Goal: Information Seeking & Learning: Check status

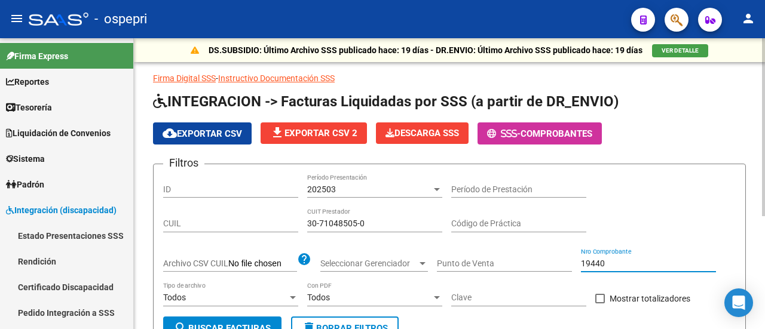
scroll to position [0, 473]
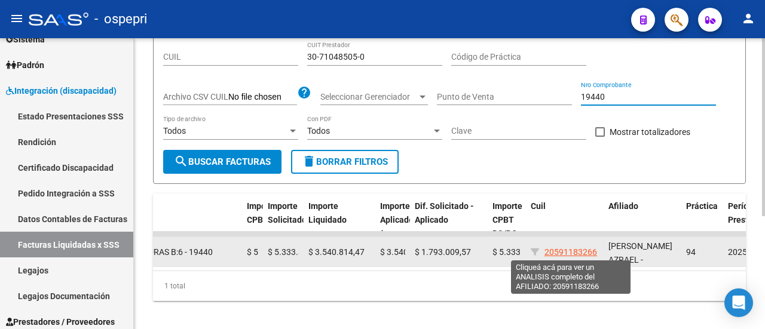
click at [574, 252] on span "20591183266" at bounding box center [570, 252] width 53 height 10
type textarea "20591183266"
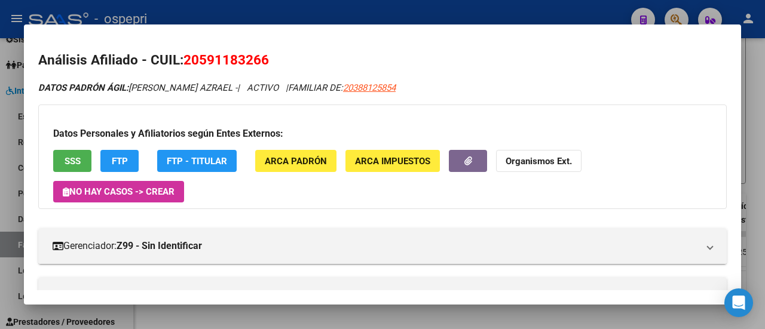
drag, startPoint x: 187, startPoint y: 60, endPoint x: 280, endPoint y: 58, distance: 92.6
click at [280, 58] on h2 "Análisis Afiliado - CUIL: 20591183266" at bounding box center [382, 60] width 688 height 20
copy span "20591183266"
click at [751, 109] on div at bounding box center [382, 164] width 765 height 329
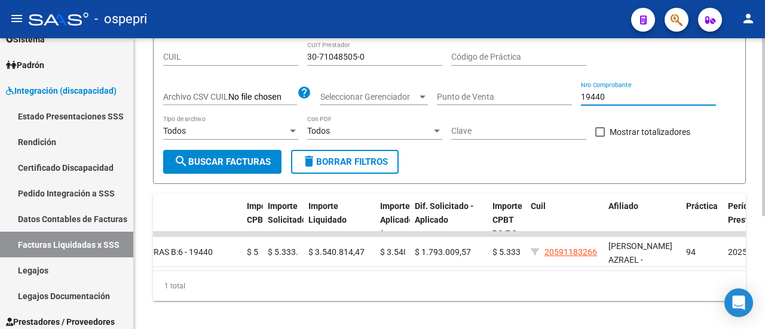
click at [607, 96] on input "19440" at bounding box center [648, 97] width 135 height 10
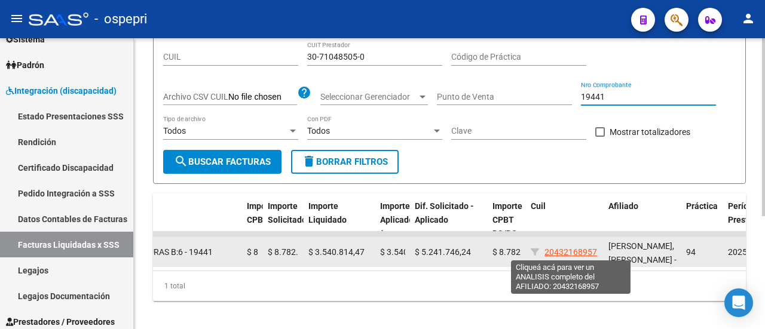
type input "19441"
click at [578, 253] on span "20432168957" at bounding box center [570, 252] width 53 height 10
type textarea "20432168957"
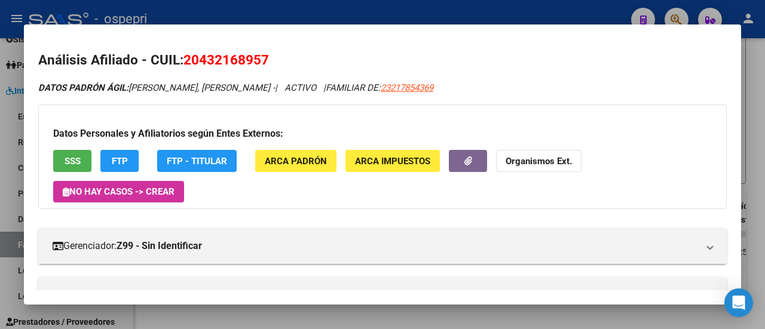
drag, startPoint x: 188, startPoint y: 59, endPoint x: 273, endPoint y: 54, distance: 85.6
click at [273, 54] on h2 "Análisis Afiliado - CUIL: 20432168957" at bounding box center [382, 60] width 688 height 20
copy span "20432168957"
click at [759, 91] on div at bounding box center [382, 164] width 765 height 329
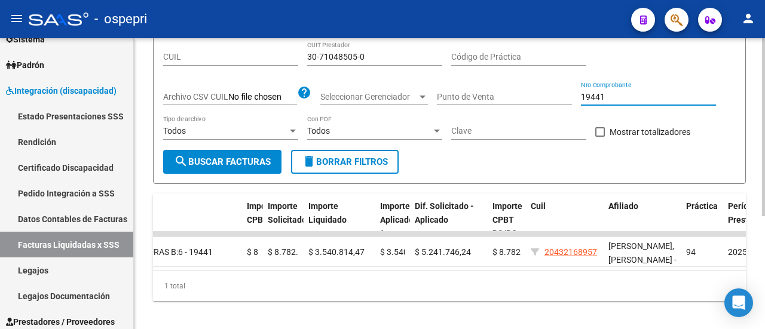
drag, startPoint x: 601, startPoint y: 96, endPoint x: 608, endPoint y: 96, distance: 6.6
click at [608, 96] on input "19441" at bounding box center [648, 97] width 135 height 10
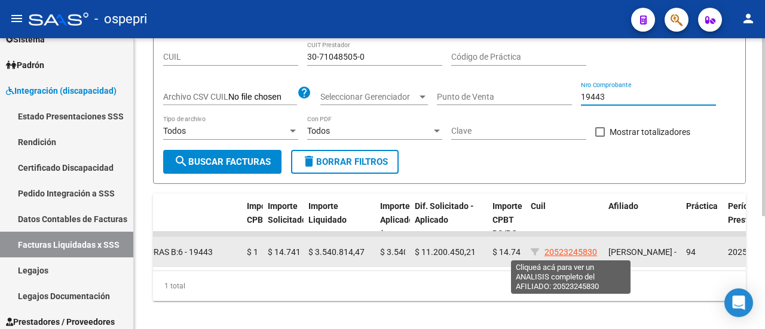
type input "19443"
click at [579, 250] on span "20523245830" at bounding box center [570, 252] width 53 height 10
type textarea "20523245830"
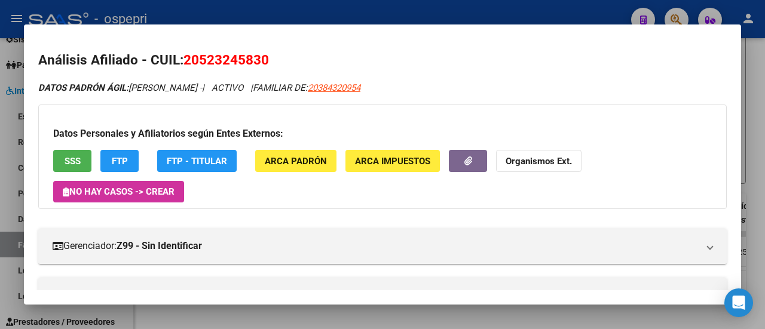
drag, startPoint x: 184, startPoint y: 62, endPoint x: 269, endPoint y: 62, distance: 84.8
click at [269, 62] on h2 "Análisis Afiliado - CUIL: 20523245830" at bounding box center [382, 60] width 688 height 20
copy span "20523245830"
click at [756, 124] on div at bounding box center [382, 164] width 765 height 329
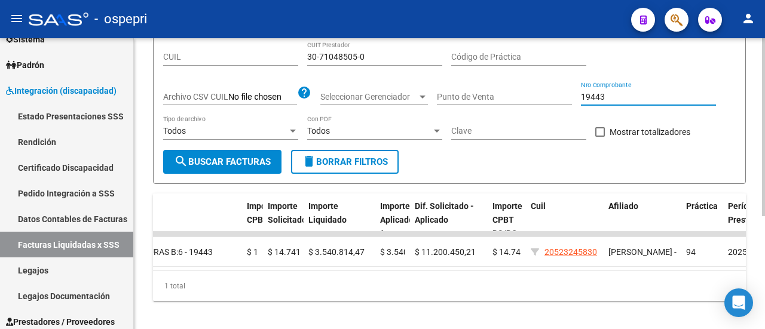
drag, startPoint x: 600, startPoint y: 95, endPoint x: 607, endPoint y: 95, distance: 7.2
click at [607, 95] on input "19443" at bounding box center [648, 97] width 135 height 10
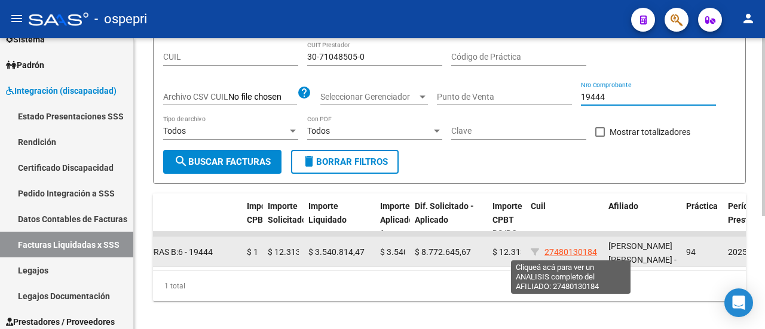
type input "19444"
click at [587, 249] on span "27480130184" at bounding box center [570, 252] width 53 height 10
type textarea "27480130184"
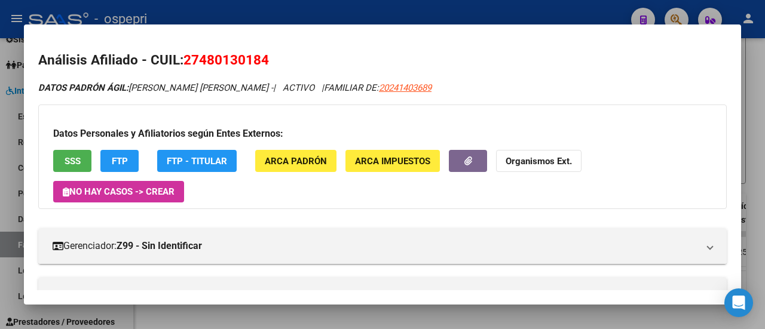
drag, startPoint x: 187, startPoint y: 55, endPoint x: 289, endPoint y: 57, distance: 101.6
click at [289, 57] on h2 "Análisis Afiliado - CUIL: 27480130184" at bounding box center [382, 60] width 688 height 20
copy span "27480130184"
click at [755, 118] on div at bounding box center [382, 164] width 765 height 329
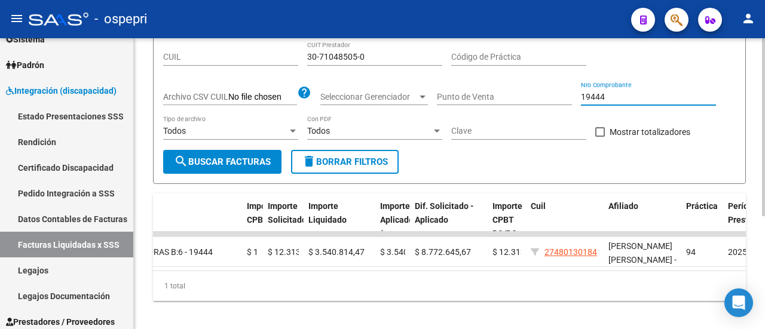
drag, startPoint x: 600, startPoint y: 99, endPoint x: 617, endPoint y: 98, distance: 17.4
click at [617, 98] on input "19444" at bounding box center [648, 97] width 135 height 10
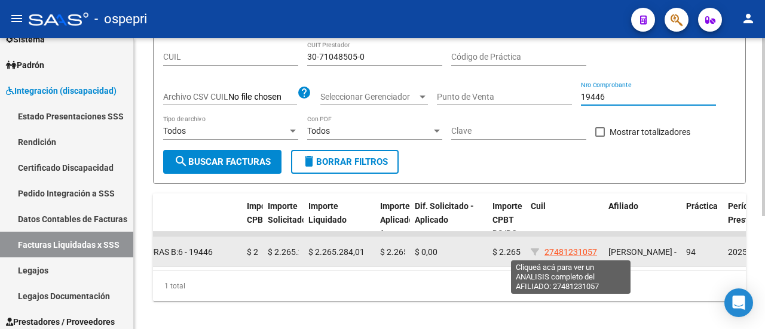
type input "19446"
click at [588, 254] on span "27481231057" at bounding box center [570, 252] width 53 height 10
type textarea "27481231057"
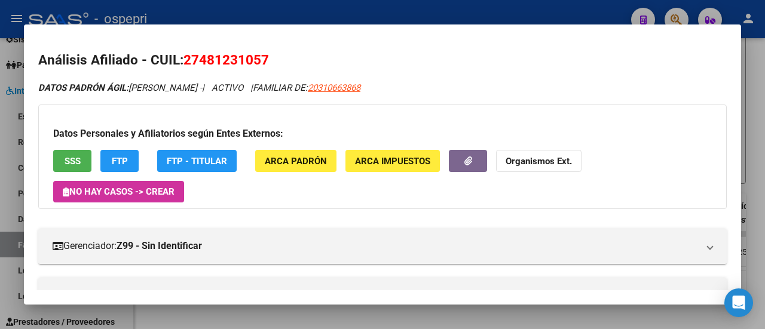
drag, startPoint x: 185, startPoint y: 62, endPoint x: 292, endPoint y: 66, distance: 107.0
click at [292, 66] on h2 "Análisis Afiliado - CUIL: 27481231057" at bounding box center [382, 60] width 688 height 20
copy span "27481231057"
click at [749, 127] on div at bounding box center [382, 164] width 765 height 329
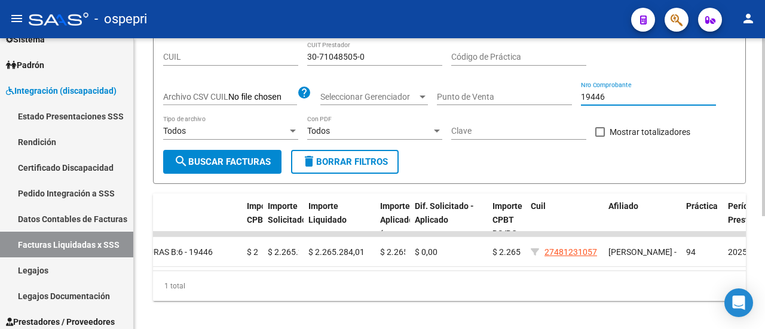
click at [606, 98] on input "19446" at bounding box center [648, 97] width 135 height 10
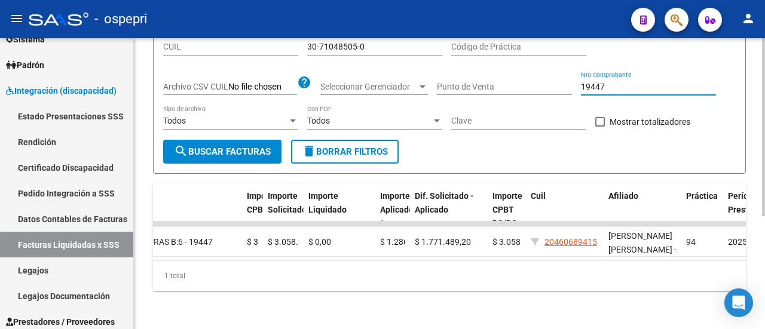
scroll to position [185, 0]
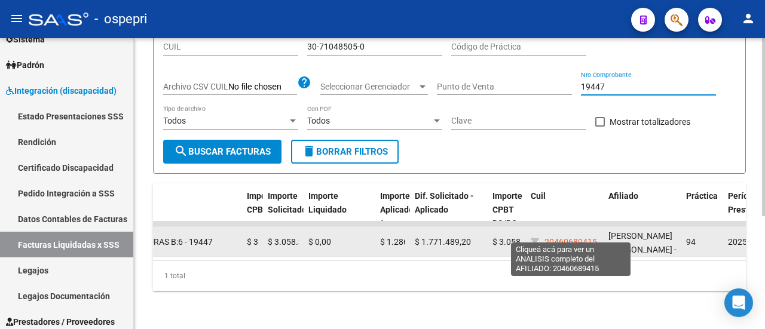
type input "19447"
click at [560, 237] on span "20460689415" at bounding box center [570, 242] width 53 height 10
type textarea "20460689415"
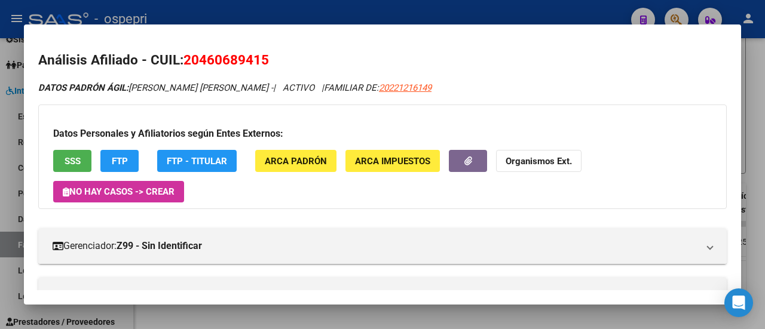
drag, startPoint x: 187, startPoint y: 59, endPoint x: 269, endPoint y: 59, distance: 81.8
click at [269, 59] on span "20460689415" at bounding box center [225, 60] width 85 height 16
copy span "20460689415"
click at [753, 114] on div at bounding box center [382, 164] width 765 height 329
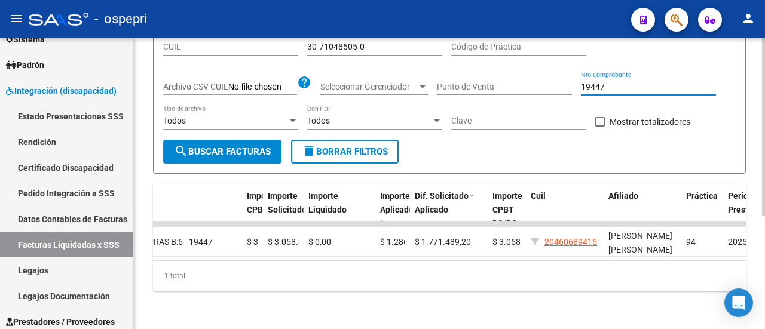
drag, startPoint x: 600, startPoint y: 79, endPoint x: 607, endPoint y: 78, distance: 7.3
click at [607, 82] on input "19447" at bounding box center [648, 87] width 135 height 10
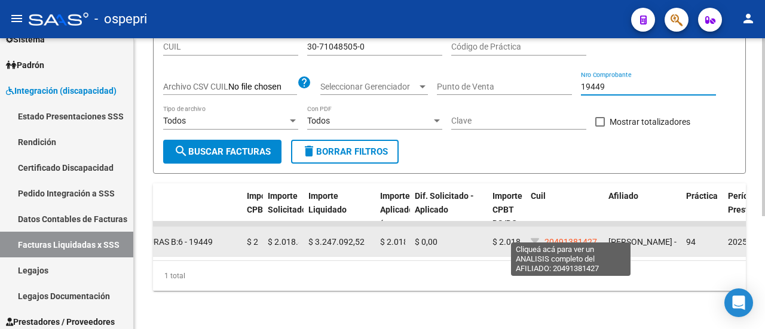
type input "19449"
click at [587, 237] on span "20491381427" at bounding box center [570, 242] width 53 height 10
type textarea "20491381427"
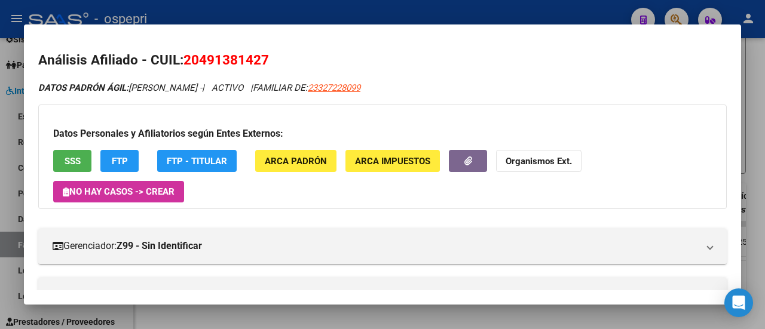
drag, startPoint x: 186, startPoint y: 58, endPoint x: 278, endPoint y: 62, distance: 91.5
click at [278, 62] on h2 "Análisis Afiliado - CUIL: 20491381427" at bounding box center [382, 60] width 688 height 20
copy span "20491381427"
click at [762, 115] on div at bounding box center [382, 164] width 765 height 329
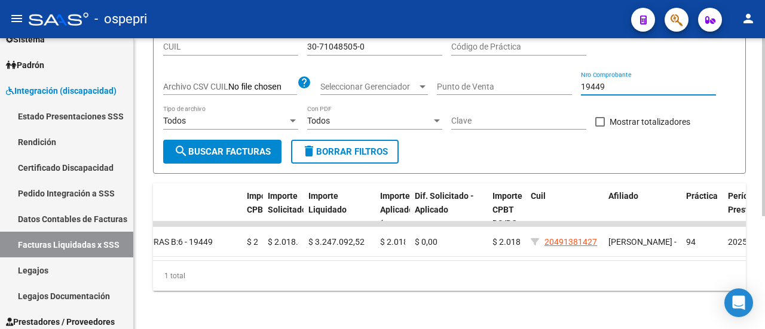
drag, startPoint x: 596, startPoint y: 79, endPoint x: 614, endPoint y: 78, distance: 18.0
click at [614, 82] on input "19449" at bounding box center [648, 87] width 135 height 10
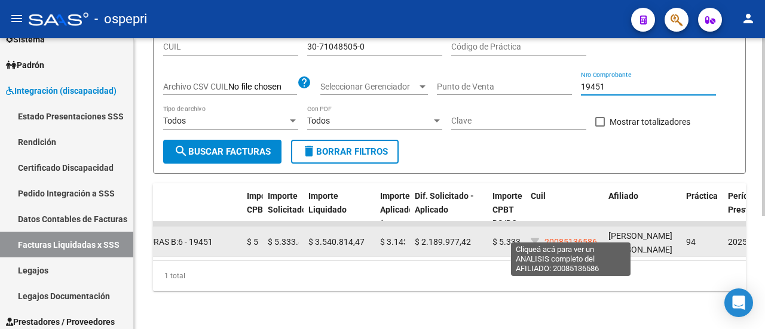
type input "19451"
click at [563, 237] on span "20085136586" at bounding box center [570, 242] width 53 height 10
type textarea "20085136586"
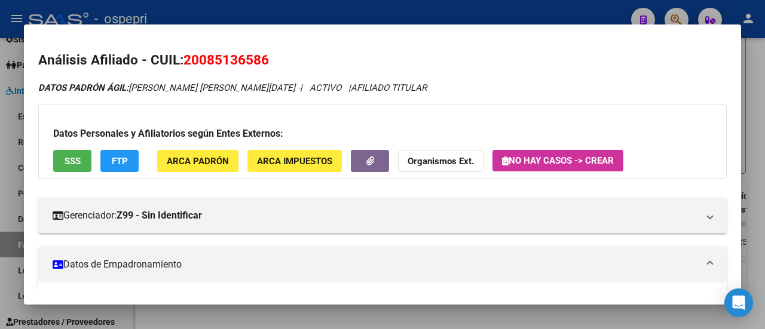
drag, startPoint x: 184, startPoint y: 58, endPoint x: 269, endPoint y: 63, distance: 85.0
click at [269, 63] on h2 "Análisis Afiliado - CUIL: 20085136586" at bounding box center [382, 60] width 688 height 20
copy span "20085136586"
click at [754, 90] on div at bounding box center [382, 164] width 765 height 329
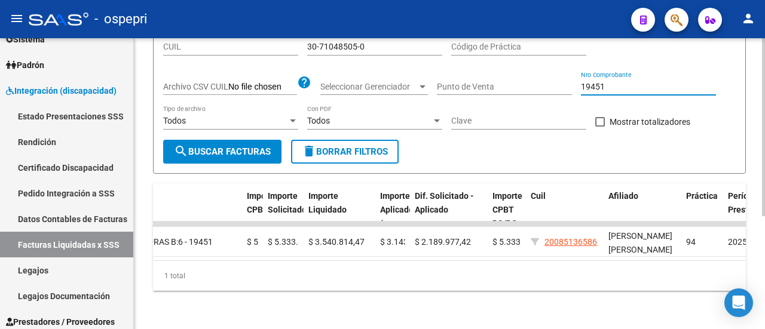
drag, startPoint x: 591, startPoint y: 77, endPoint x: 633, endPoint y: 77, distance: 41.8
click at [633, 82] on input "19451" at bounding box center [648, 87] width 135 height 10
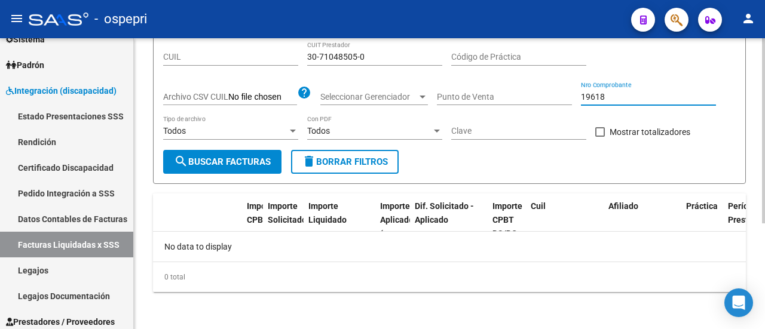
scroll to position [107, 0]
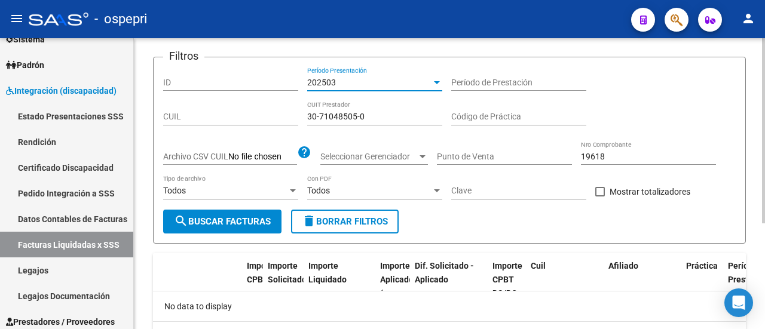
click at [437, 81] on div at bounding box center [437, 82] width 6 height 3
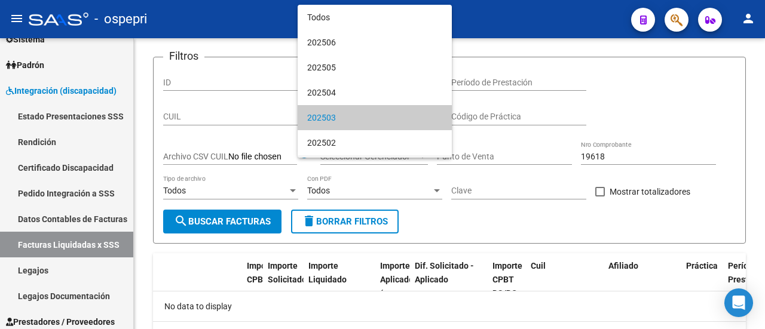
scroll to position [36, 0]
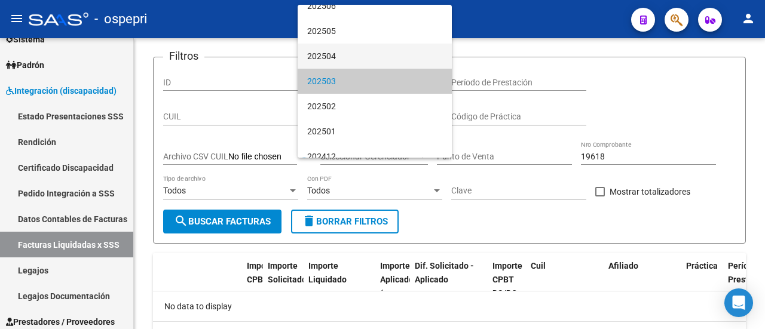
click at [356, 58] on span "202504" at bounding box center [374, 56] width 135 height 25
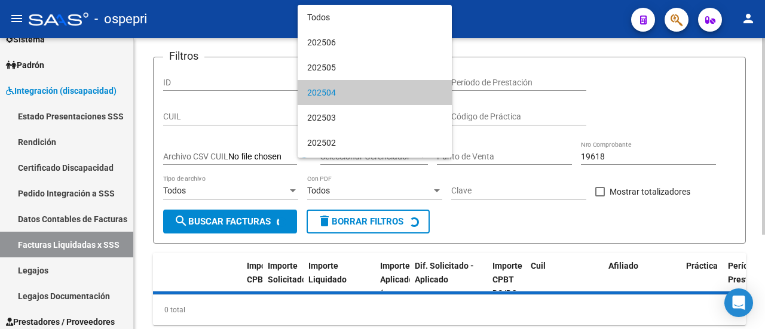
scroll to position [11, 0]
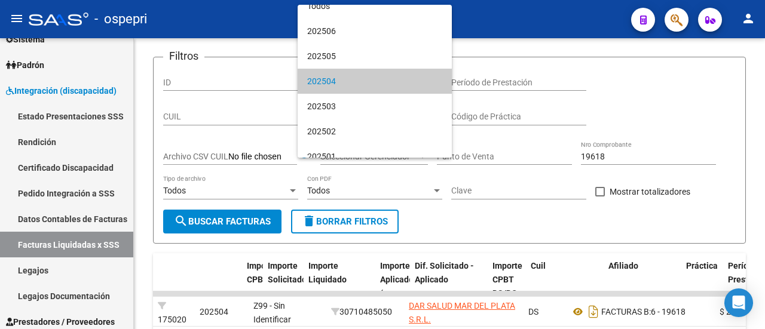
click at [374, 73] on span "202504" at bounding box center [374, 81] width 135 height 25
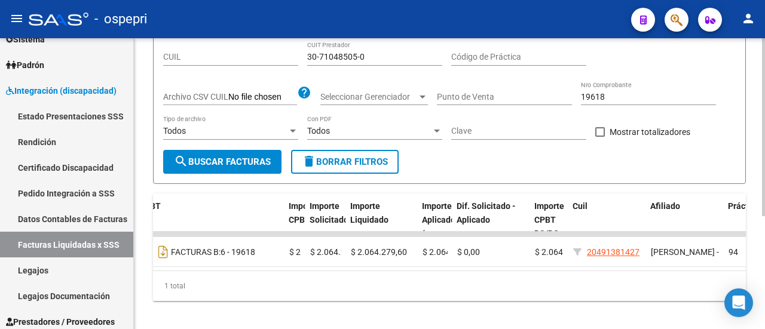
scroll to position [0, 434]
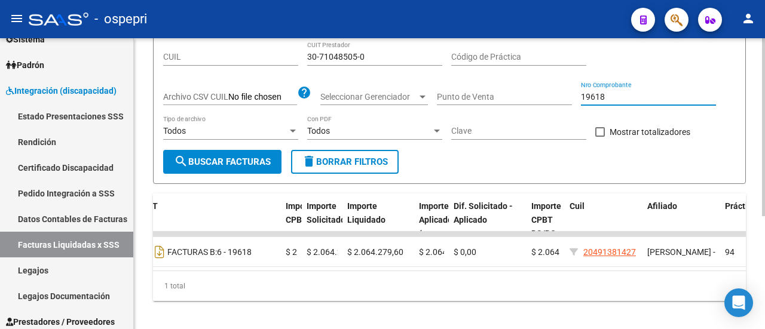
drag, startPoint x: 593, startPoint y: 95, endPoint x: 627, endPoint y: 96, distance: 33.5
click at [627, 96] on input "19618" at bounding box center [648, 97] width 135 height 10
click at [603, 98] on input "19621" at bounding box center [648, 97] width 135 height 10
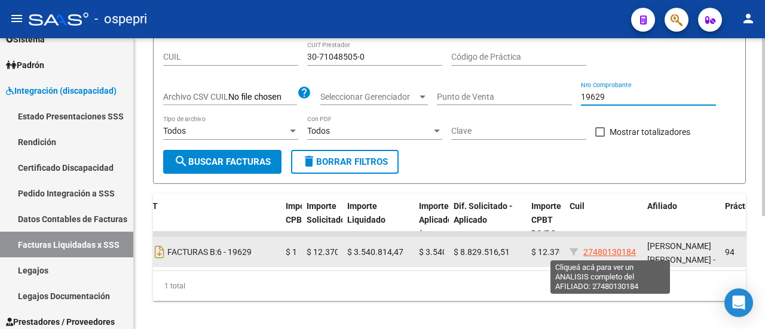
type input "19629"
click at [613, 250] on span "27480130184" at bounding box center [609, 252] width 53 height 10
type textarea "27480130184"
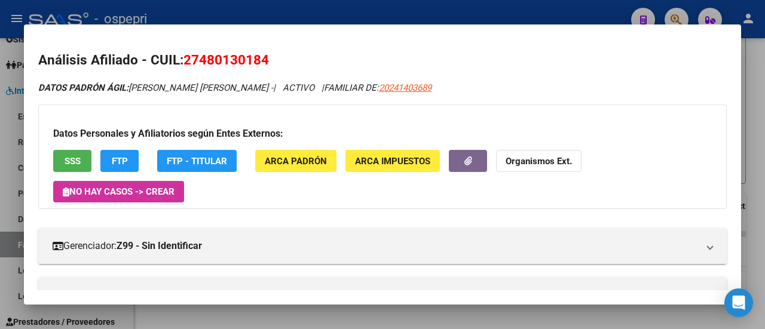
drag, startPoint x: 189, startPoint y: 60, endPoint x: 234, endPoint y: 60, distance: 45.4
click at [234, 60] on span "27480130184" at bounding box center [225, 60] width 85 height 16
drag, startPoint x: 186, startPoint y: 61, endPoint x: 270, endPoint y: 63, distance: 83.7
click at [270, 63] on h2 "Análisis Afiliado - CUIL: 27480130184" at bounding box center [382, 60] width 688 height 20
copy span "27480130184"
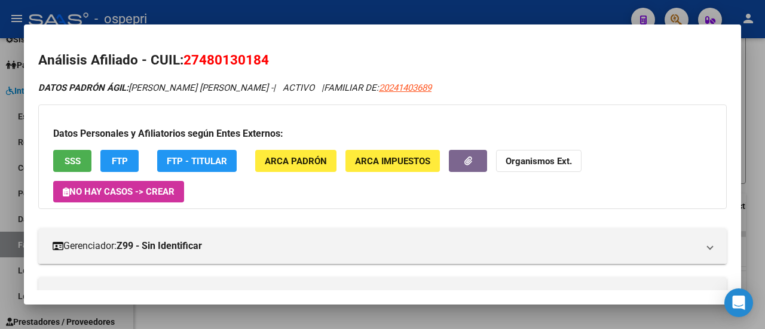
click at [764, 91] on div at bounding box center [382, 164] width 765 height 329
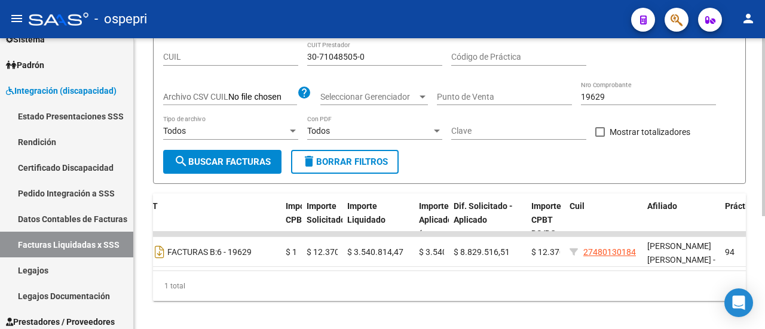
click at [617, 95] on input "19629" at bounding box center [648, 97] width 135 height 10
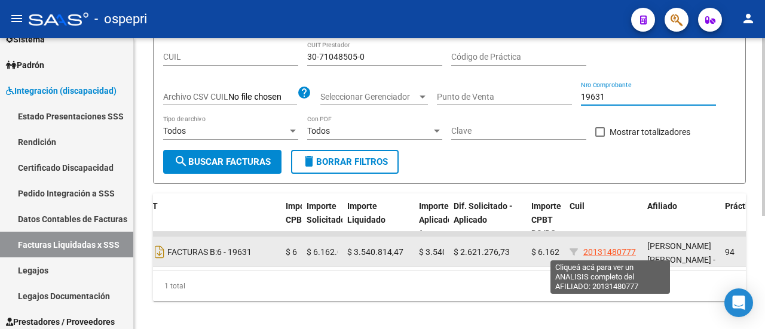
type input "19631"
click at [596, 251] on span "20131480777" at bounding box center [609, 252] width 53 height 10
type textarea "20131480777"
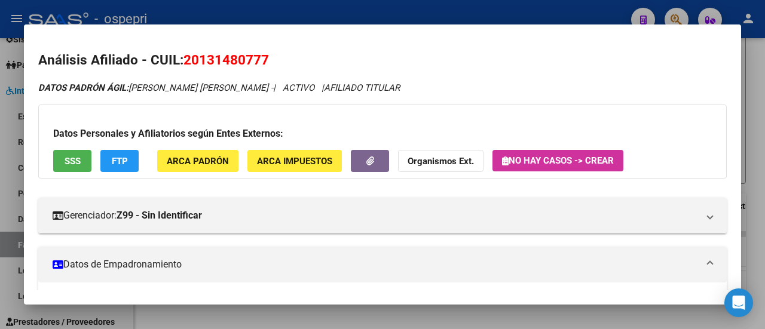
drag, startPoint x: 186, startPoint y: 59, endPoint x: 287, endPoint y: 64, distance: 100.5
click at [287, 64] on h2 "Análisis Afiliado - CUIL: 20131480777" at bounding box center [382, 60] width 688 height 20
copy span "20131480777"
click at [556, 11] on div at bounding box center [382, 164] width 765 height 329
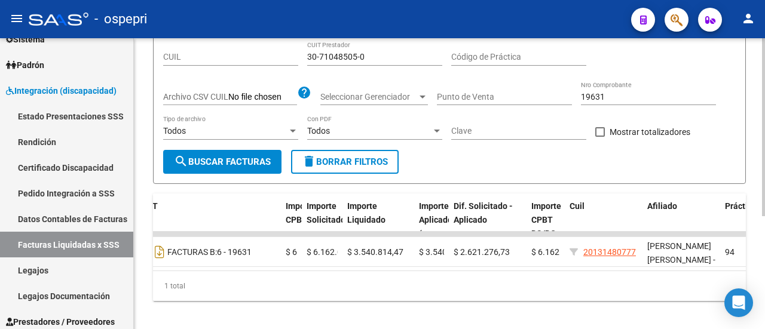
click at [630, 94] on input "19631" at bounding box center [648, 97] width 135 height 10
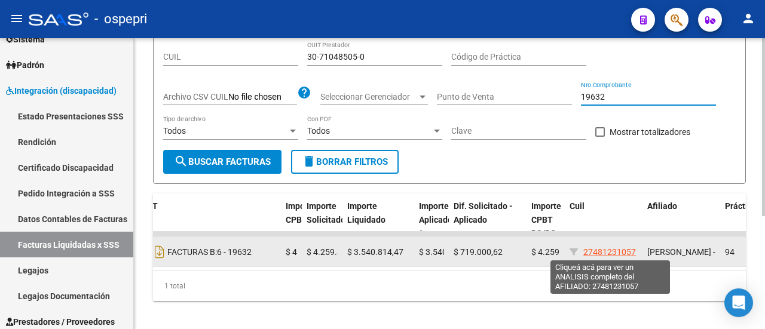
type input "19632"
click at [607, 253] on span "27481231057" at bounding box center [609, 252] width 53 height 10
type textarea "27481231057"
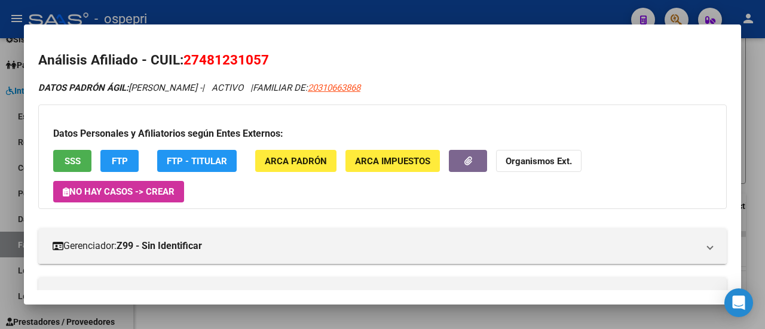
drag, startPoint x: 185, startPoint y: 62, endPoint x: 277, endPoint y: 59, distance: 91.4
click at [277, 59] on h2 "Análisis Afiliado - CUIL: 27481231057" at bounding box center [382, 60] width 688 height 20
click at [761, 114] on div at bounding box center [382, 164] width 765 height 329
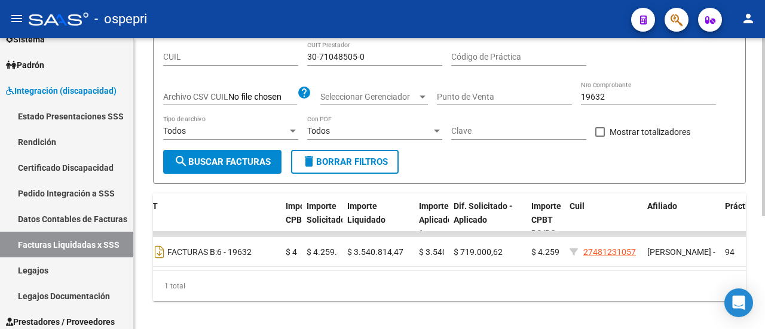
click at [644, 100] on input "19632" at bounding box center [648, 97] width 135 height 10
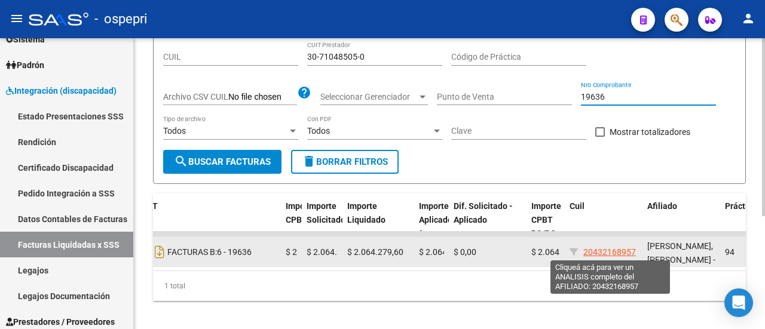
type input "19636"
click at [611, 253] on span "20432168957" at bounding box center [609, 252] width 53 height 10
type textarea "20432168957"
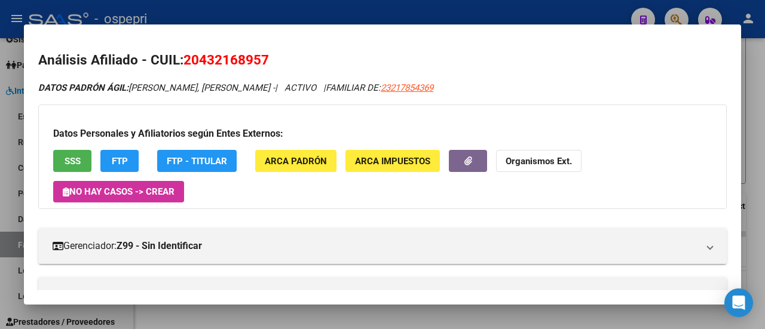
drag, startPoint x: 187, startPoint y: 60, endPoint x: 313, endPoint y: 68, distance: 126.3
click at [313, 68] on h2 "Análisis Afiliado - CUIL: 20432168957" at bounding box center [382, 60] width 688 height 20
click at [755, 88] on div at bounding box center [382, 164] width 765 height 329
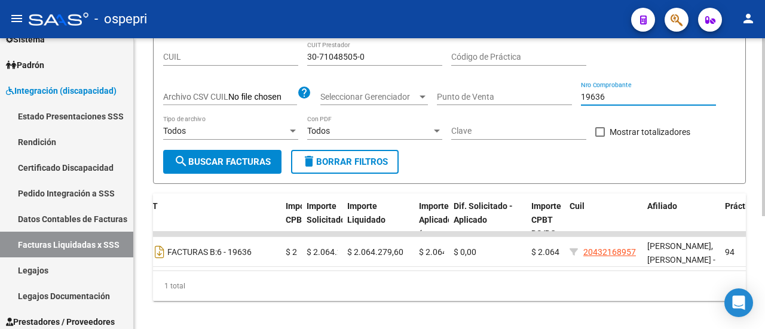
click at [654, 100] on input "19636" at bounding box center [648, 97] width 135 height 10
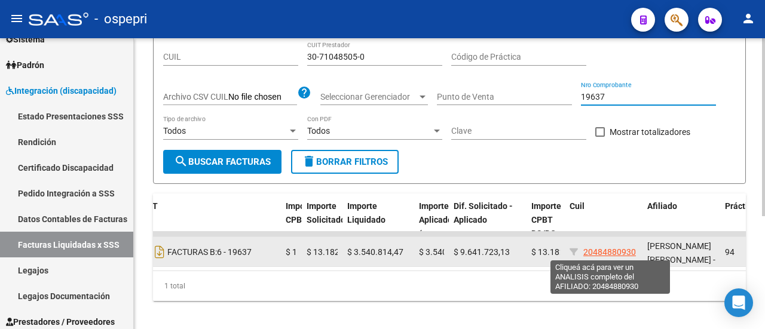
type input "19637"
click at [625, 247] on span "20484880930" at bounding box center [609, 252] width 53 height 10
type textarea "20484880930"
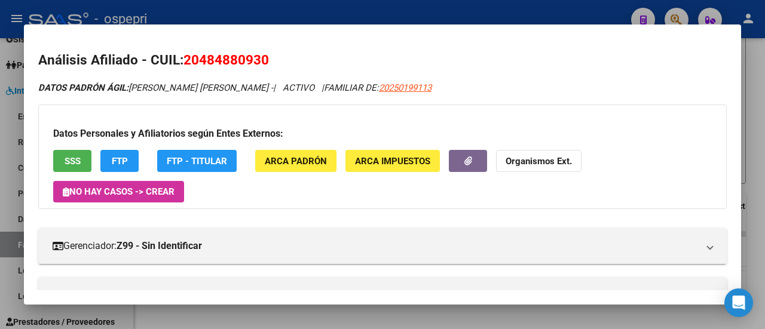
drag, startPoint x: 182, startPoint y: 61, endPoint x: 195, endPoint y: 61, distance: 13.1
click at [187, 61] on h2 "Análisis Afiliado - CUIL: 20484880930" at bounding box center [382, 60] width 688 height 20
drag, startPoint x: 188, startPoint y: 59, endPoint x: 281, endPoint y: 60, distance: 93.2
click at [281, 60] on h2 "Análisis Afiliado - CUIL: 20484880930" at bounding box center [382, 60] width 688 height 20
click at [762, 114] on div at bounding box center [382, 164] width 765 height 329
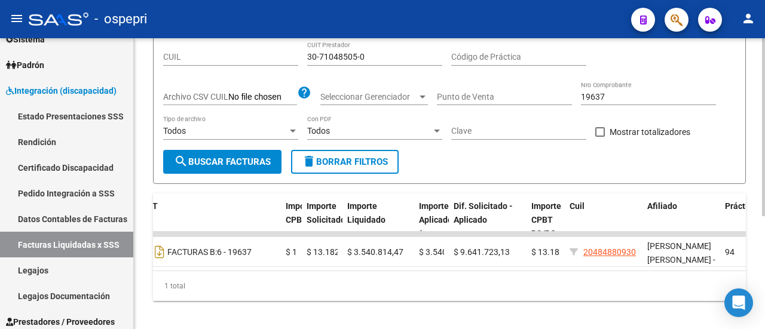
click at [624, 95] on input "19637" at bounding box center [648, 97] width 135 height 10
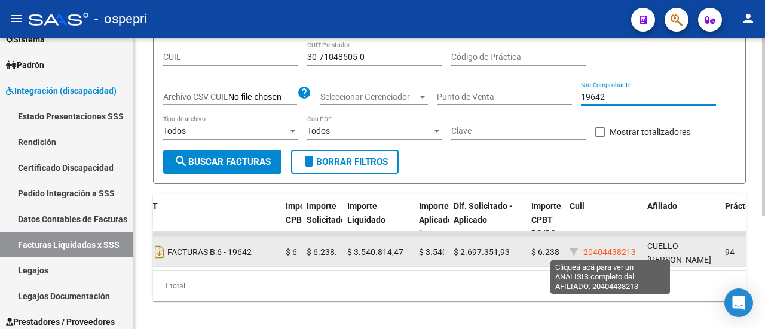
type input "19642"
click at [593, 248] on span "20404438213" at bounding box center [609, 252] width 53 height 10
type textarea "20404438213"
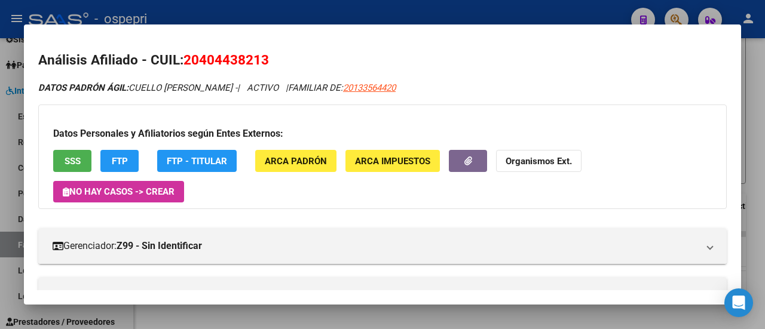
drag, startPoint x: 183, startPoint y: 60, endPoint x: 332, endPoint y: 64, distance: 148.2
click at [332, 64] on h2 "Análisis Afiliado - CUIL: 20404438213" at bounding box center [382, 60] width 688 height 20
click at [759, 59] on div at bounding box center [382, 164] width 765 height 329
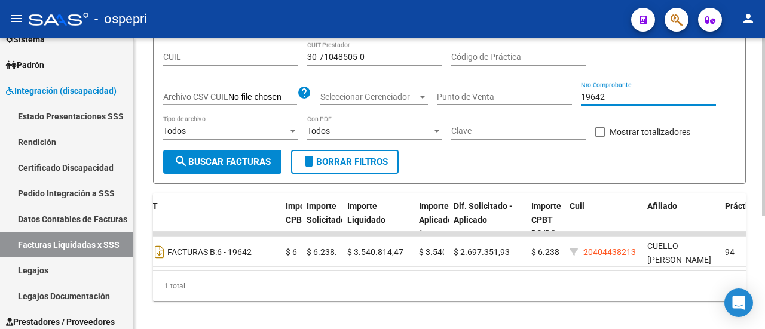
drag, startPoint x: 610, startPoint y: 96, endPoint x: 596, endPoint y: 96, distance: 13.7
click at [596, 96] on input "19642" at bounding box center [648, 97] width 135 height 10
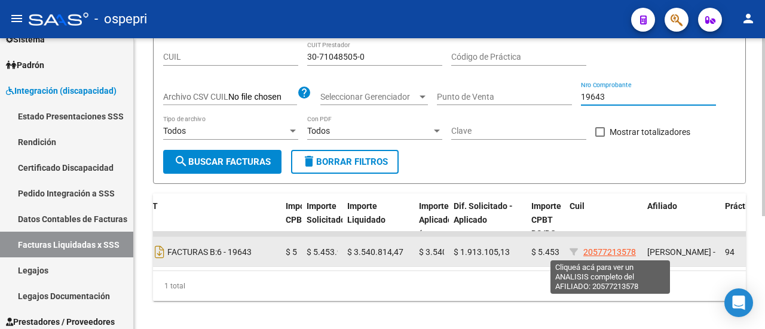
type input "19643"
click at [606, 253] on span "20577213578" at bounding box center [609, 252] width 53 height 10
type textarea "20577213578"
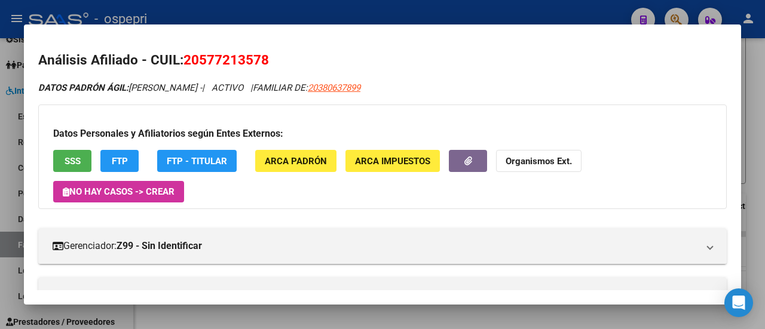
drag, startPoint x: 186, startPoint y: 62, endPoint x: 286, endPoint y: 64, distance: 99.8
click at [286, 64] on h2 "Análisis Afiliado - CUIL: 20577213578" at bounding box center [382, 60] width 688 height 20
click at [759, 78] on div at bounding box center [382, 164] width 765 height 329
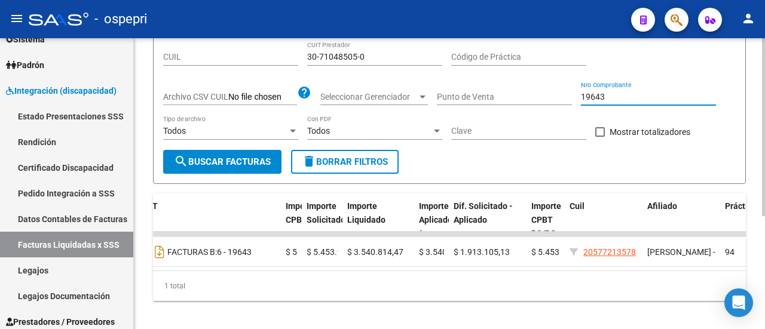
drag, startPoint x: 614, startPoint y: 96, endPoint x: 627, endPoint y: 96, distance: 13.1
click at [627, 96] on input "19643" at bounding box center [648, 97] width 135 height 10
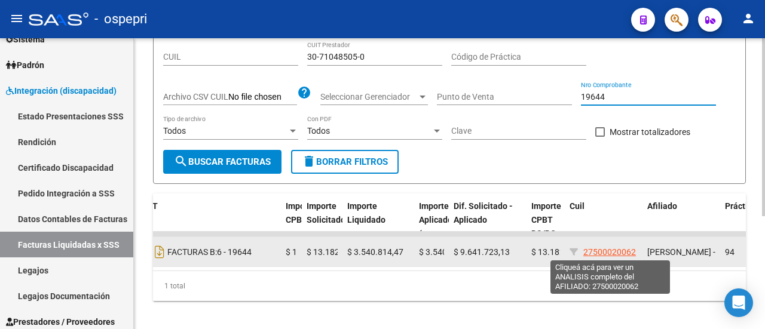
type input "19644"
click at [628, 247] on span "27500020062" at bounding box center [609, 252] width 53 height 10
type textarea "27500020062"
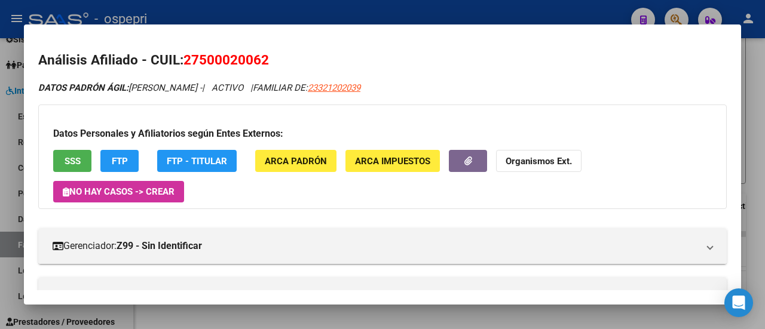
drag, startPoint x: 186, startPoint y: 59, endPoint x: 268, endPoint y: 59, distance: 81.3
click at [268, 59] on span "27500020062" at bounding box center [225, 60] width 85 height 16
click at [763, 99] on div at bounding box center [382, 164] width 765 height 329
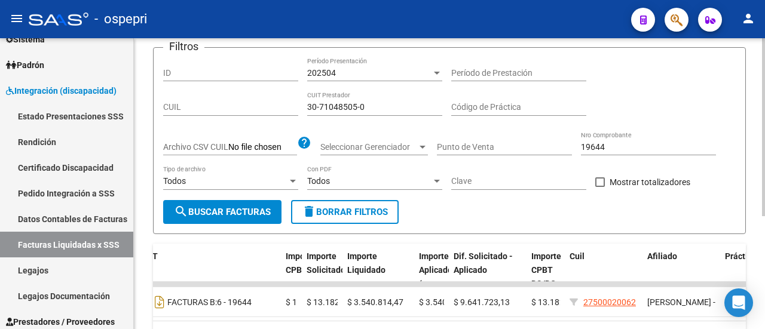
scroll to position [0, 0]
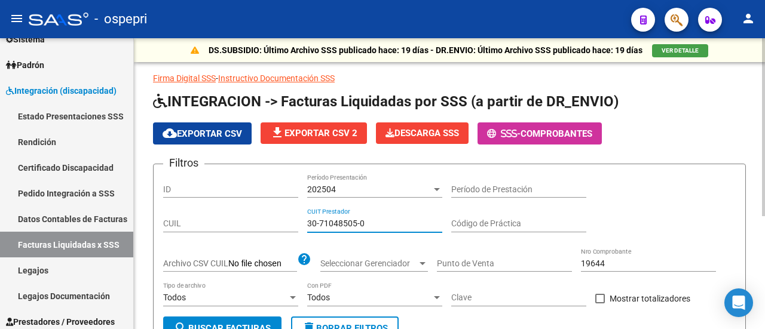
drag, startPoint x: 397, startPoint y: 220, endPoint x: 287, endPoint y: 220, distance: 109.9
click at [287, 220] on div "Filtros ID 202504 Período Presentación Período de Prestación CUIL 30-71048505-0…" at bounding box center [449, 245] width 572 height 143
paste input "49366"
type input "30-71493665-0"
click at [609, 262] on input "19644" at bounding box center [648, 264] width 135 height 10
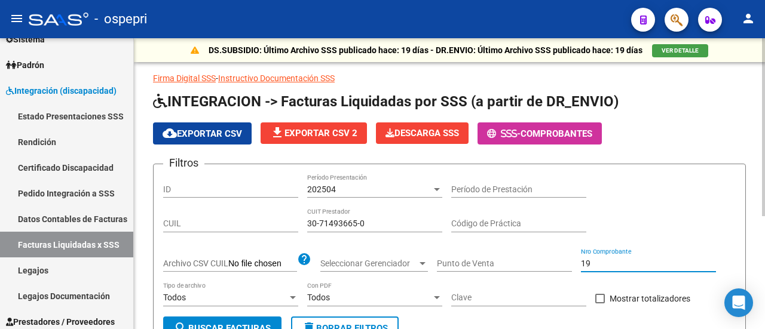
type input "1"
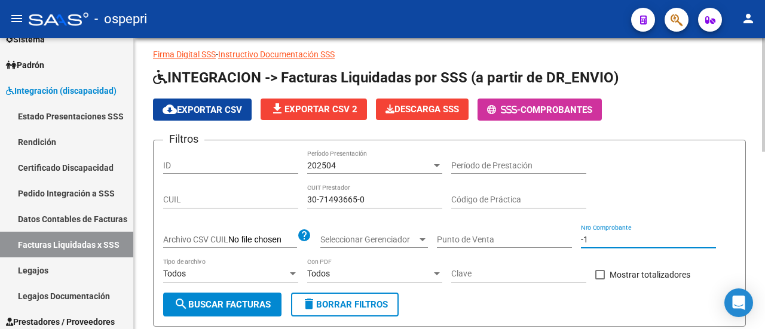
scroll to position [119, 0]
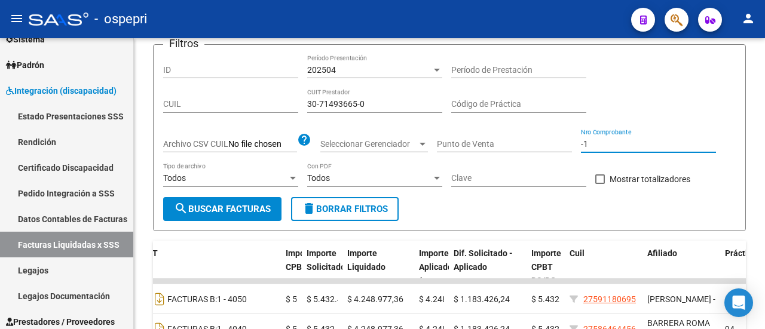
type input "-1"
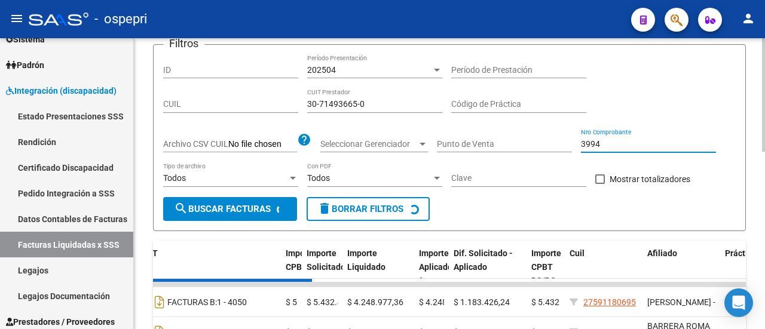
scroll to position [0, 0]
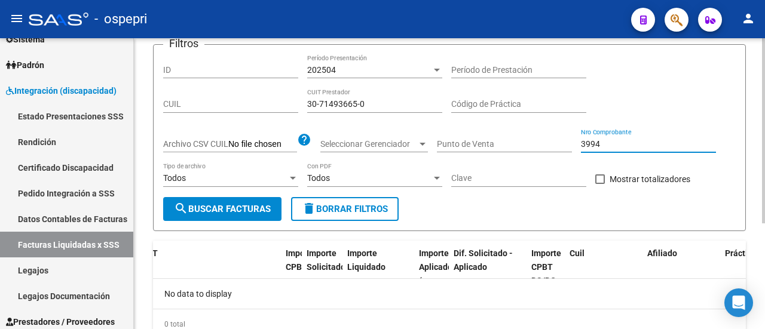
type input "3994"
click at [440, 69] on div at bounding box center [436, 70] width 11 height 10
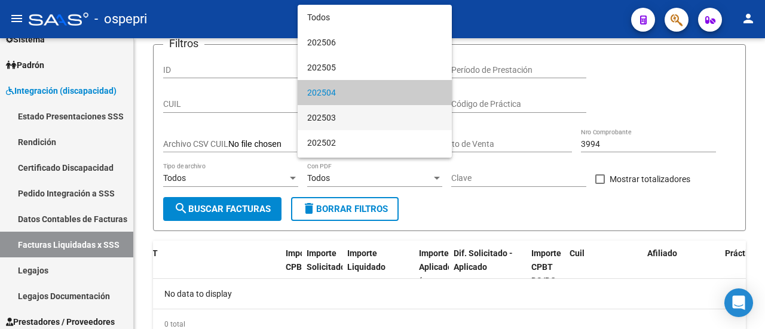
scroll to position [23, 0]
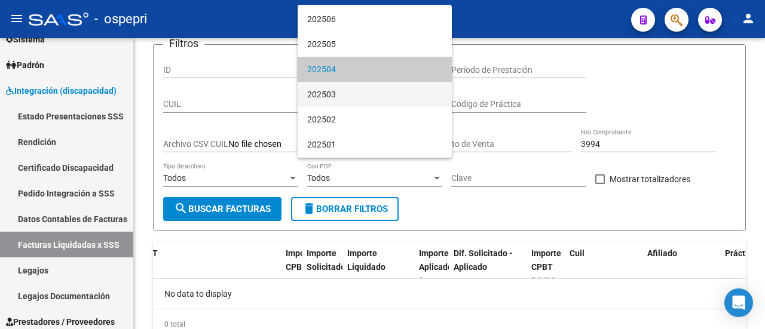
click at [399, 95] on span "202503" at bounding box center [374, 94] width 135 height 25
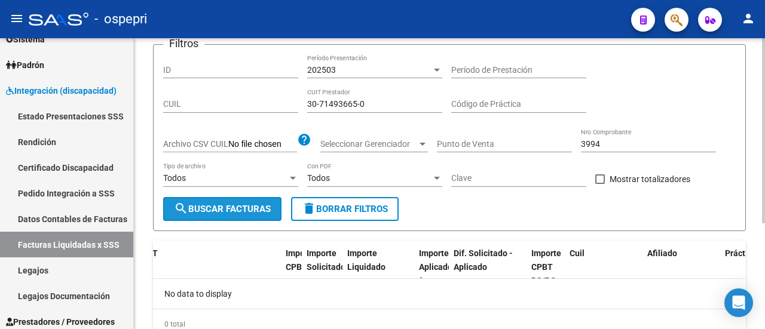
click at [269, 203] on button "search Buscar Facturas" at bounding box center [222, 209] width 118 height 24
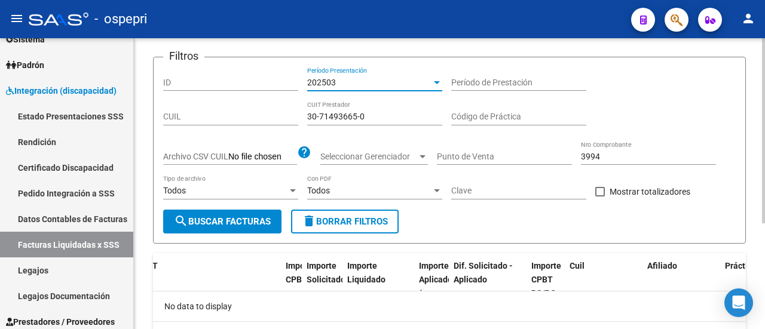
click at [425, 79] on div "202503" at bounding box center [369, 83] width 124 height 10
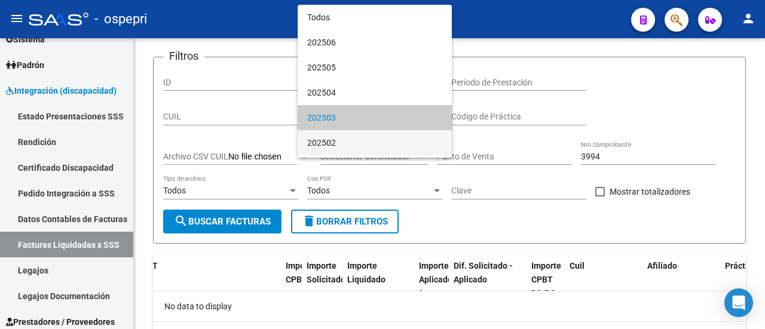
scroll to position [36, 0]
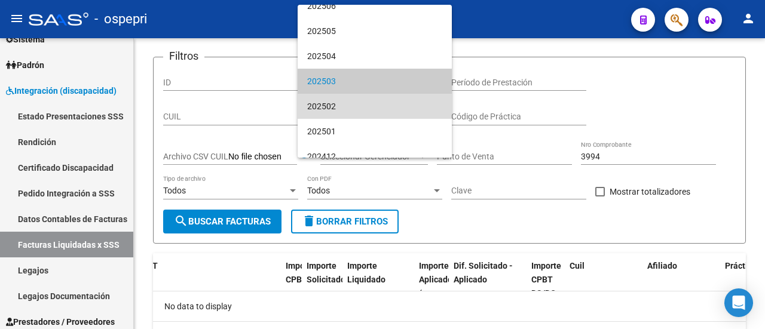
click at [389, 101] on span "202502" at bounding box center [374, 106] width 135 height 25
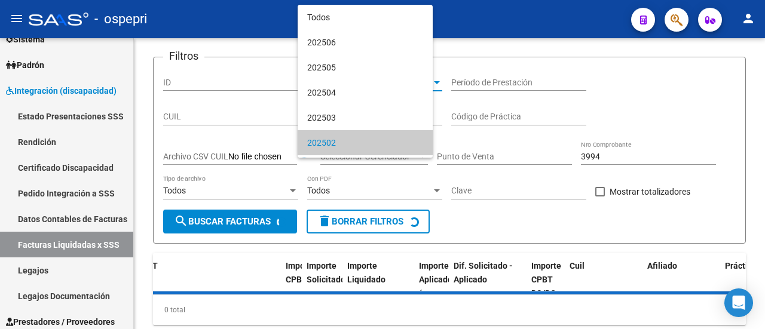
scroll to position [62, 0]
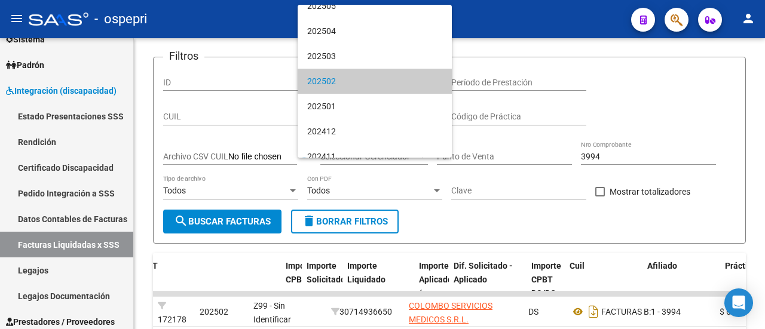
click at [636, 157] on div at bounding box center [382, 164] width 765 height 329
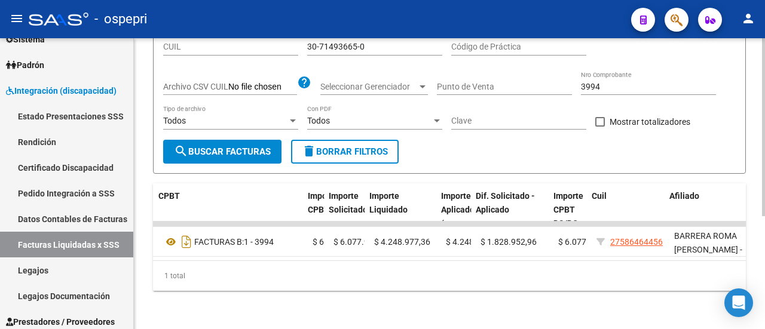
scroll to position [0, 411]
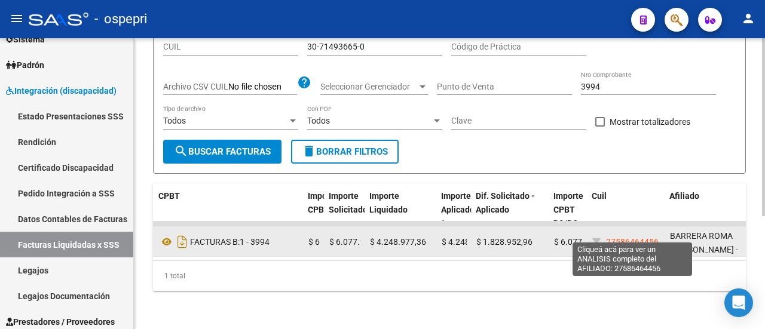
click at [623, 237] on span "27586464456" at bounding box center [632, 242] width 53 height 10
type textarea "27586464456"
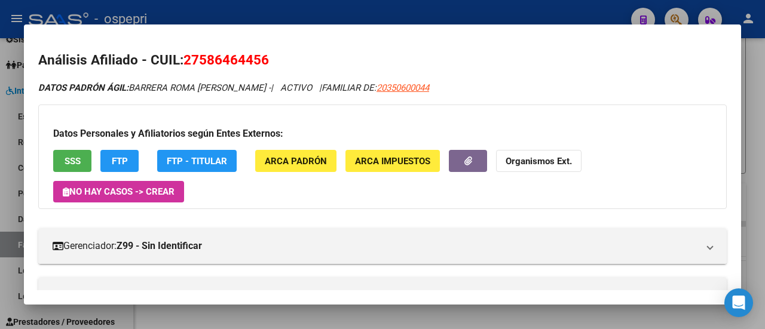
drag, startPoint x: 186, startPoint y: 59, endPoint x: 268, endPoint y: 62, distance: 81.9
click at [268, 62] on span "27586464456" at bounding box center [225, 60] width 85 height 16
click at [756, 91] on div at bounding box center [382, 164] width 765 height 329
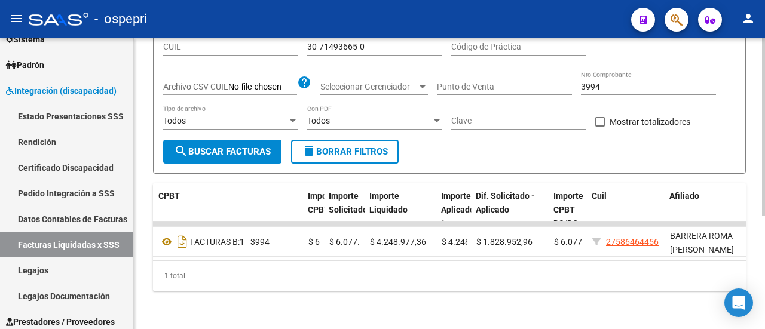
click at [614, 82] on input "3994" at bounding box center [648, 87] width 135 height 10
type input "3995"
click at [220, 146] on span "search Buscar Facturas" at bounding box center [222, 151] width 97 height 11
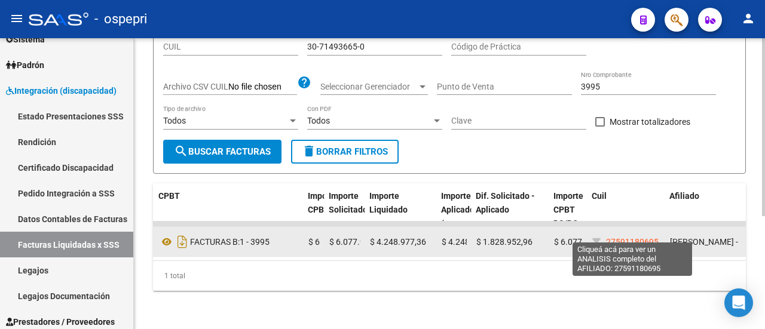
click at [617, 237] on span "27591180695" at bounding box center [632, 242] width 53 height 10
type textarea "27591180695"
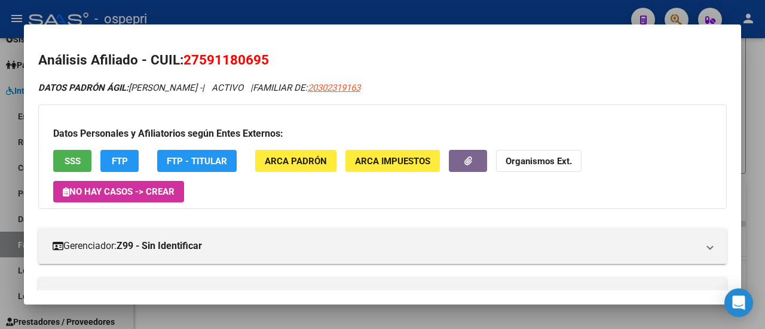
drag, startPoint x: 188, startPoint y: 58, endPoint x: 271, endPoint y: 64, distance: 83.9
click at [271, 64] on h2 "Análisis Afiliado - CUIL: 27591180695" at bounding box center [382, 60] width 688 height 20
click at [759, 107] on div at bounding box center [382, 164] width 765 height 329
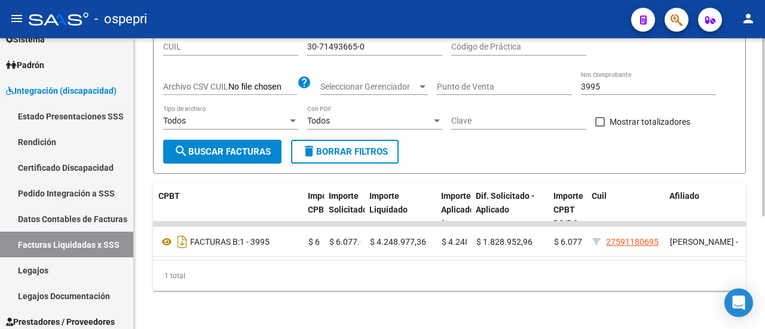
click at [602, 83] on input "3995" at bounding box center [648, 87] width 135 height 10
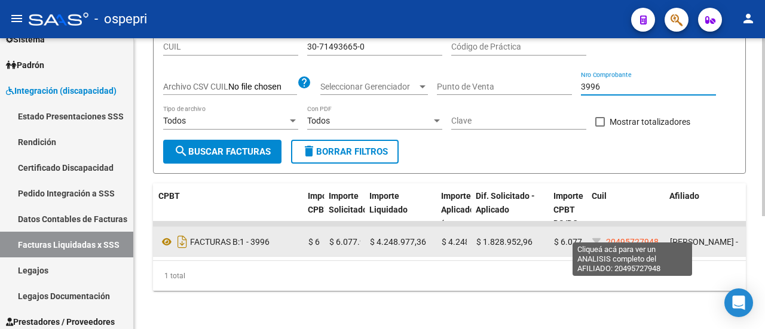
type input "3996"
click at [625, 237] on span "20495727948" at bounding box center [632, 242] width 53 height 10
type textarea "20495727948"
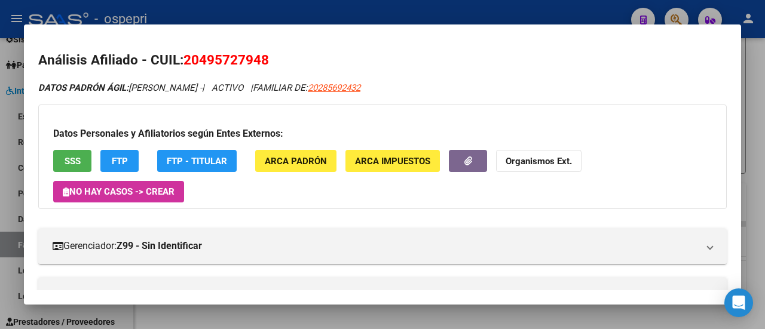
drag, startPoint x: 185, startPoint y: 59, endPoint x: 293, endPoint y: 65, distance: 107.7
click at [293, 65] on h2 "Análisis Afiliado - CUIL: 20495727948" at bounding box center [382, 60] width 688 height 20
click at [752, 90] on div at bounding box center [382, 164] width 765 height 329
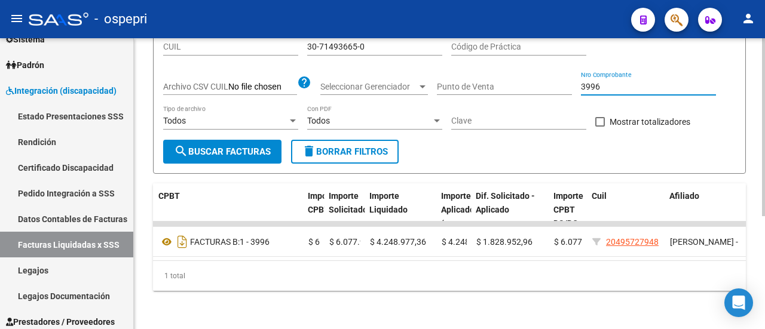
click at [662, 82] on input "3996" at bounding box center [648, 87] width 135 height 10
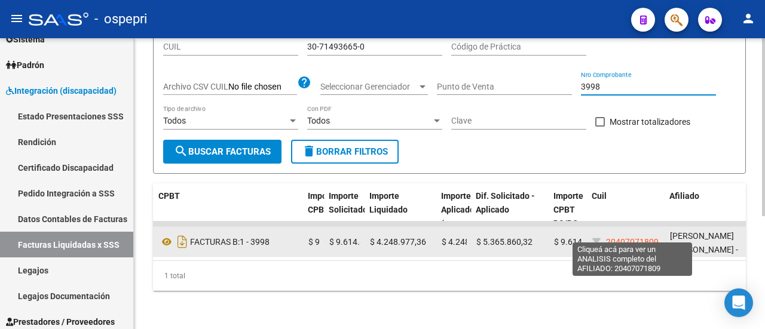
type input "3998"
click at [623, 237] on span "20407071809" at bounding box center [632, 242] width 53 height 10
type textarea "20407071809"
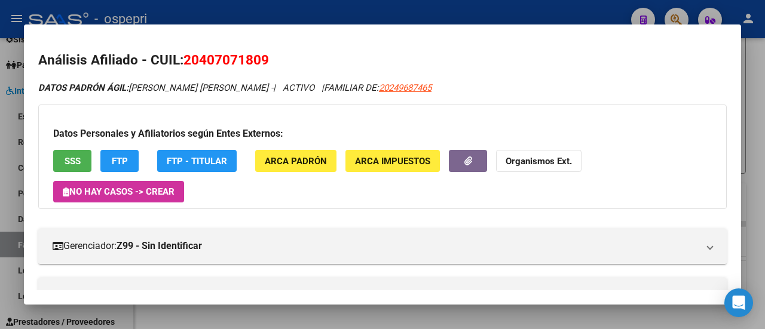
drag, startPoint x: 188, startPoint y: 63, endPoint x: 272, endPoint y: 66, distance: 84.3
click at [272, 66] on h2 "Análisis Afiliado - CUIL: 20407071809" at bounding box center [382, 60] width 688 height 20
click at [761, 79] on div at bounding box center [382, 164] width 765 height 329
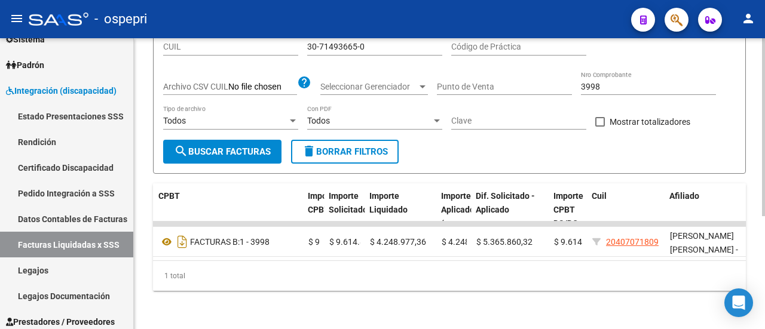
click at [639, 82] on input "3998" at bounding box center [648, 87] width 135 height 10
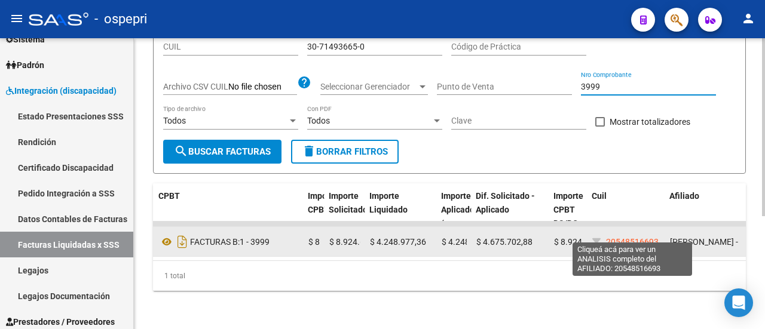
type input "3999"
click at [648, 237] on span "20548516693" at bounding box center [632, 242] width 53 height 10
type textarea "20548516693"
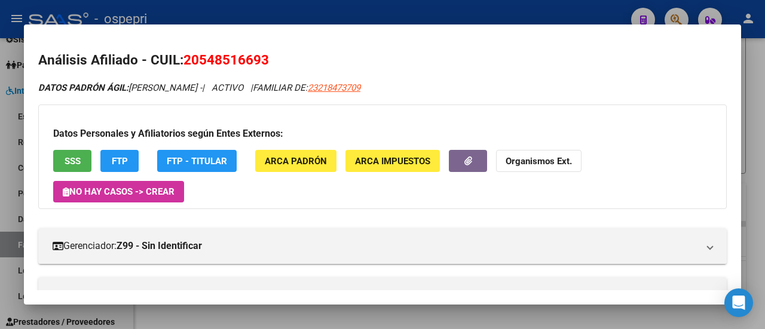
drag, startPoint x: 187, startPoint y: 62, endPoint x: 271, endPoint y: 60, distance: 84.2
click at [271, 60] on h2 "Análisis Afiliado - CUIL: 20548516693" at bounding box center [382, 60] width 688 height 20
click at [762, 62] on div at bounding box center [382, 164] width 765 height 329
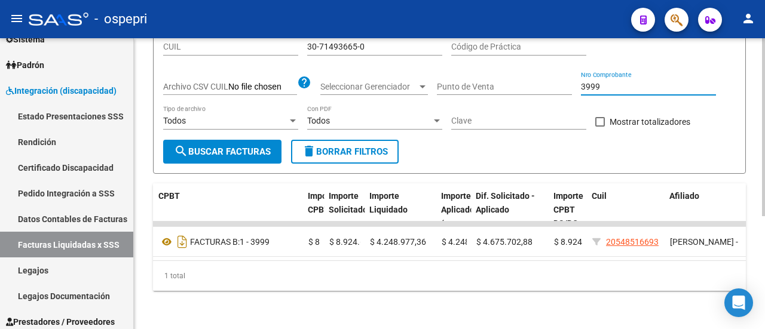
drag, startPoint x: 615, startPoint y: 78, endPoint x: 518, endPoint y: 75, distance: 97.4
click at [518, 75] on div "Filtros ID 202502 Período Presentación Período de Prestación CUIL 30-71493665-0…" at bounding box center [449, 68] width 572 height 143
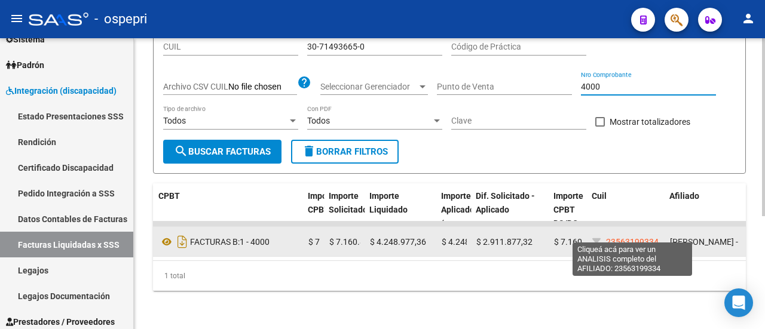
type input "4000"
click at [640, 237] on span "23563199334" at bounding box center [632, 242] width 53 height 10
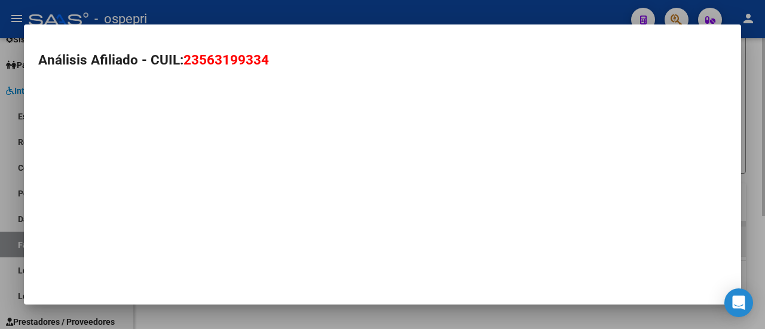
type textarea "23563199334"
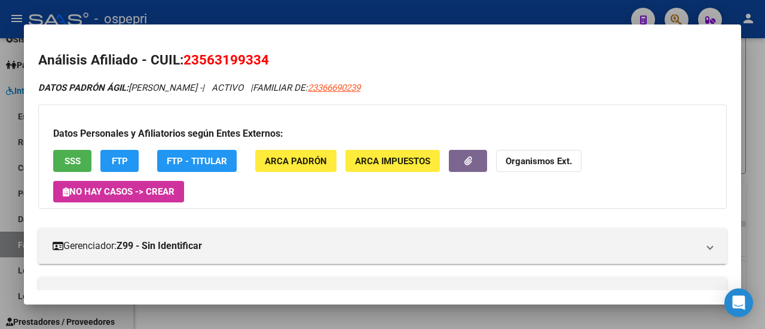
drag, startPoint x: 186, startPoint y: 59, endPoint x: 271, endPoint y: 62, distance: 84.3
click at [271, 62] on h2 "Análisis Afiliado - CUIL: 23563199334" at bounding box center [382, 60] width 688 height 20
click at [761, 138] on div at bounding box center [382, 164] width 765 height 329
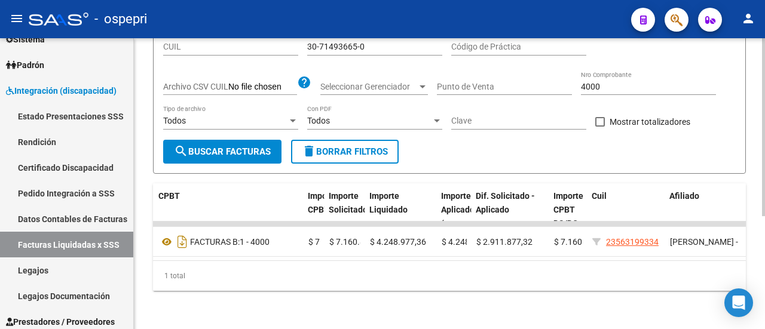
scroll to position [125, 0]
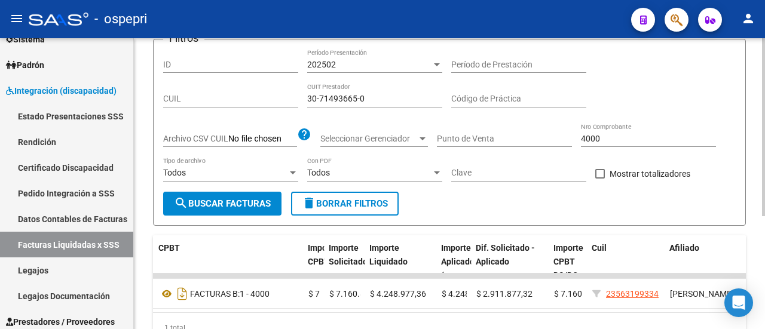
click at [610, 136] on input "4000" at bounding box center [648, 139] width 135 height 10
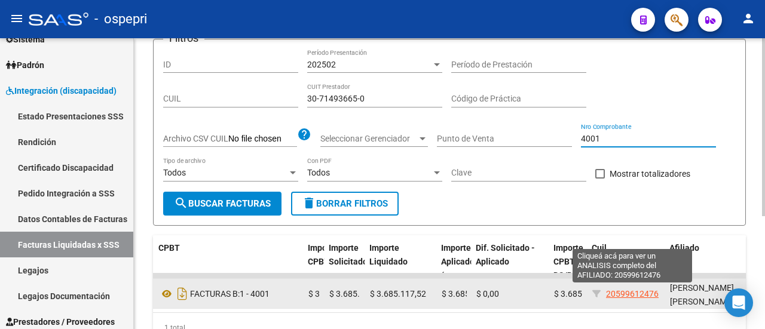
type input "4001"
click at [638, 290] on span "20599612476" at bounding box center [632, 294] width 53 height 10
type textarea "20599612476"
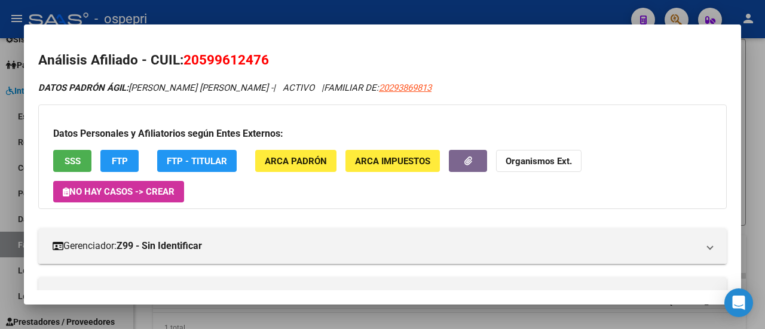
drag, startPoint x: 187, startPoint y: 57, endPoint x: 291, endPoint y: 63, distance: 104.1
click at [291, 63] on h2 "Análisis Afiliado - CUIL: 20599612476" at bounding box center [382, 60] width 688 height 20
click at [756, 107] on div at bounding box center [382, 164] width 765 height 329
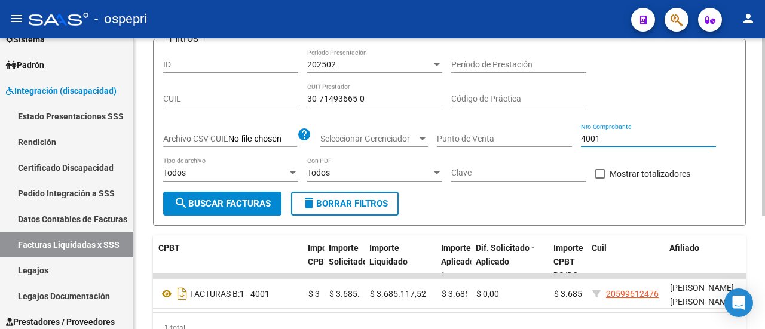
click at [648, 141] on input "4001" at bounding box center [648, 139] width 135 height 10
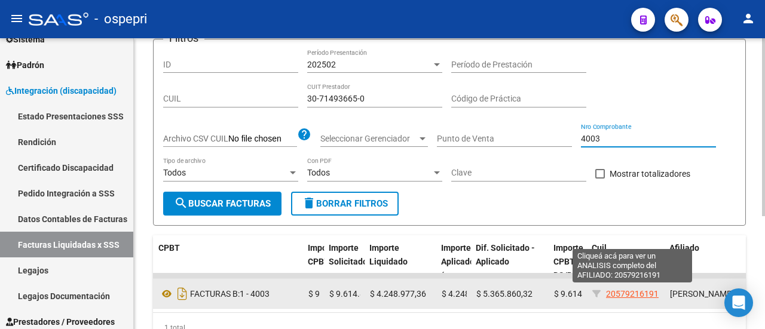
type input "4003"
click at [625, 291] on span "20579216191" at bounding box center [632, 294] width 53 height 10
type textarea "20579216191"
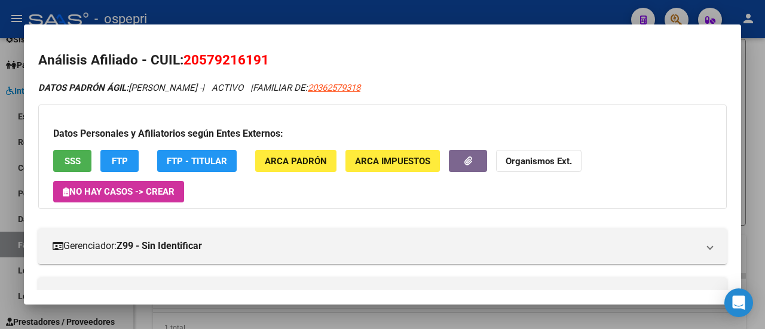
drag, startPoint x: 184, startPoint y: 62, endPoint x: 277, endPoint y: 65, distance: 93.2
click at [277, 65] on h2 "Análisis Afiliado - CUIL: 20579216191" at bounding box center [382, 60] width 688 height 20
click at [752, 90] on div at bounding box center [382, 164] width 765 height 329
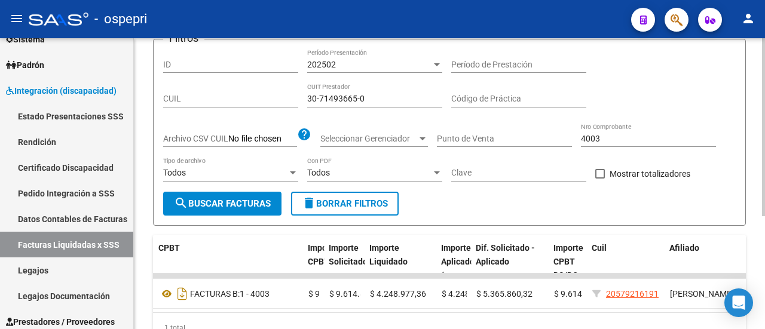
click at [603, 135] on input "4003" at bounding box center [648, 139] width 135 height 10
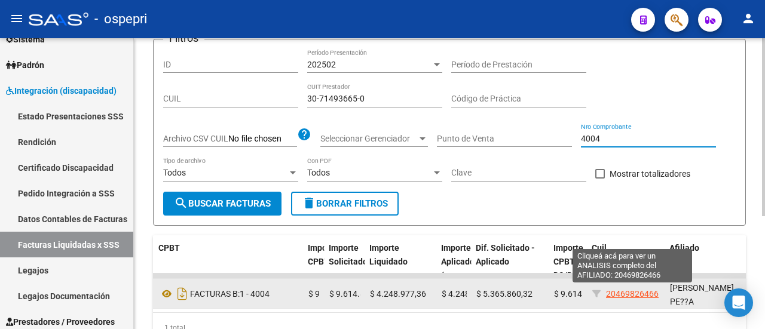
type input "4004"
click at [624, 293] on span "20469826466" at bounding box center [632, 294] width 53 height 10
type textarea "20469826466"
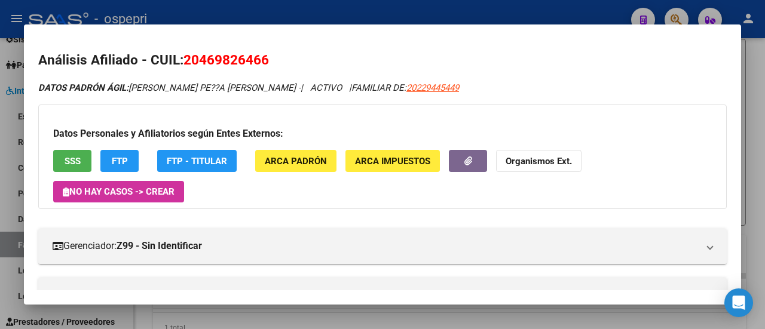
drag, startPoint x: 185, startPoint y: 57, endPoint x: 300, endPoint y: 69, distance: 115.9
click at [300, 69] on h2 "Análisis Afiliado - CUIL: 20469826466" at bounding box center [382, 60] width 688 height 20
click at [754, 89] on div at bounding box center [382, 164] width 765 height 329
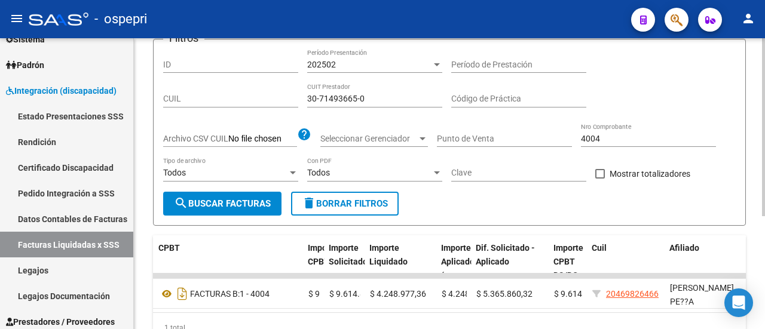
click at [650, 136] on input "4004" at bounding box center [648, 139] width 135 height 10
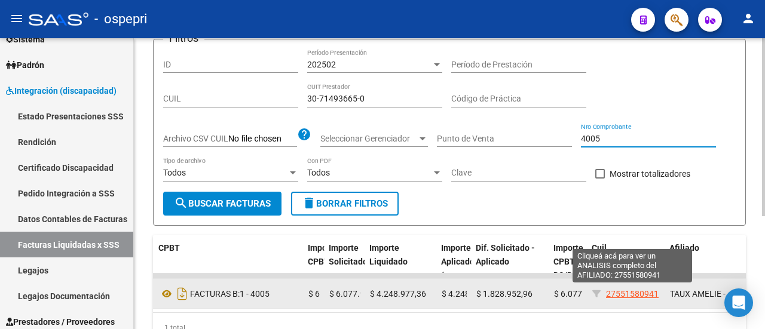
type input "4005"
click at [634, 291] on span "27551580941" at bounding box center [632, 294] width 53 height 10
type textarea "27551580941"
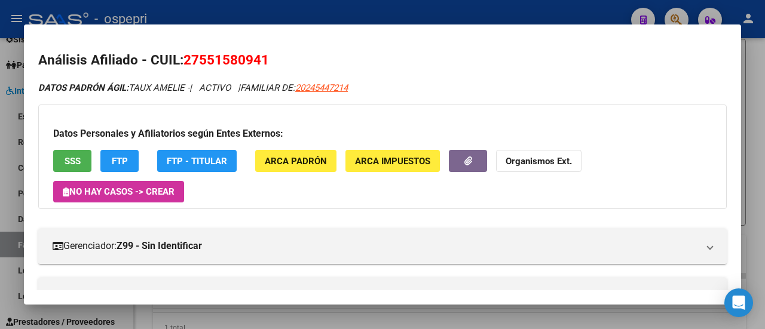
drag, startPoint x: 187, startPoint y: 57, endPoint x: 279, endPoint y: 60, distance: 92.1
click at [279, 60] on h2 "Análisis Afiliado - CUIL: 27551580941" at bounding box center [382, 60] width 688 height 20
click at [753, 70] on div at bounding box center [382, 164] width 765 height 329
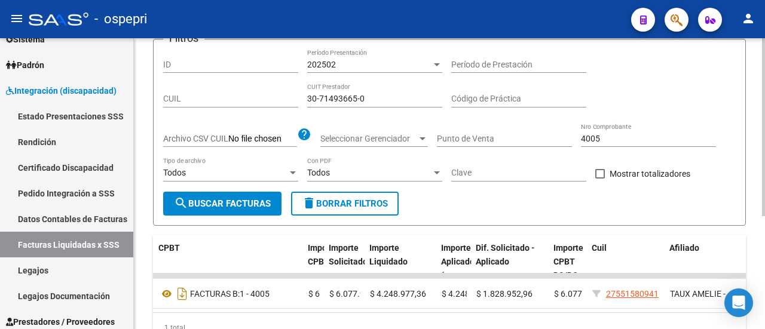
click at [655, 139] on input "4005" at bounding box center [648, 139] width 135 height 10
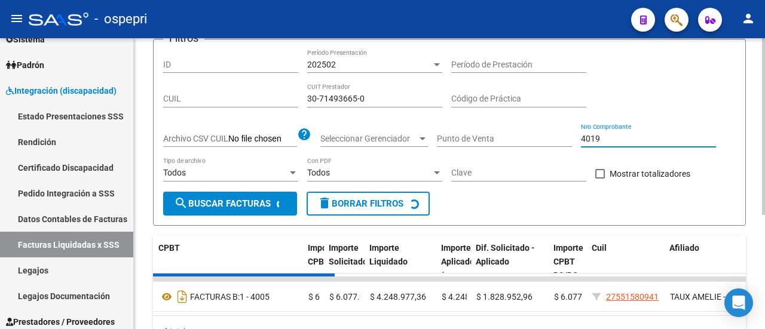
scroll to position [0, 0]
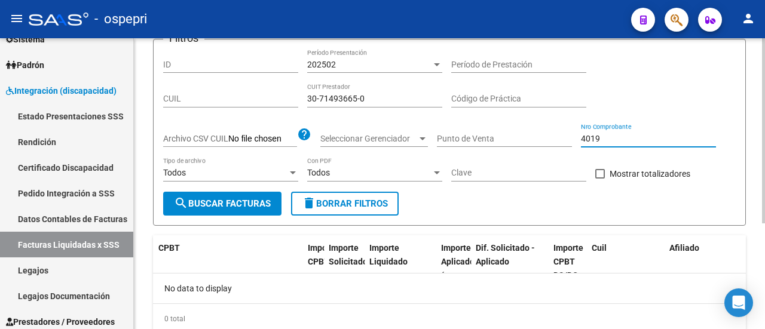
type input "4019"
click at [437, 64] on div at bounding box center [437, 64] width 6 height 3
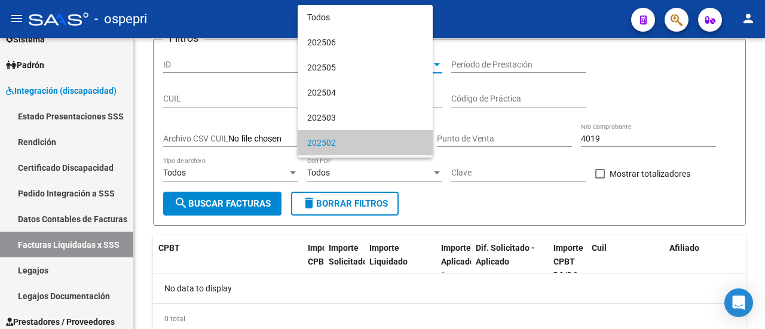
scroll to position [79, 0]
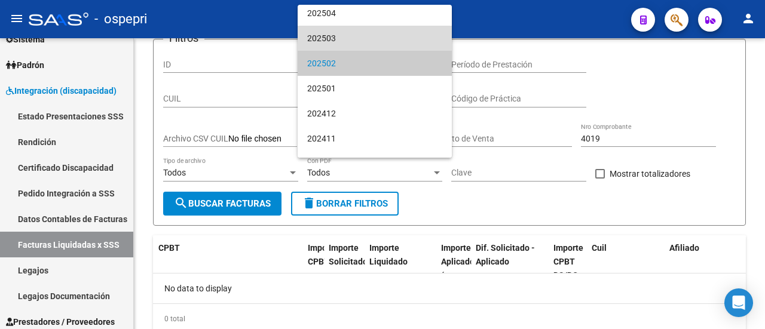
click at [416, 45] on span "202503" at bounding box center [374, 38] width 135 height 25
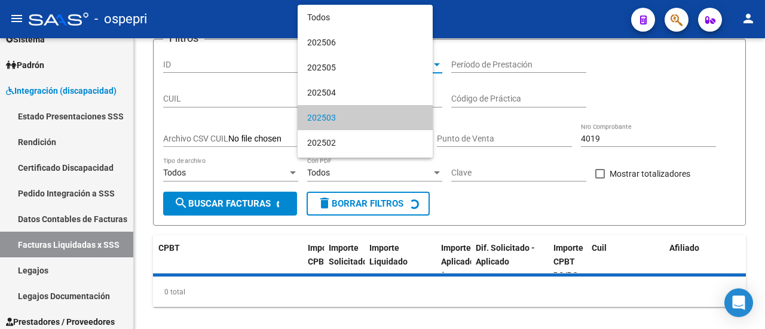
scroll to position [54, 0]
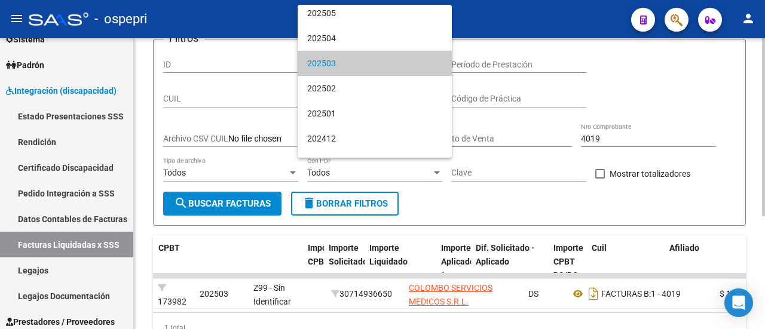
drag, startPoint x: 446, startPoint y: 318, endPoint x: 550, endPoint y: 317, distance: 104.0
click at [551, 317] on div at bounding box center [382, 164] width 765 height 329
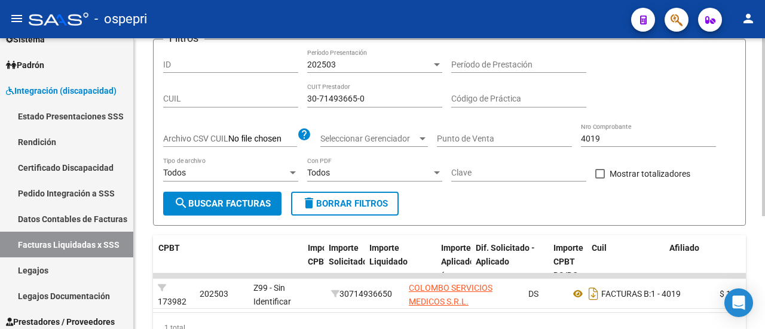
scroll to position [0, 519]
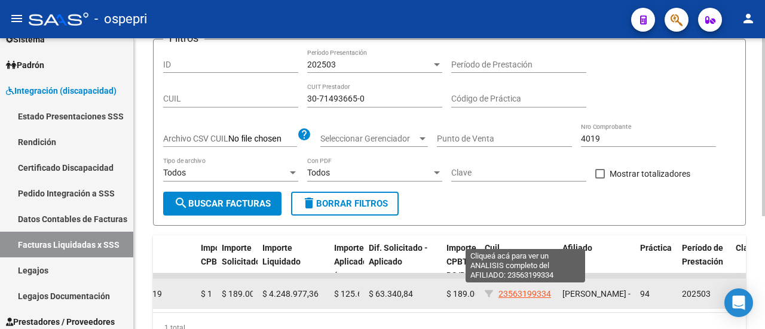
click at [544, 293] on span "23563199334" at bounding box center [524, 294] width 53 height 10
type textarea "23563199334"
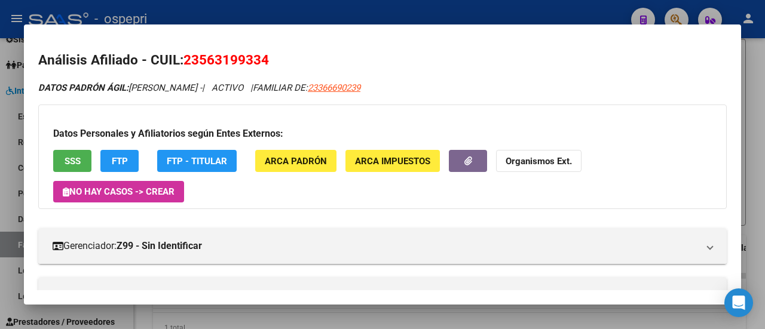
drag, startPoint x: 187, startPoint y: 61, endPoint x: 270, endPoint y: 61, distance: 83.0
click at [270, 61] on h2 "Análisis Afiliado - CUIL: 23563199334" at bounding box center [382, 60] width 688 height 20
click at [760, 134] on div at bounding box center [382, 164] width 765 height 329
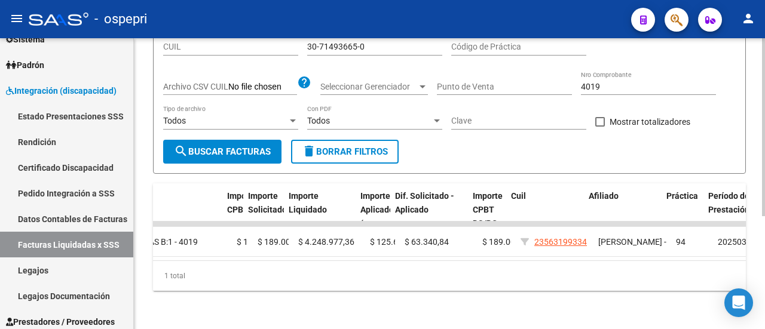
scroll to position [0, 476]
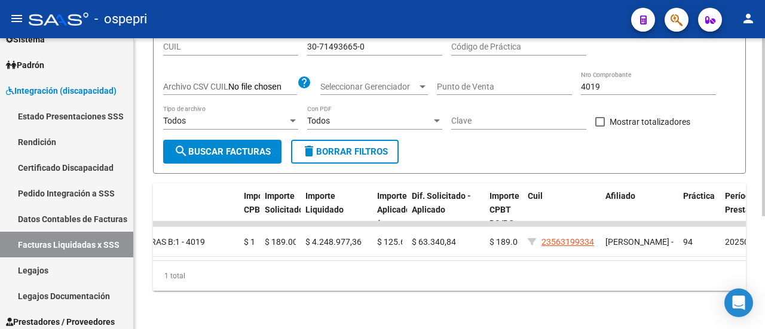
click at [607, 82] on input "4019" at bounding box center [648, 87] width 135 height 10
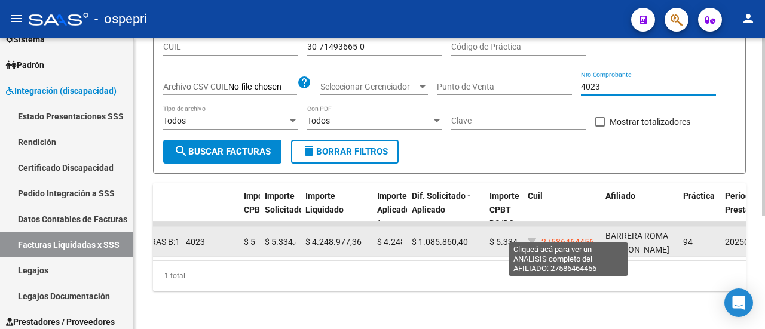
type input "4023"
click at [569, 237] on span "27586464456" at bounding box center [567, 242] width 53 height 10
type textarea "27586464456"
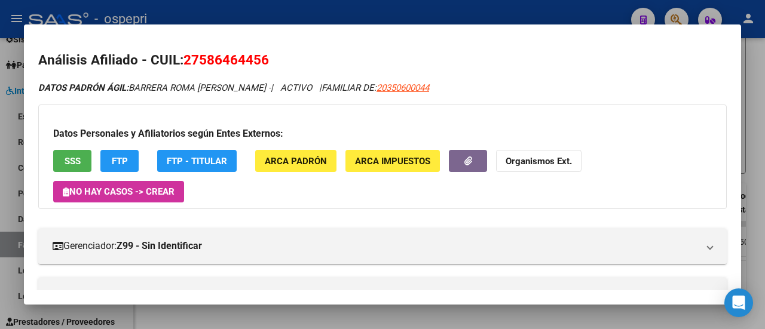
drag, startPoint x: 186, startPoint y: 62, endPoint x: 269, endPoint y: 62, distance: 82.4
click at [269, 62] on span "27586464456" at bounding box center [225, 60] width 85 height 16
click at [753, 83] on div at bounding box center [382, 164] width 765 height 329
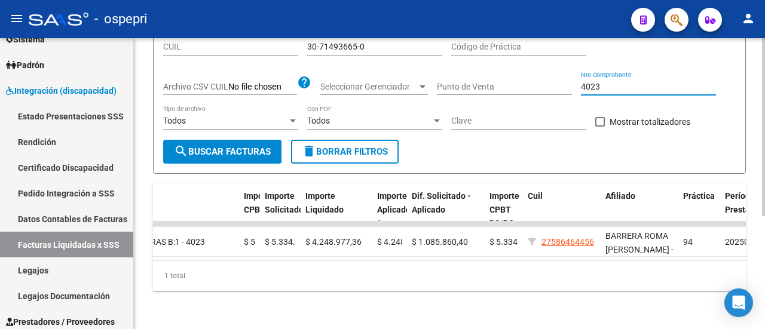
drag, startPoint x: 591, startPoint y: 81, endPoint x: 613, endPoint y: 81, distance: 21.5
click at [613, 82] on input "4023" at bounding box center [648, 87] width 135 height 10
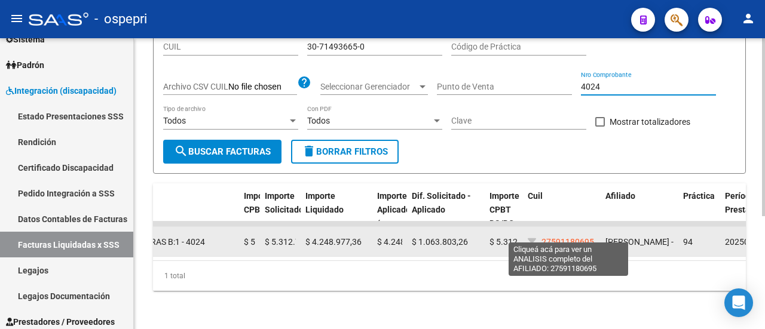
type input "4024"
click at [574, 237] on span "27591180695" at bounding box center [567, 242] width 53 height 10
type textarea "27591180695"
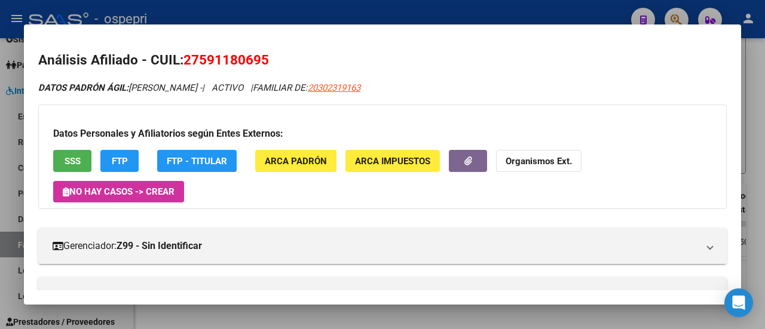
drag, startPoint x: 185, startPoint y: 59, endPoint x: 294, endPoint y: 63, distance: 108.8
click at [294, 63] on h2 "Análisis Afiliado - CUIL: 27591180695" at bounding box center [382, 60] width 688 height 20
click at [758, 64] on div at bounding box center [382, 164] width 765 height 329
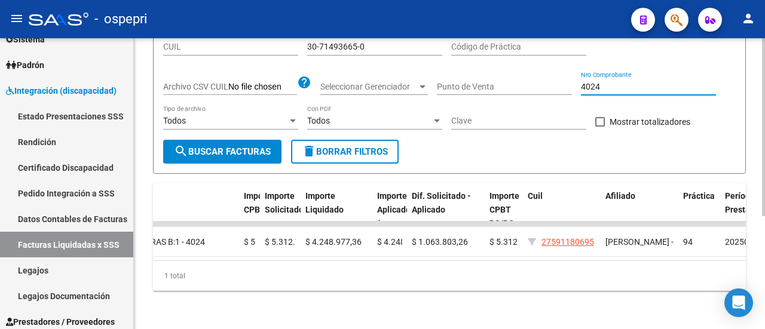
drag, startPoint x: 597, startPoint y: 81, endPoint x: 609, endPoint y: 81, distance: 11.9
click at [609, 82] on input "4024" at bounding box center [648, 87] width 135 height 10
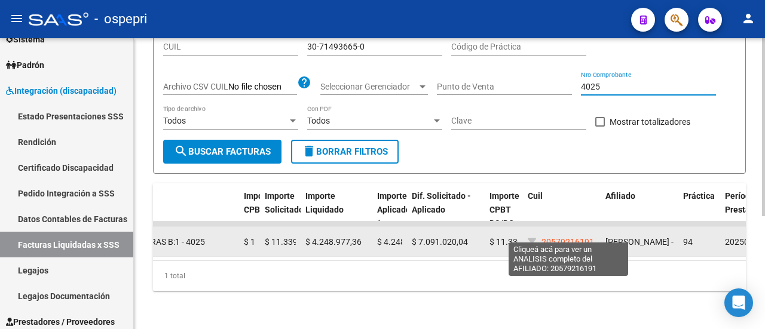
type input "4025"
click at [572, 237] on span "20579216191" at bounding box center [567, 242] width 53 height 10
type textarea "20579216191"
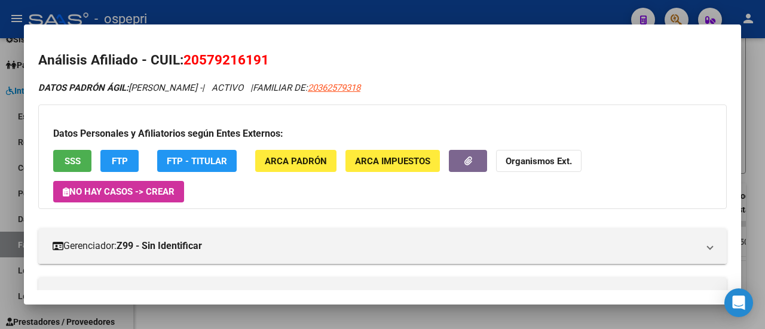
drag, startPoint x: 186, startPoint y: 60, endPoint x: 293, endPoint y: 63, distance: 106.4
click at [293, 63] on h2 "Análisis Afiliado - CUIL: 20579216191" at bounding box center [382, 60] width 688 height 20
click at [750, 72] on div at bounding box center [382, 164] width 765 height 329
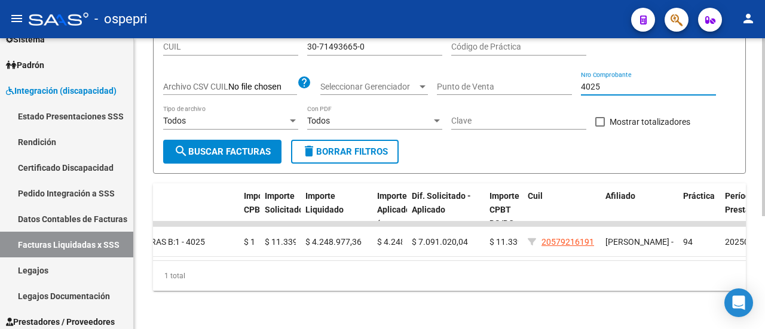
drag, startPoint x: 608, startPoint y: 79, endPoint x: 594, endPoint y: 79, distance: 14.3
click at [594, 82] on input "4025" at bounding box center [648, 87] width 135 height 10
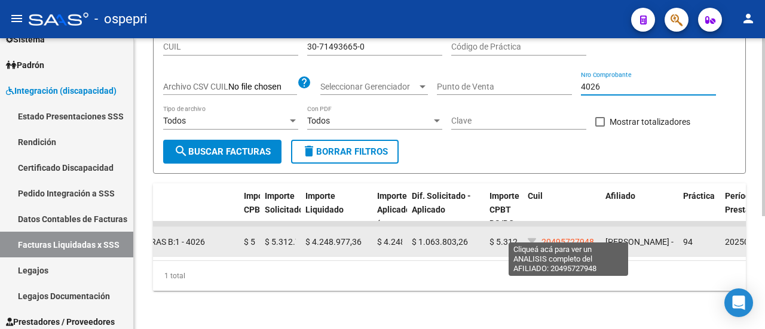
type input "4026"
click at [586, 237] on span "20495727948" at bounding box center [567, 242] width 53 height 10
type textarea "20495727948"
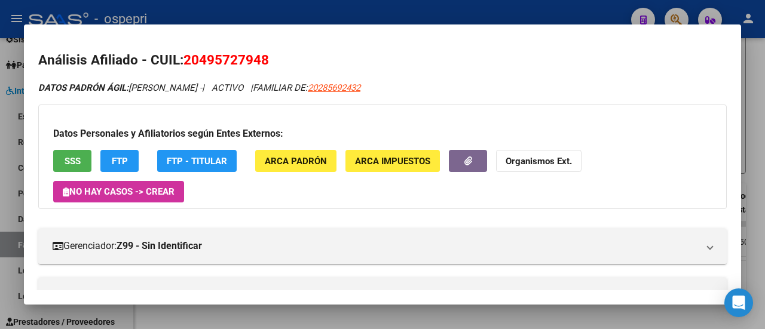
drag, startPoint x: 185, startPoint y: 60, endPoint x: 298, endPoint y: 65, distance: 113.0
click at [298, 65] on h2 "Análisis Afiliado - CUIL: 20495727948" at bounding box center [382, 60] width 688 height 20
click at [763, 71] on div at bounding box center [382, 164] width 765 height 329
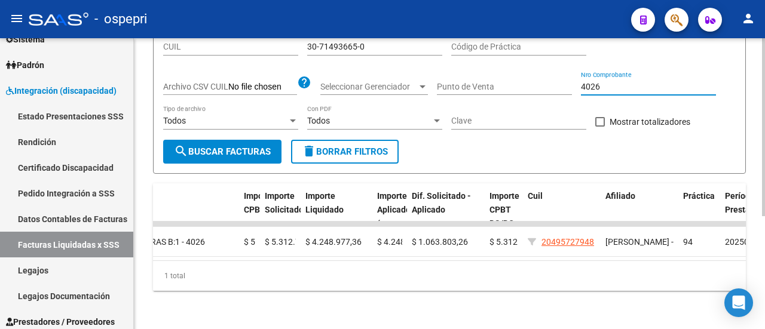
click at [645, 82] on input "4026" at bounding box center [648, 87] width 135 height 10
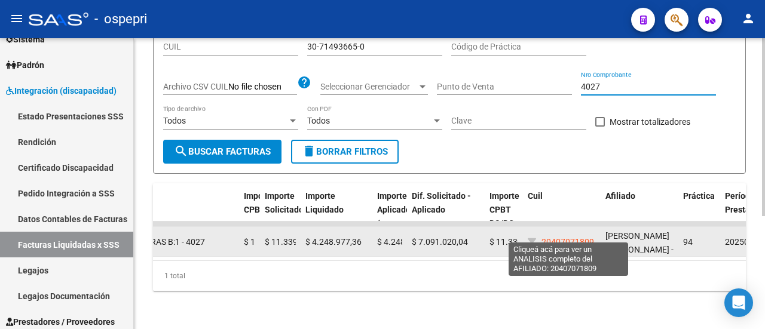
type input "4027"
click at [561, 237] on span "20407071809" at bounding box center [567, 242] width 53 height 10
type textarea "20407071809"
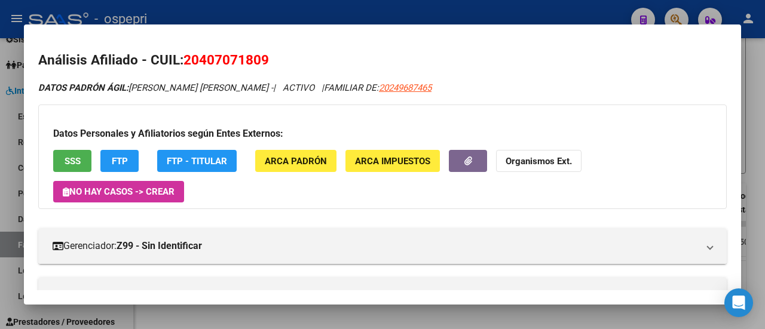
drag, startPoint x: 184, startPoint y: 59, endPoint x: 282, endPoint y: 69, distance: 98.4
click at [282, 69] on h2 "Análisis Afiliado - CUIL: 20407071809" at bounding box center [382, 60] width 688 height 20
click at [751, 151] on div at bounding box center [382, 164] width 765 height 329
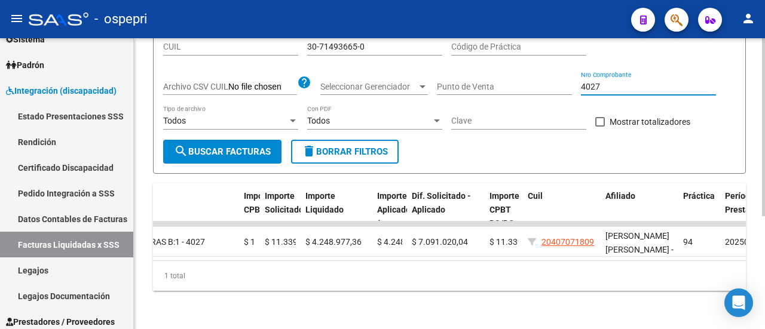
drag, startPoint x: 591, startPoint y: 81, endPoint x: 623, endPoint y: 82, distance: 31.7
click at [623, 82] on input "4027" at bounding box center [648, 87] width 135 height 10
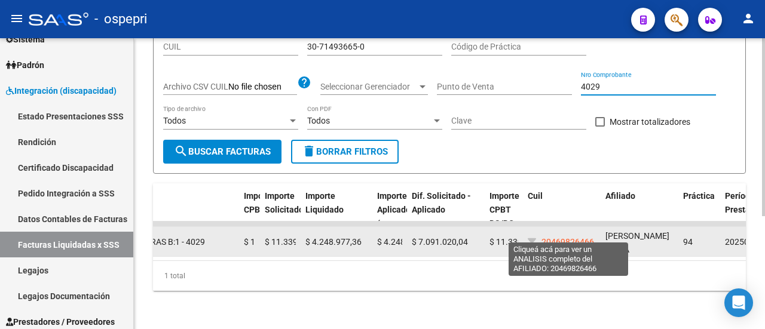
type input "4029"
click at [569, 237] on span "20469826466" at bounding box center [567, 242] width 53 height 10
type textarea "20469826466"
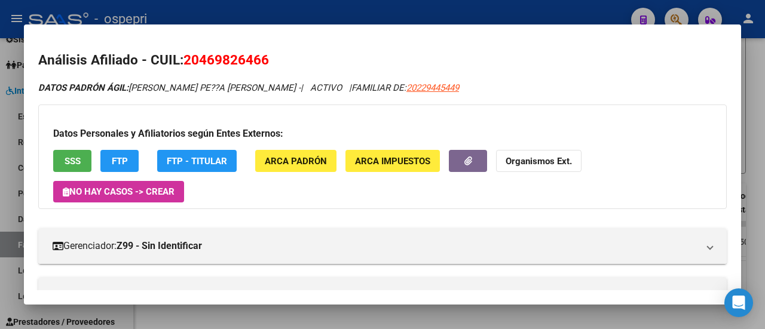
drag, startPoint x: 185, startPoint y: 57, endPoint x: 268, endPoint y: 64, distance: 83.4
click at [268, 64] on span "20469826466" at bounding box center [225, 60] width 85 height 16
click at [756, 64] on div at bounding box center [382, 164] width 765 height 329
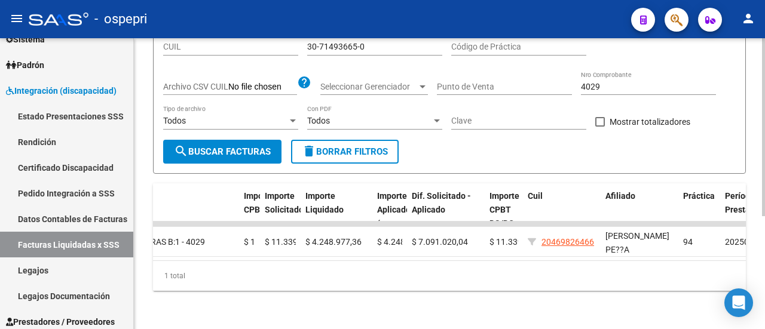
click at [658, 84] on div "4029 Nro Comprobante" at bounding box center [648, 83] width 135 height 24
click at [654, 82] on input "4029" at bounding box center [648, 87] width 135 height 10
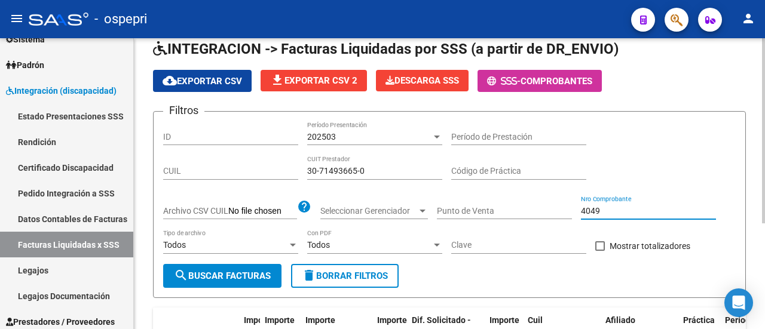
scroll to position [47, 0]
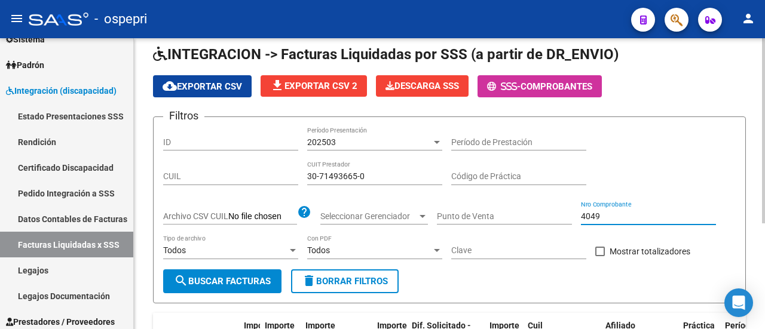
type input "4049"
click at [435, 139] on div at bounding box center [436, 142] width 11 height 10
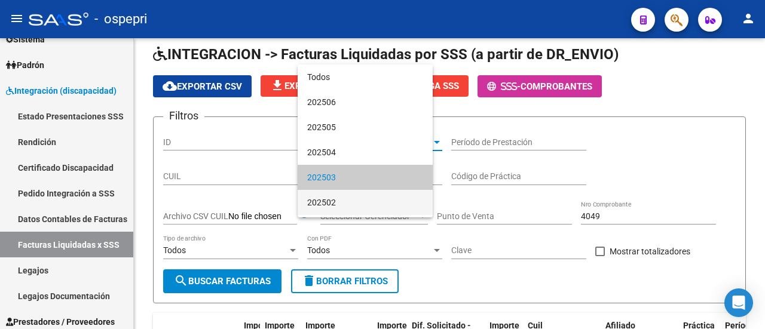
scroll to position [36, 0]
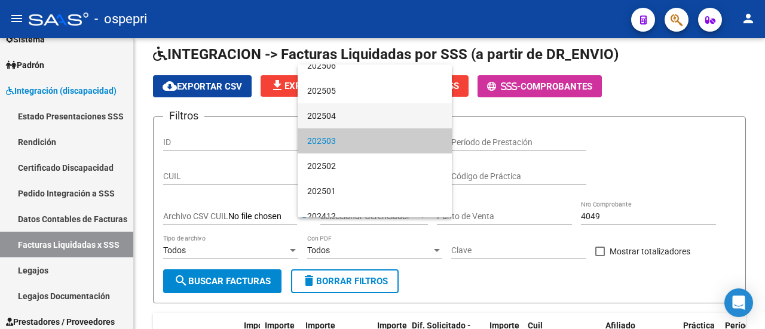
click at [352, 122] on span "202504" at bounding box center [374, 115] width 135 height 25
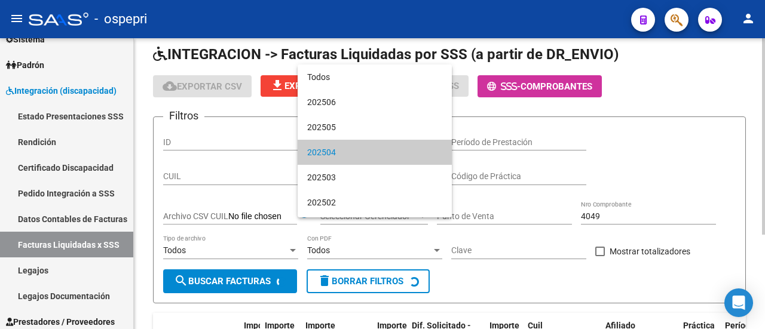
scroll to position [11, 0]
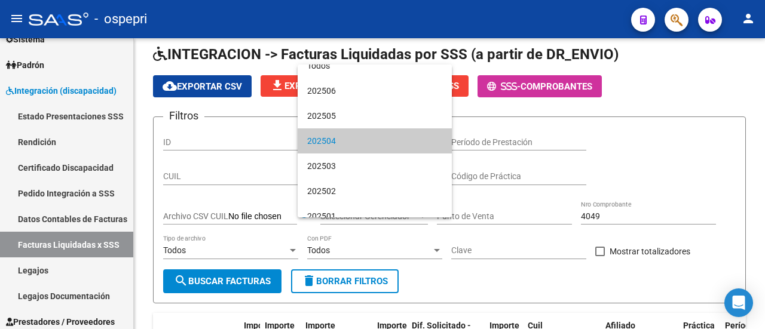
click at [605, 214] on div at bounding box center [382, 164] width 765 height 329
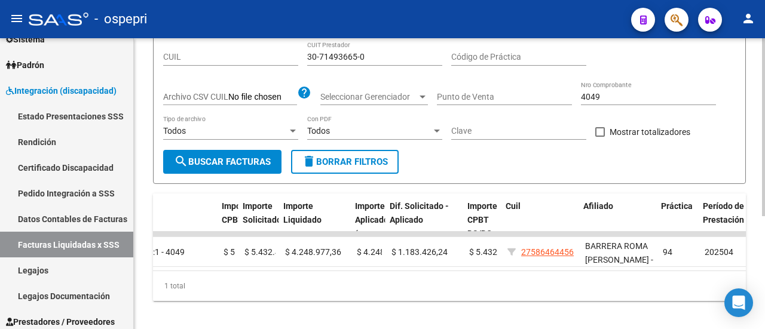
scroll to position [0, 501]
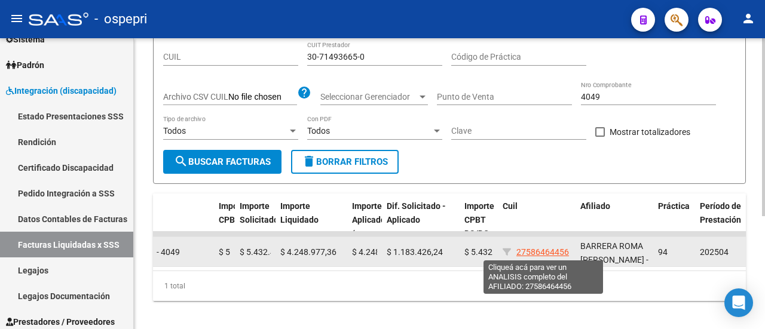
click at [559, 252] on span "27586464456" at bounding box center [542, 252] width 53 height 10
type textarea "27586464456"
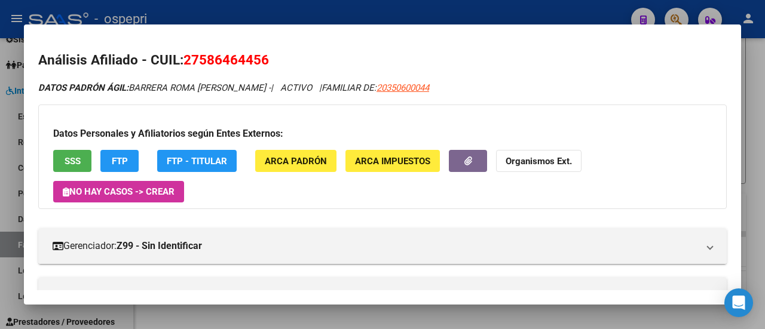
drag, startPoint x: 187, startPoint y: 60, endPoint x: 270, endPoint y: 62, distance: 83.1
click at [270, 62] on h2 "Análisis Afiliado - CUIL: 27586464456" at bounding box center [382, 60] width 688 height 20
click at [755, 91] on div at bounding box center [382, 164] width 765 height 329
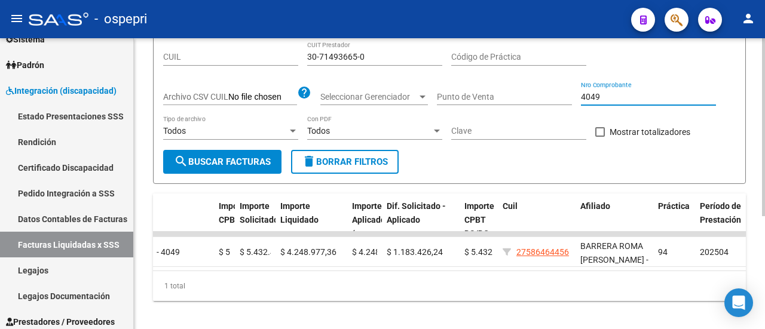
click at [631, 96] on input "4049" at bounding box center [648, 97] width 135 height 10
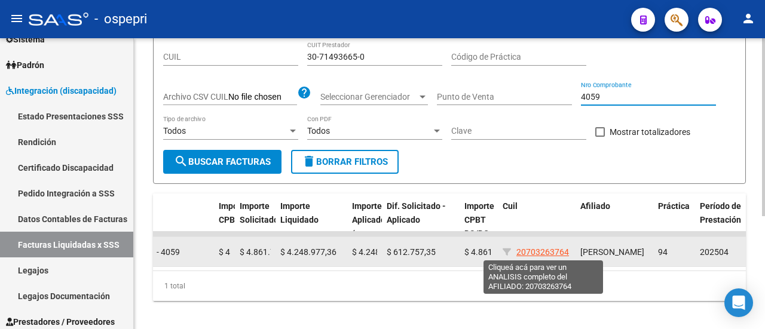
type input "4059"
click at [540, 248] on span "20703263764" at bounding box center [542, 252] width 53 height 10
type textarea "20703263764"
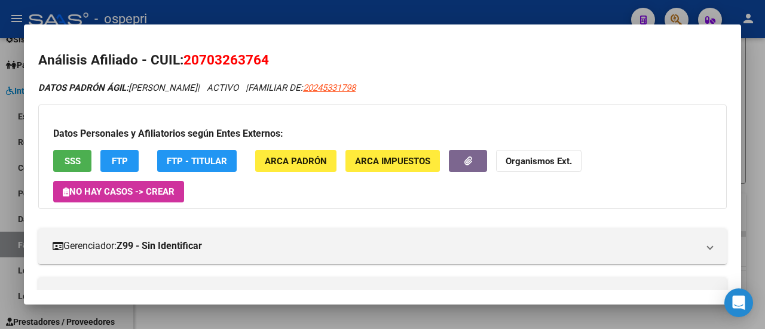
drag, startPoint x: 186, startPoint y: 59, endPoint x: 270, endPoint y: 62, distance: 84.3
click at [270, 62] on h2 "Análisis Afiliado - CUIL: 20703263764" at bounding box center [382, 60] width 688 height 20
click at [762, 69] on div at bounding box center [382, 164] width 765 height 329
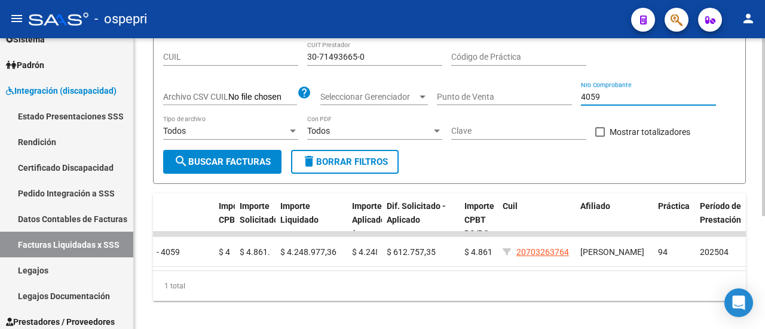
drag, startPoint x: 628, startPoint y: 91, endPoint x: 592, endPoint y: 94, distance: 35.9
click at [592, 94] on input "4059" at bounding box center [648, 97] width 135 height 10
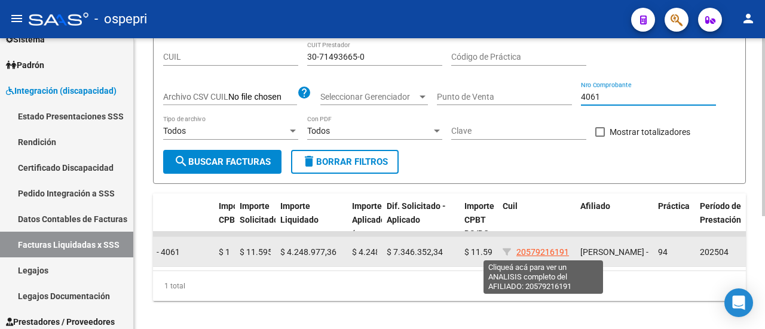
type input "4061"
click at [556, 249] on span "20579216191" at bounding box center [542, 252] width 53 height 10
type textarea "20579216191"
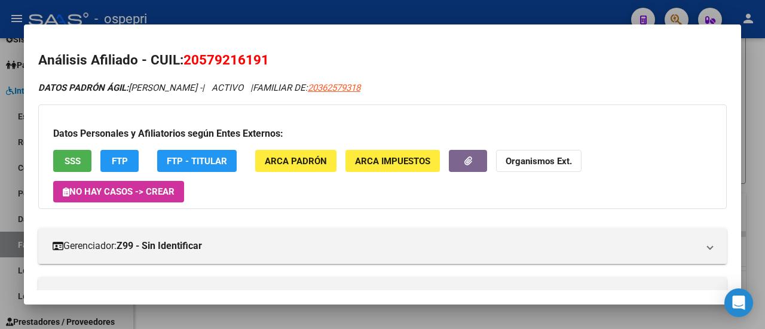
drag, startPoint x: 188, startPoint y: 62, endPoint x: 290, endPoint y: 65, distance: 102.8
click at [290, 65] on h2 "Análisis Afiliado - CUIL: 20579216191" at bounding box center [382, 60] width 688 height 20
click at [754, 76] on div at bounding box center [382, 164] width 765 height 329
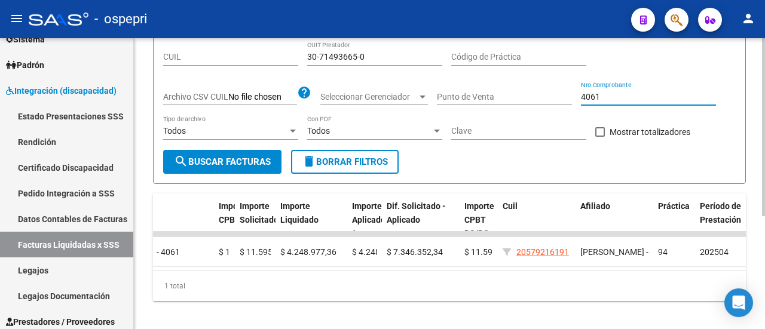
drag, startPoint x: 614, startPoint y: 91, endPoint x: 595, endPoint y: 94, distance: 19.3
click at [595, 94] on input "4061" at bounding box center [648, 97] width 135 height 10
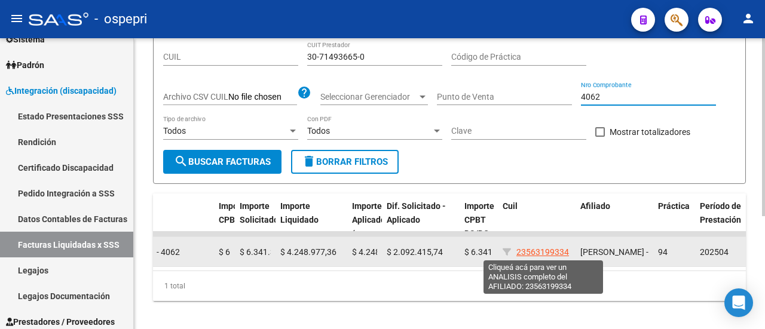
type input "4062"
click at [565, 250] on span "23563199334" at bounding box center [542, 252] width 53 height 10
type textarea "23563199334"
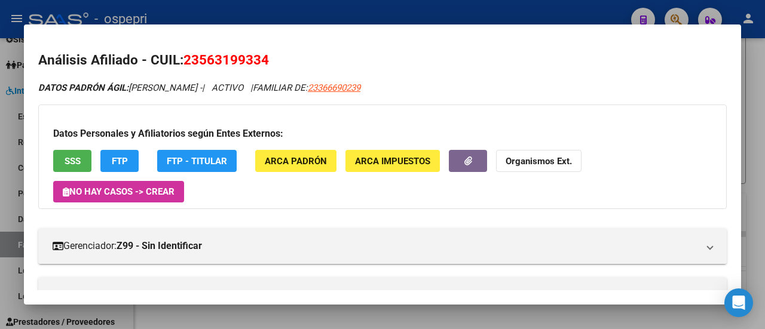
drag, startPoint x: 185, startPoint y: 61, endPoint x: 321, endPoint y: 70, distance: 136.5
click at [321, 70] on h2 "Análisis Afiliado - CUIL: 23563199334" at bounding box center [382, 60] width 688 height 20
click at [754, 116] on div at bounding box center [382, 164] width 765 height 329
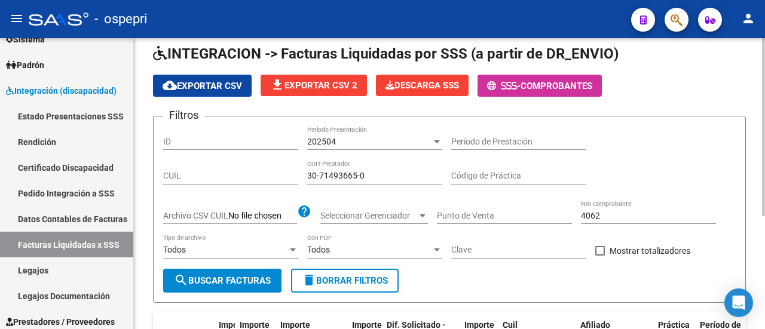
scroll to position [0, 0]
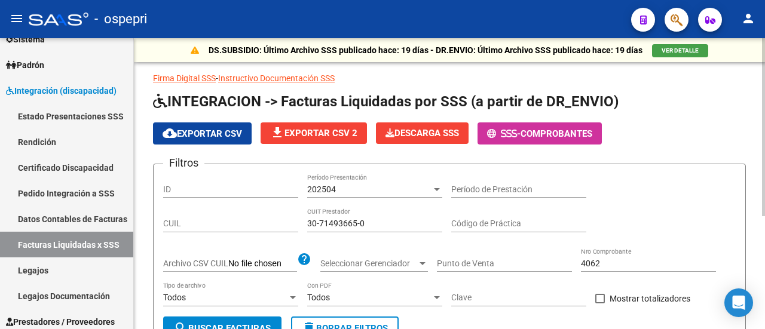
click at [382, 217] on div "30-71493665-0 CUIT Prestador" at bounding box center [374, 220] width 135 height 24
drag, startPoint x: 378, startPoint y: 219, endPoint x: 284, endPoint y: 214, distance: 93.3
click at [284, 214] on div "Filtros ID 202504 Período Presentación Período de Prestación CUIL 30-71493665-0…" at bounding box center [449, 245] width 572 height 143
paste input "554797-6"
type input "30-71554797-6"
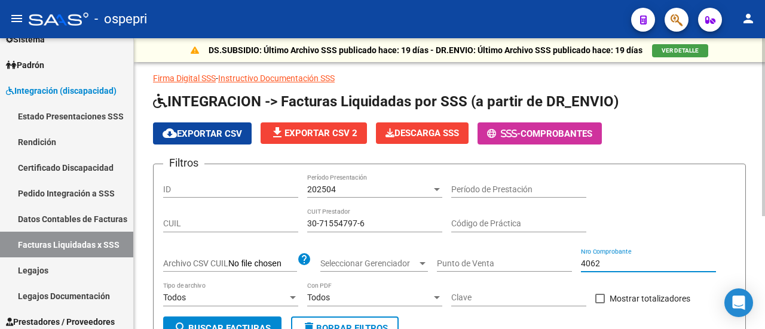
drag, startPoint x: 606, startPoint y: 263, endPoint x: 553, endPoint y: 257, distance: 52.9
click at [553, 257] on div "Filtros ID 202504 Período Presentación Período de Prestación CUIL 30-71554797-6…" at bounding box center [449, 245] width 572 height 143
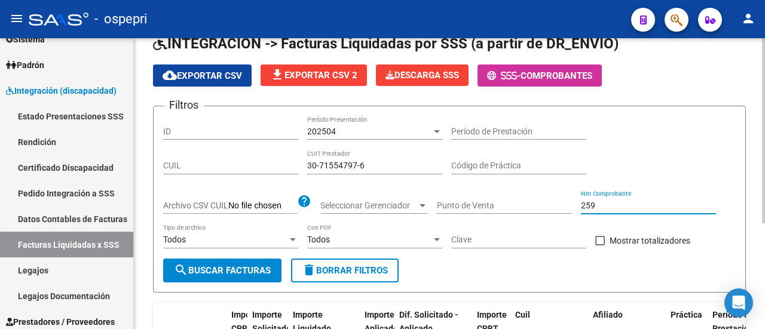
scroll to position [47, 0]
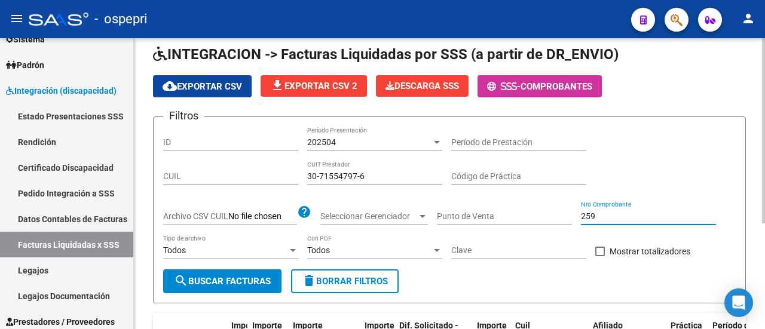
type input "259"
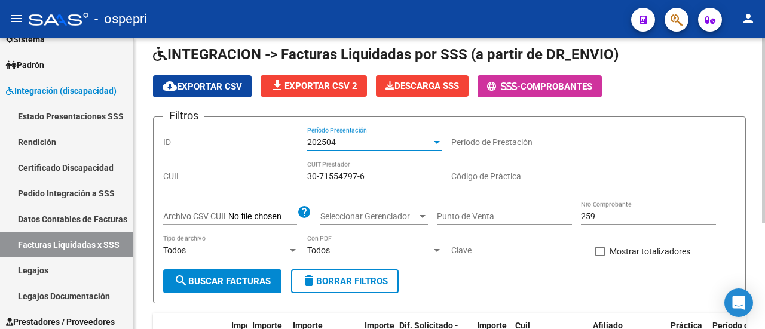
click at [437, 141] on div at bounding box center [437, 142] width 6 height 3
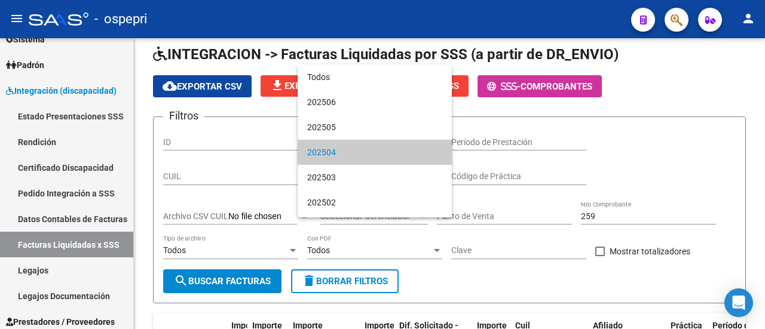
scroll to position [11, 0]
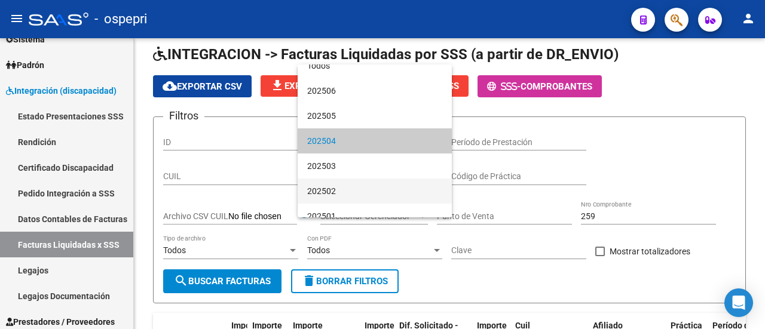
click at [367, 185] on span "202502" at bounding box center [374, 191] width 135 height 25
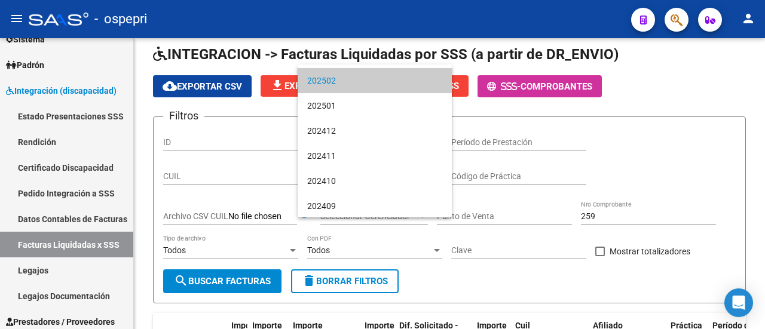
scroll to position [121, 0]
click at [357, 85] on span "202502" at bounding box center [374, 81] width 135 height 25
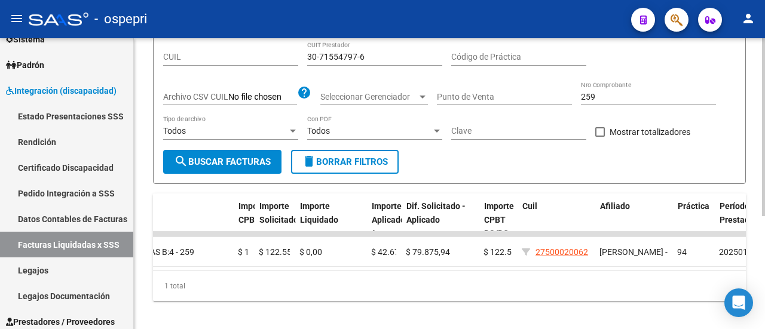
scroll to position [0, 479]
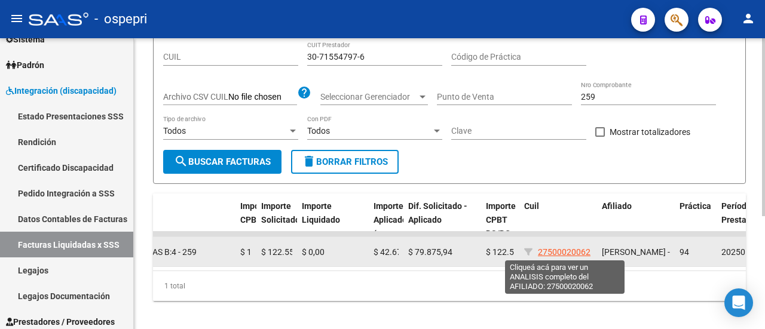
click at [570, 249] on span "27500020062" at bounding box center [564, 252] width 53 height 10
type textarea "27500020062"
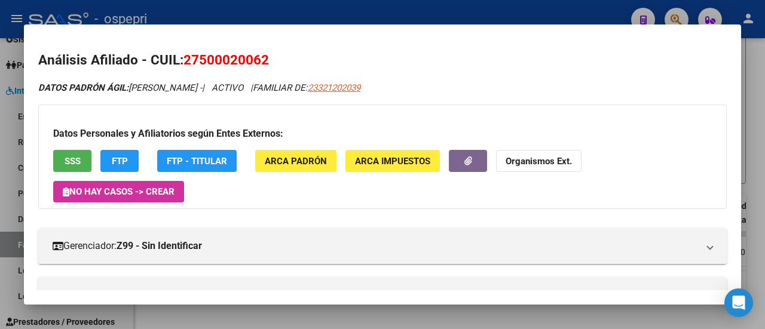
drag, startPoint x: 187, startPoint y: 59, endPoint x: 270, endPoint y: 65, distance: 83.3
click at [270, 65] on h2 "Análisis Afiliado - CUIL: 27500020062" at bounding box center [382, 60] width 688 height 20
click at [760, 72] on div at bounding box center [382, 164] width 765 height 329
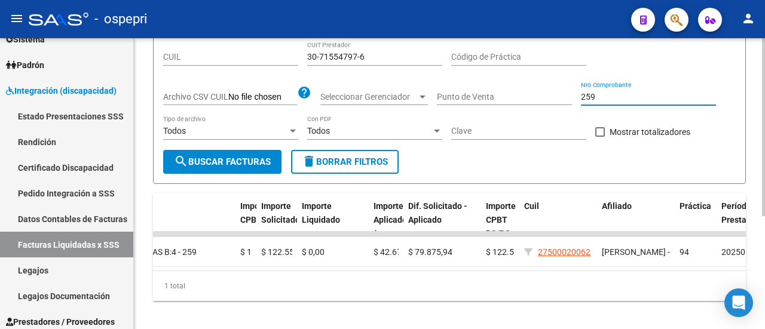
drag, startPoint x: 600, startPoint y: 98, endPoint x: 583, endPoint y: 97, distance: 16.7
click at [583, 97] on input "259" at bounding box center [648, 97] width 135 height 10
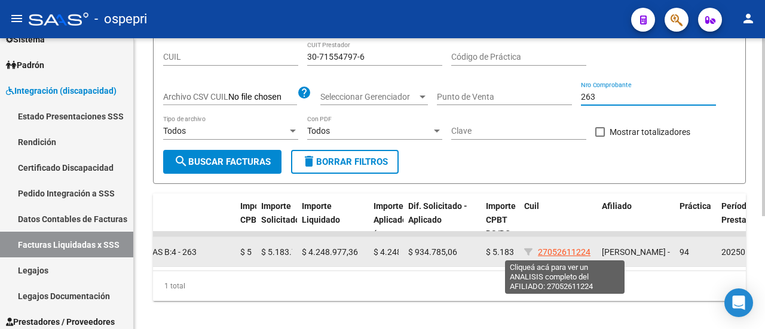
type input "263"
click at [576, 247] on span "27052611224" at bounding box center [564, 252] width 53 height 10
type textarea "27052611224"
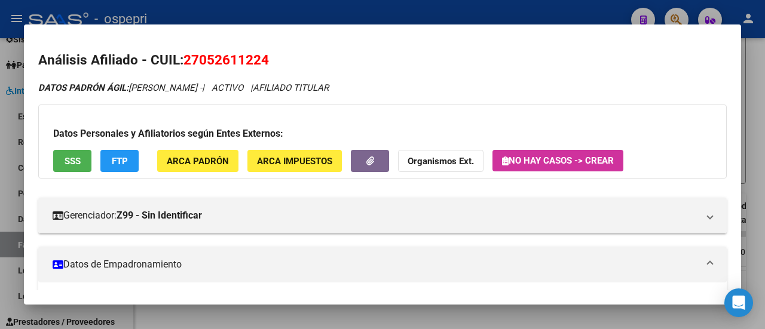
drag, startPoint x: 185, startPoint y: 59, endPoint x: 297, endPoint y: 63, distance: 111.8
click at [297, 63] on h2 "Análisis Afiliado - CUIL: 27052611224" at bounding box center [382, 60] width 688 height 20
click at [758, 73] on div at bounding box center [382, 164] width 765 height 329
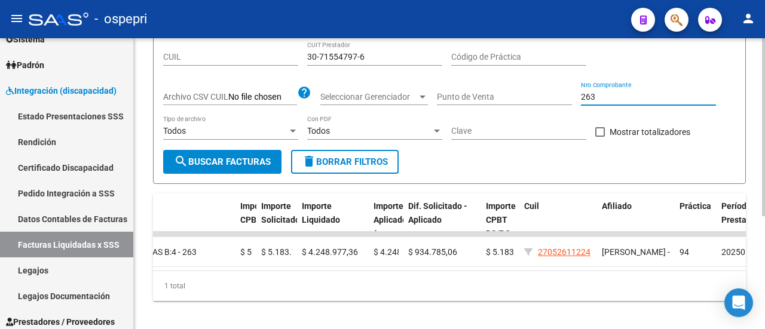
drag, startPoint x: 609, startPoint y: 94, endPoint x: 556, endPoint y: 94, distance: 53.8
click at [556, 94] on div "Filtros ID 202502 Período Presentación Período de Prestación CUIL 30-71554797-6…" at bounding box center [449, 78] width 572 height 143
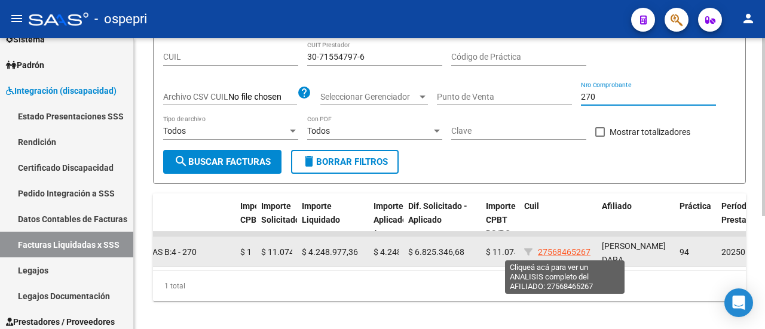
type input "270"
click at [578, 248] on span "27568465267" at bounding box center [564, 252] width 53 height 10
type textarea "27568465267"
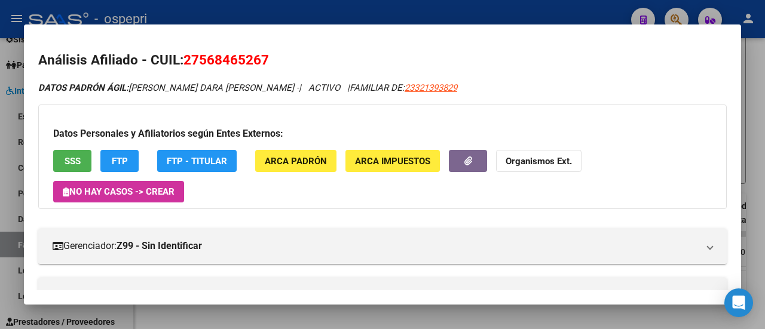
drag, startPoint x: 185, startPoint y: 57, endPoint x: 295, endPoint y: 62, distance: 110.1
click at [295, 62] on h2 "Análisis Afiliado - CUIL: 27568465267" at bounding box center [382, 60] width 688 height 20
click at [754, 56] on div at bounding box center [382, 164] width 765 height 329
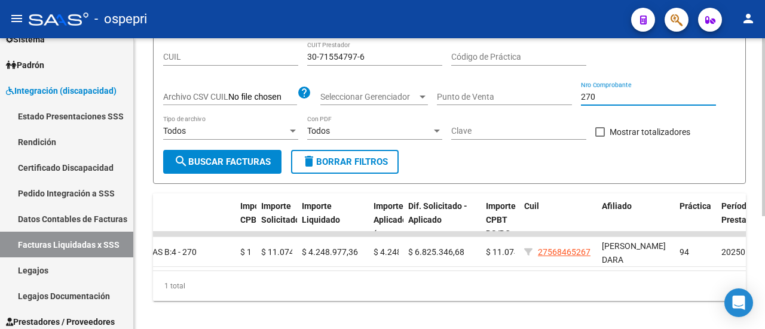
drag, startPoint x: 605, startPoint y: 92, endPoint x: 550, endPoint y: 93, distance: 54.4
click at [551, 93] on div "Filtros ID 202502 Período Presentación Período de Prestación CUIL 30-71554797-6…" at bounding box center [449, 78] width 572 height 143
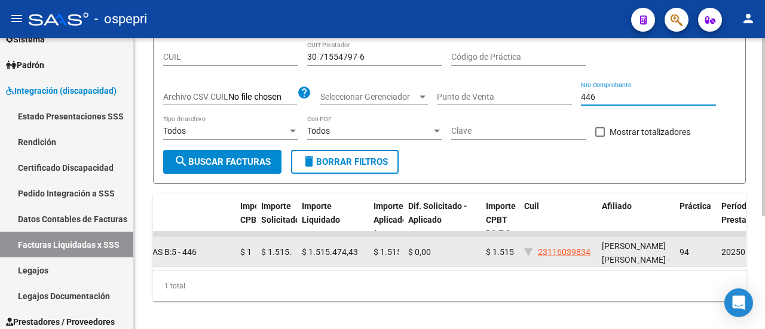
type input "446"
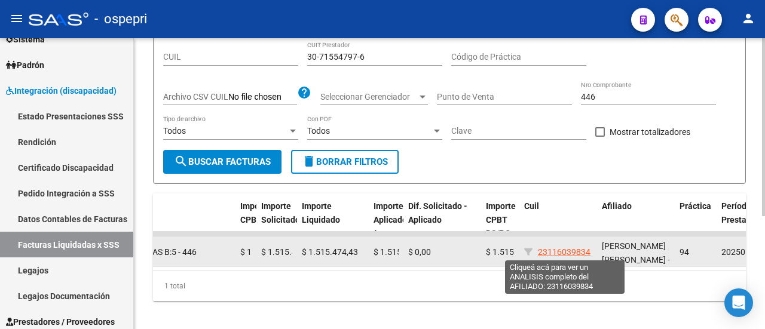
click at [577, 249] on span "23116039834" at bounding box center [564, 252] width 53 height 10
type textarea "23116039834"
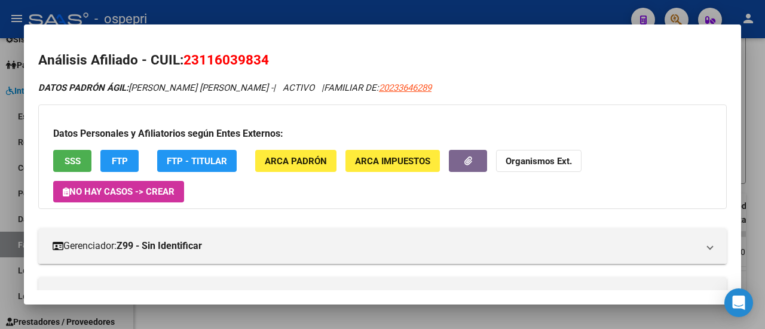
drag, startPoint x: 185, startPoint y: 60, endPoint x: 316, endPoint y: 70, distance: 131.8
click at [315, 70] on h2 "Análisis Afiliado - CUIL: 23116039834" at bounding box center [382, 60] width 688 height 20
click at [756, 102] on div at bounding box center [382, 164] width 765 height 329
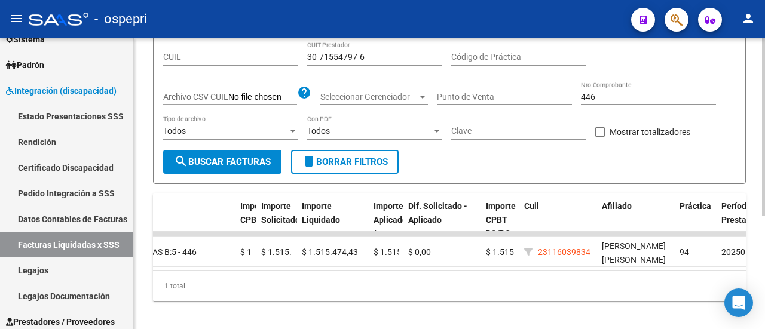
click at [611, 97] on input "446" at bounding box center [648, 97] width 135 height 10
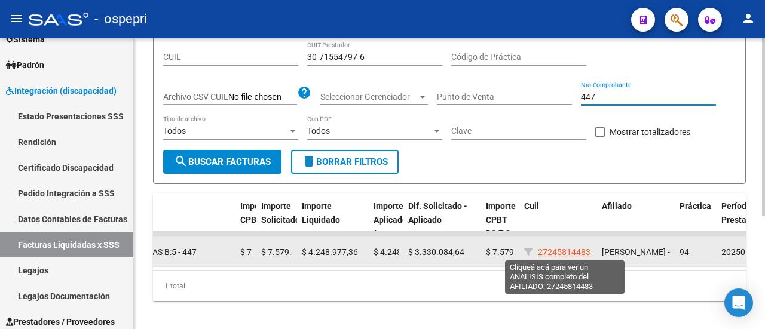
type input "447"
click at [582, 248] on span "27245814483" at bounding box center [564, 252] width 53 height 10
type textarea "27245814483"
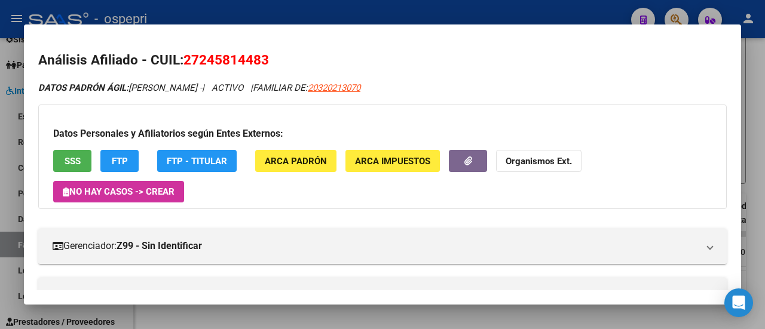
drag, startPoint x: 185, startPoint y: 62, endPoint x: 286, endPoint y: 71, distance: 100.8
click at [762, 79] on div at bounding box center [382, 164] width 765 height 329
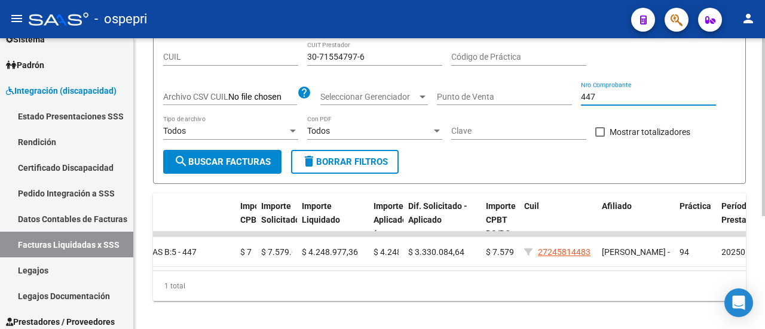
drag, startPoint x: 647, startPoint y: 96, endPoint x: 562, endPoint y: 91, distance: 85.5
click at [562, 91] on div "Filtros ID 202502 Período Presentación Período de Prestación CUIL 30-71554797-6…" at bounding box center [449, 78] width 572 height 143
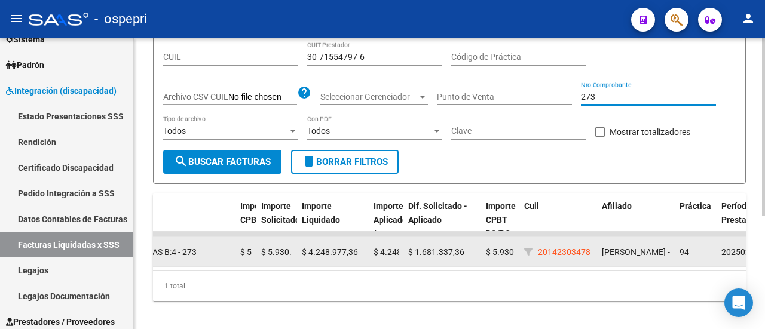
type input "273"
click at [577, 246] on app-link-go-to "20142303478" at bounding box center [564, 253] width 53 height 14
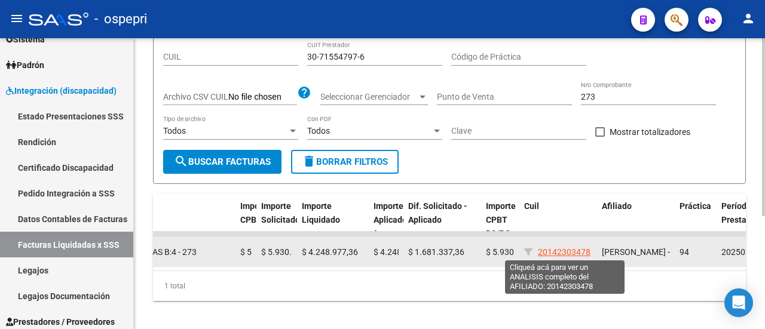
click at [557, 247] on span "20142303478" at bounding box center [564, 252] width 53 height 10
type textarea "20142303478"
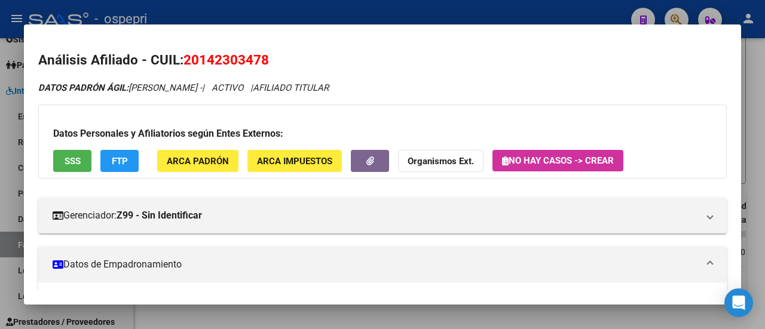
drag, startPoint x: 186, startPoint y: 56, endPoint x: 310, endPoint y: 68, distance: 124.2
click at [310, 68] on h2 "Análisis Afiliado - CUIL: 20142303478" at bounding box center [382, 60] width 688 height 20
click at [754, 109] on div at bounding box center [382, 164] width 765 height 329
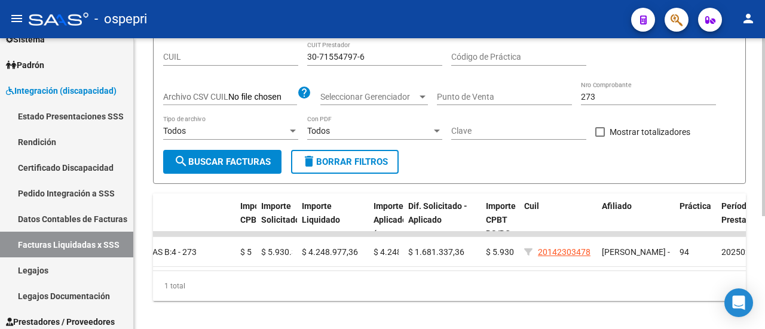
click at [608, 96] on input "273" at bounding box center [648, 97] width 135 height 10
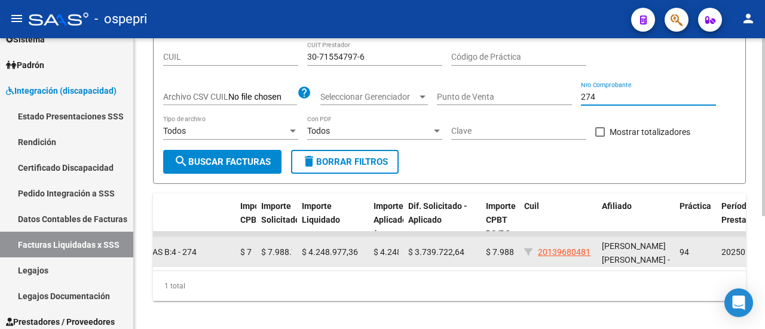
type input "274"
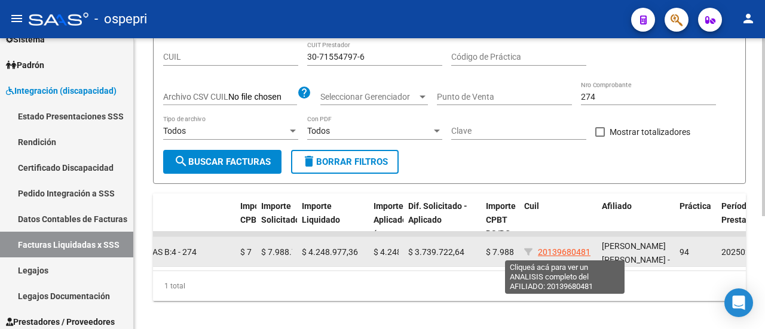
click at [587, 249] on span "20139680481" at bounding box center [564, 252] width 53 height 10
type textarea "20139680481"
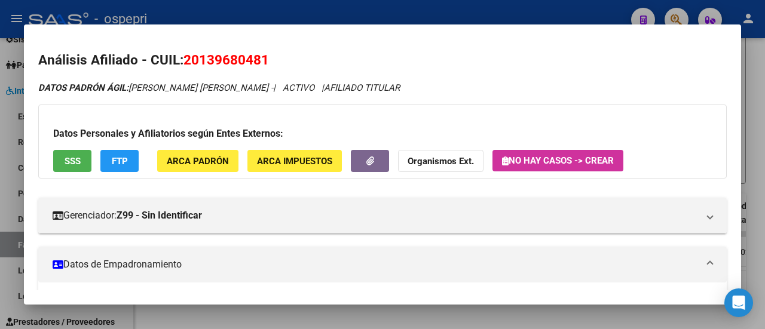
drag, startPoint x: 186, startPoint y: 57, endPoint x: 292, endPoint y: 70, distance: 107.2
click at [293, 69] on h2 "Análisis Afiliado - CUIL: 20139680481" at bounding box center [382, 60] width 688 height 20
drag, startPoint x: 276, startPoint y: 63, endPoint x: 185, endPoint y: 59, distance: 90.9
click at [185, 59] on h2 "Análisis Afiliado - CUIL: 20139680481" at bounding box center [382, 60] width 688 height 20
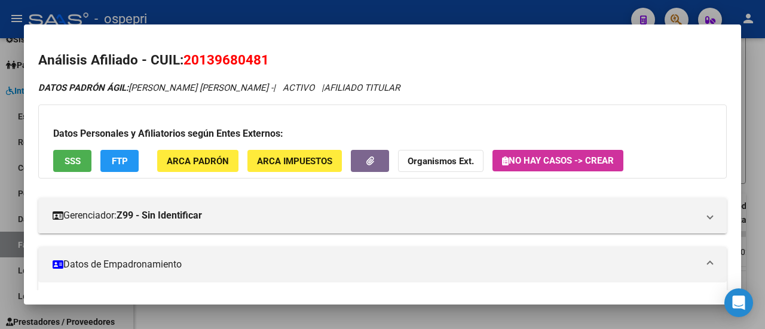
click at [758, 124] on div at bounding box center [382, 164] width 765 height 329
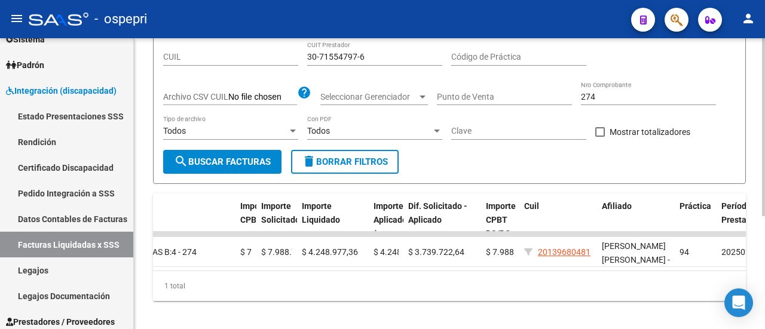
click at [603, 99] on input "274" at bounding box center [648, 97] width 135 height 10
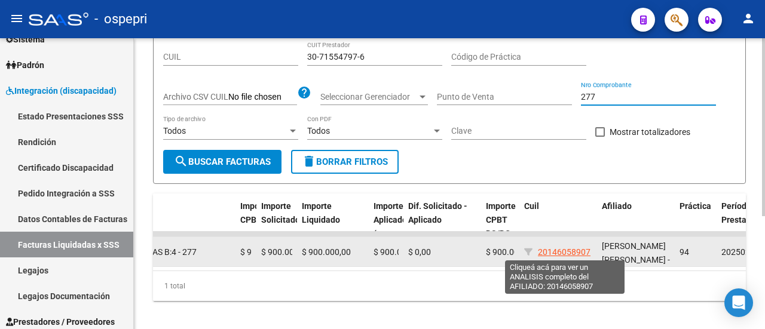
type input "277"
click at [572, 247] on span "20146058907" at bounding box center [564, 252] width 53 height 10
type textarea "20146058907"
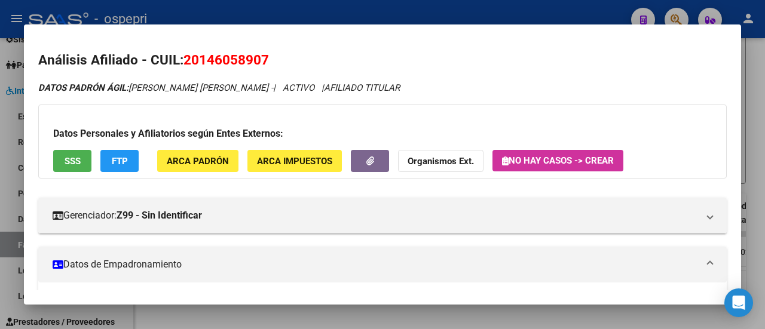
drag, startPoint x: 185, startPoint y: 62, endPoint x: 293, endPoint y: 68, distance: 108.3
click at [293, 68] on h2 "Análisis Afiliado - CUIL: 20146058907" at bounding box center [382, 60] width 688 height 20
click at [764, 97] on div at bounding box center [382, 164] width 765 height 329
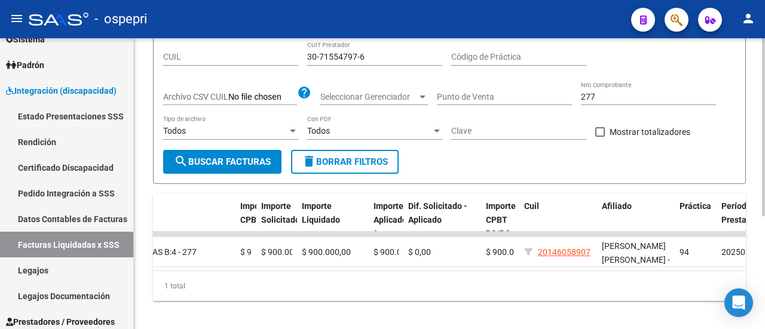
click at [633, 94] on input "277" at bounding box center [648, 97] width 135 height 10
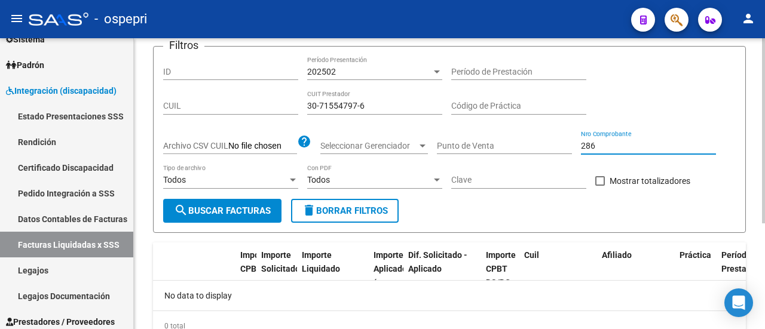
scroll to position [107, 0]
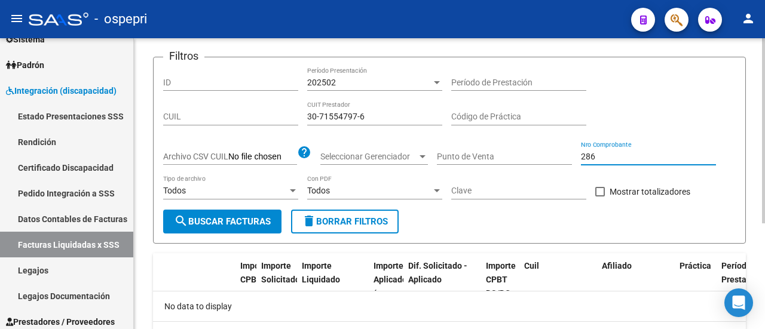
click at [440, 82] on div at bounding box center [436, 83] width 11 height 10
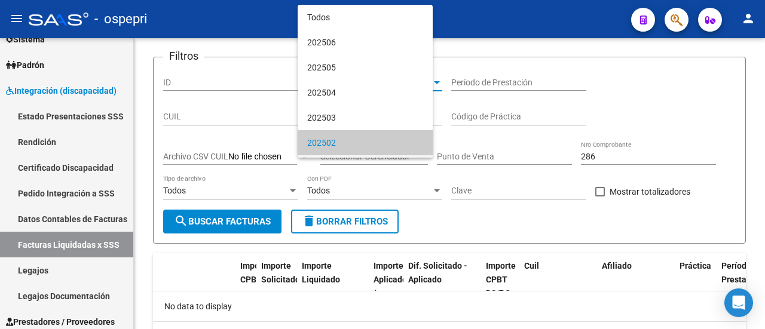
scroll to position [62, 0]
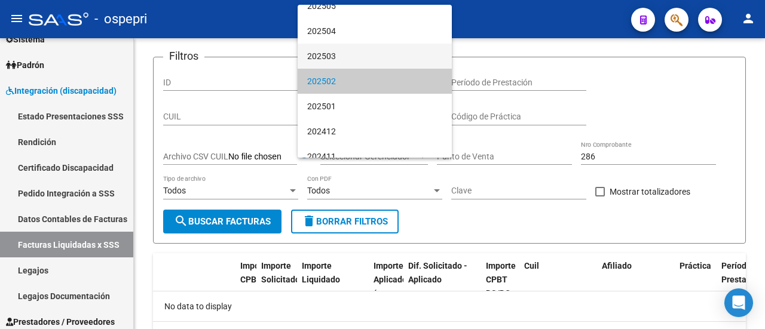
click at [391, 62] on span "202503" at bounding box center [374, 56] width 135 height 25
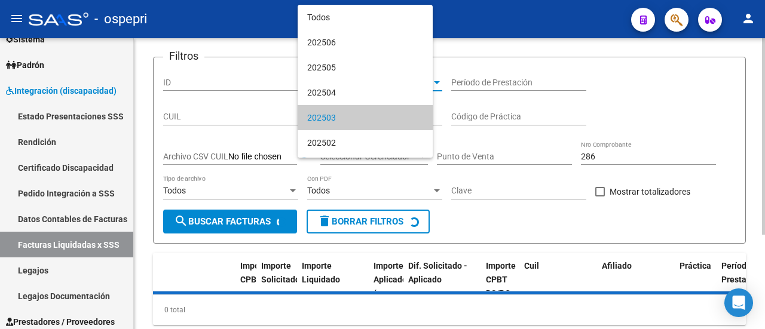
scroll to position [36, 0]
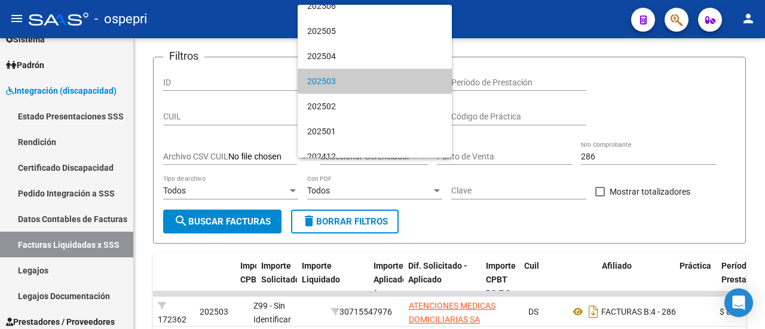
click at [403, 78] on span "202503" at bounding box center [374, 81] width 135 height 25
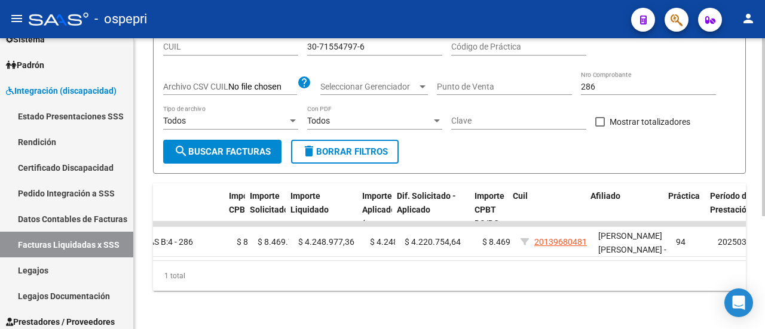
scroll to position [0, 496]
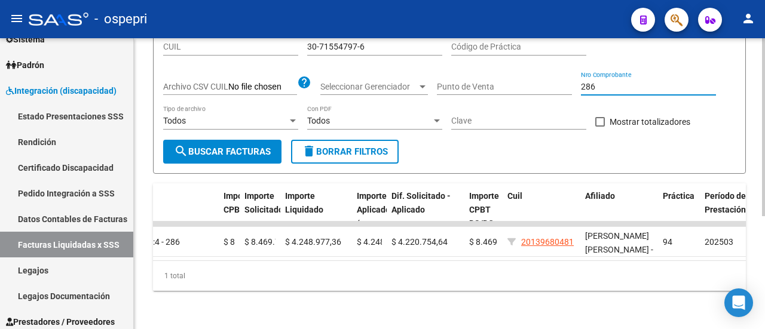
click at [598, 82] on input "286" at bounding box center [648, 87] width 135 height 10
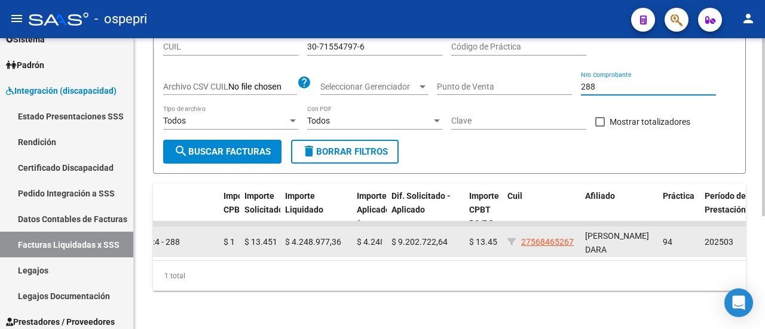
type input "288"
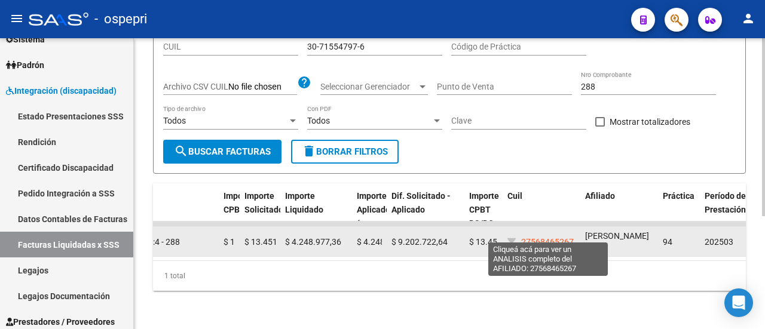
click at [558, 237] on span "27568465267" at bounding box center [547, 242] width 53 height 10
type textarea "27568465267"
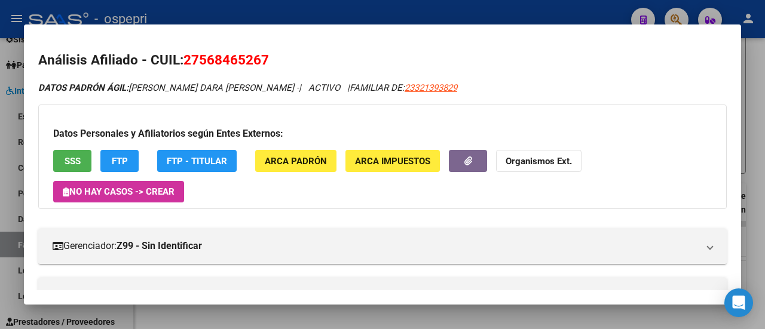
drag, startPoint x: 188, startPoint y: 57, endPoint x: 255, endPoint y: 63, distance: 67.1
click at [255, 63] on span "27568465267" at bounding box center [225, 60] width 85 height 16
drag, startPoint x: 185, startPoint y: 61, endPoint x: 271, endPoint y: 62, distance: 86.0
click at [271, 62] on h2 "Análisis Afiliado - CUIL: 27568465267" at bounding box center [382, 60] width 688 height 20
click at [762, 66] on div at bounding box center [382, 164] width 765 height 329
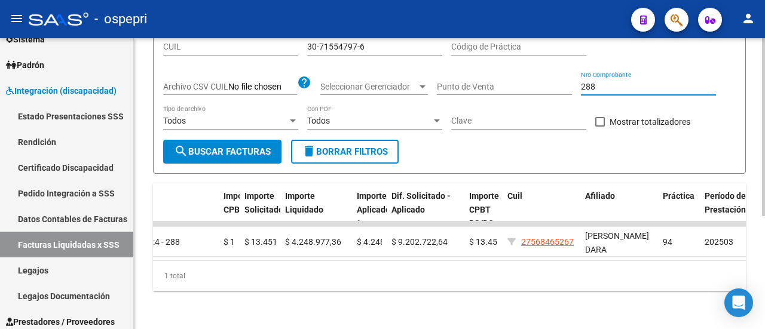
click at [620, 82] on input "288" at bounding box center [648, 87] width 135 height 10
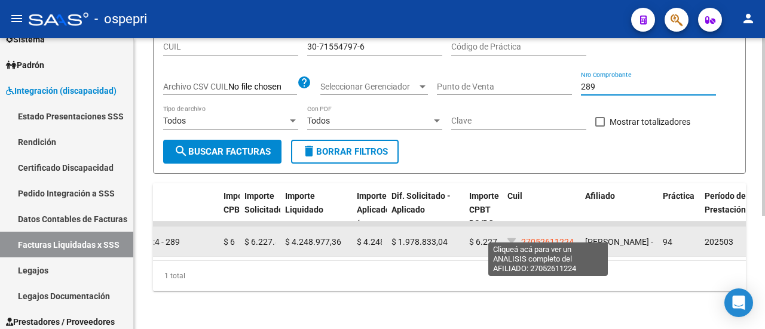
type input "289"
click at [557, 237] on span "27052611224" at bounding box center [547, 242] width 53 height 10
type textarea "27052611224"
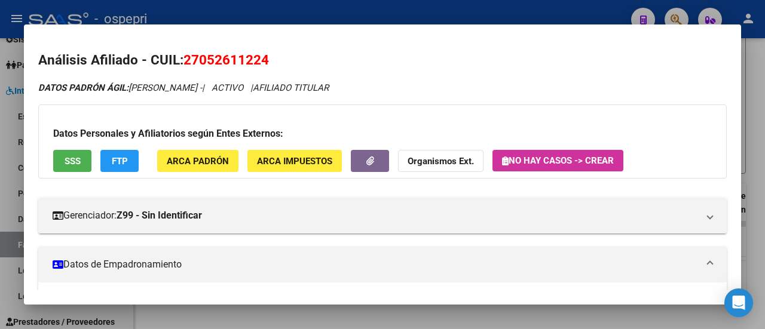
drag, startPoint x: 186, startPoint y: 58, endPoint x: 303, endPoint y: 69, distance: 118.2
click at [303, 69] on h2 "Análisis Afiliado - CUIL: 27052611224" at bounding box center [382, 60] width 688 height 20
click at [747, 109] on div at bounding box center [382, 164] width 765 height 329
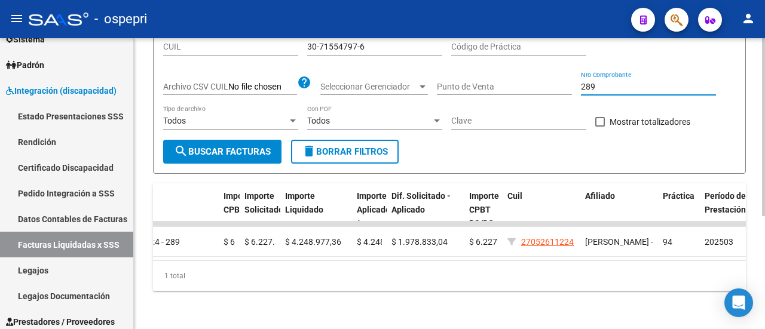
drag, startPoint x: 587, startPoint y: 81, endPoint x: 608, endPoint y: 82, distance: 21.5
click at [608, 82] on input "289" at bounding box center [648, 87] width 135 height 10
drag, startPoint x: 596, startPoint y: 79, endPoint x: 579, endPoint y: 77, distance: 16.8
click at [579, 77] on div "Filtros ID 202503 Período Presentación Período de Prestación CUIL 30-71554797-6…" at bounding box center [449, 68] width 572 height 143
drag, startPoint x: 606, startPoint y: 76, endPoint x: 558, endPoint y: 73, distance: 48.4
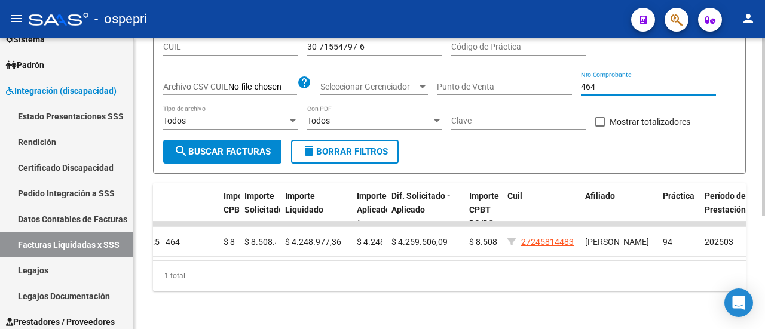
click at [558, 73] on div "Filtros ID 202503 Período Presentación Período de Prestación CUIL 30-71554797-6…" at bounding box center [449, 68] width 572 height 143
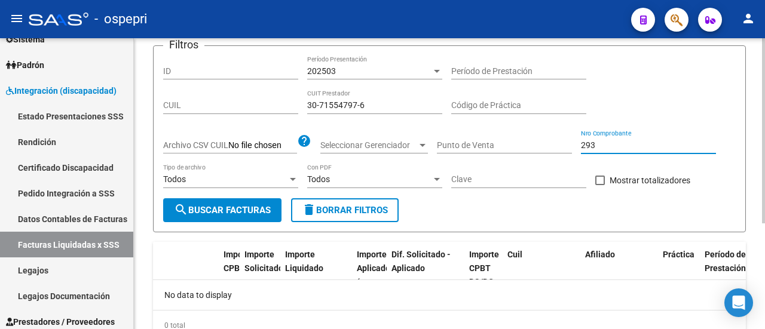
scroll to position [107, 0]
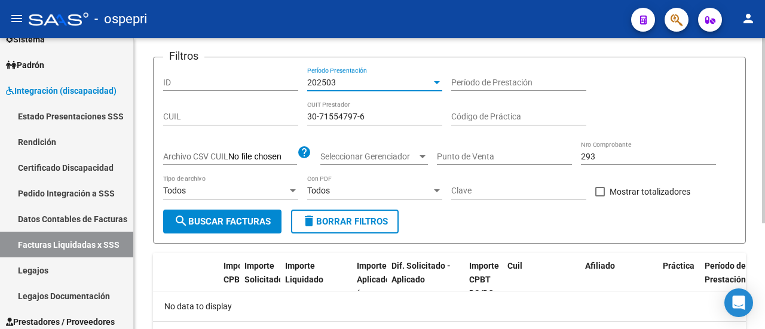
click at [429, 84] on div "202503" at bounding box center [369, 83] width 124 height 10
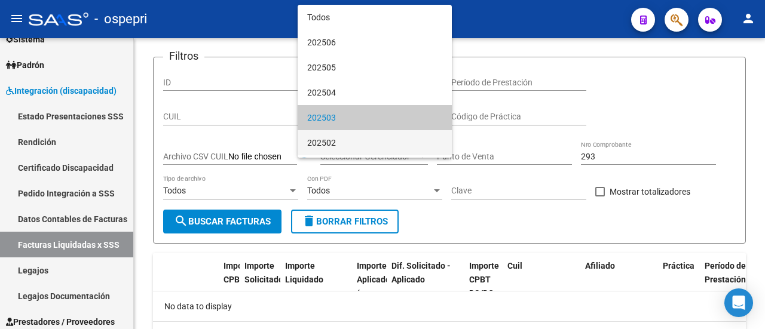
scroll to position [36, 0]
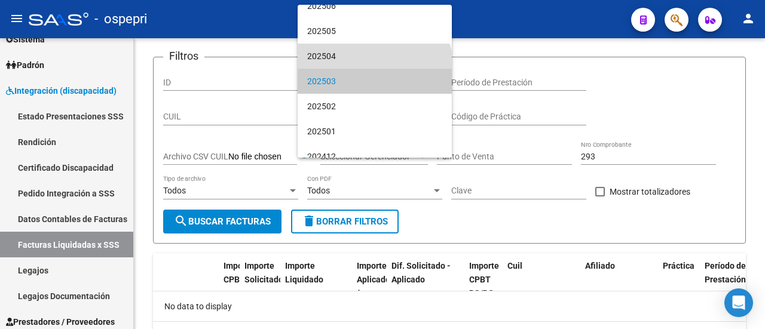
click at [373, 60] on span "202504" at bounding box center [374, 56] width 135 height 25
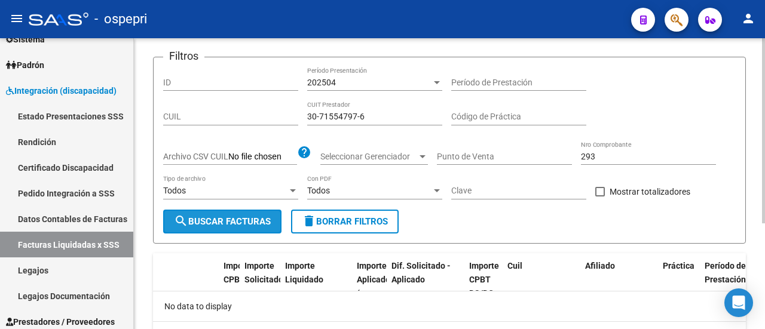
click at [265, 211] on button "search Buscar Facturas" at bounding box center [222, 222] width 118 height 24
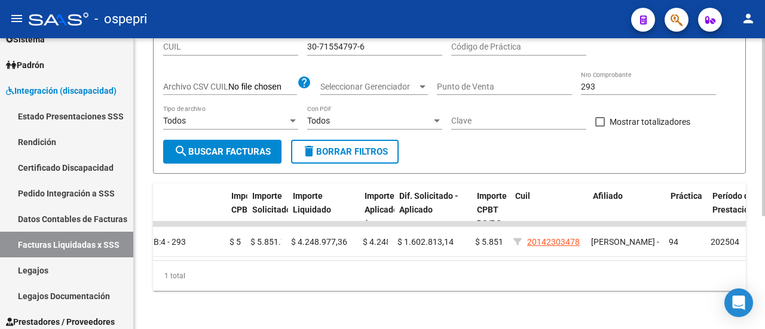
scroll to position [0, 487]
drag, startPoint x: 591, startPoint y: 77, endPoint x: 602, endPoint y: 77, distance: 10.8
click at [602, 82] on input "293" at bounding box center [648, 87] width 135 height 10
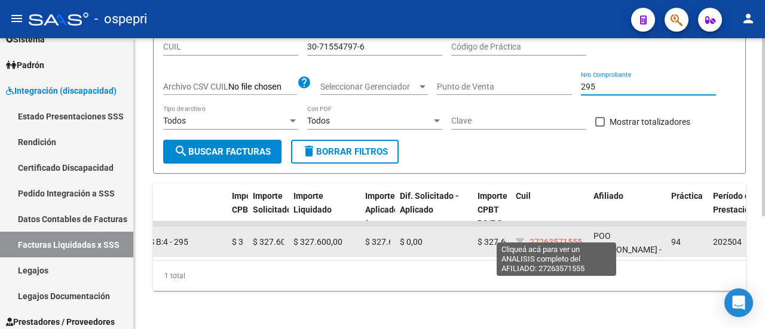
type input "295"
click at [564, 237] on span "27263571555" at bounding box center [555, 242] width 53 height 10
type textarea "27263571555"
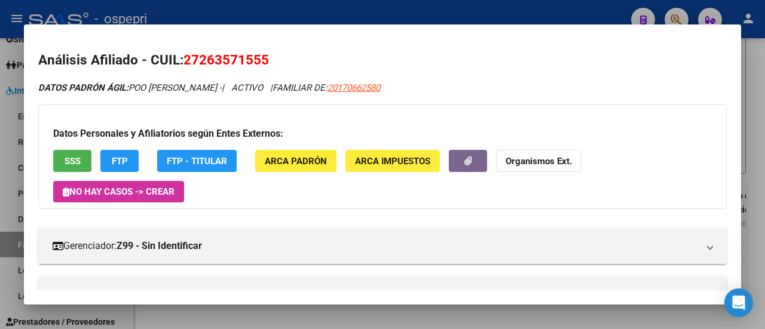
drag, startPoint x: 186, startPoint y: 60, endPoint x: 281, endPoint y: 62, distance: 95.0
click at [281, 62] on h2 "Análisis Afiliado - CUIL: 27263571555" at bounding box center [382, 60] width 688 height 20
click at [753, 82] on div at bounding box center [382, 164] width 765 height 329
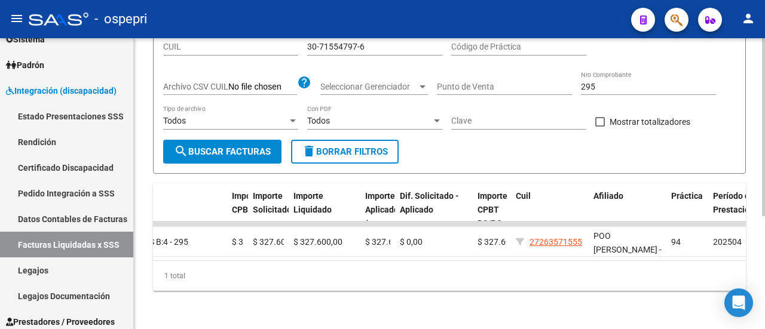
click at [601, 82] on input "295" at bounding box center [648, 87] width 135 height 10
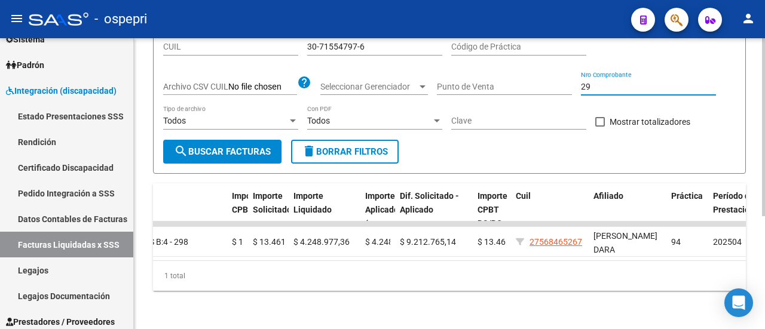
type input "2"
drag, startPoint x: 597, startPoint y: 75, endPoint x: 566, endPoint y: 78, distance: 31.2
click at [566, 78] on div "Filtros ID 202504 Período Presentación Período de Prestación CUIL 30-71554797-6…" at bounding box center [449, 68] width 572 height 143
drag, startPoint x: 584, startPoint y: 73, endPoint x: 605, endPoint y: 73, distance: 20.3
click at [605, 82] on input "468" at bounding box center [648, 87] width 135 height 10
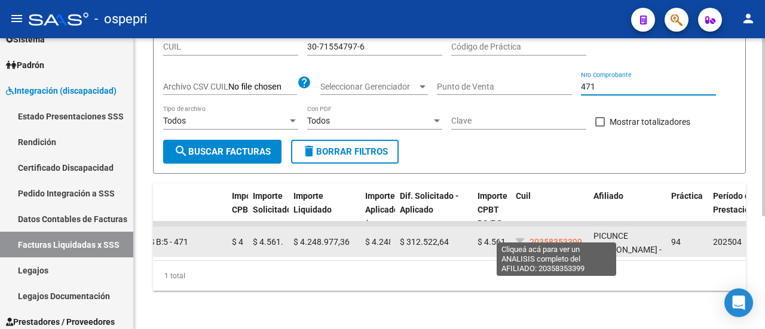
type input "471"
click at [570, 237] on span "20358353399" at bounding box center [555, 242] width 53 height 10
type textarea "20358353399"
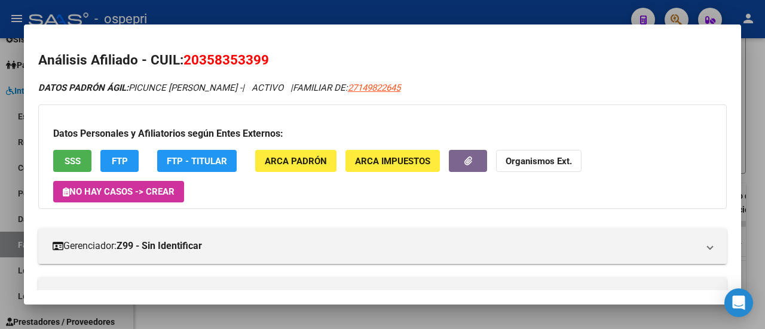
drag, startPoint x: 188, startPoint y: 60, endPoint x: 284, endPoint y: 63, distance: 96.8
click at [284, 63] on h2 "Análisis Afiliado - CUIL: 20358353399" at bounding box center [382, 60] width 688 height 20
click at [757, 99] on div at bounding box center [382, 164] width 765 height 329
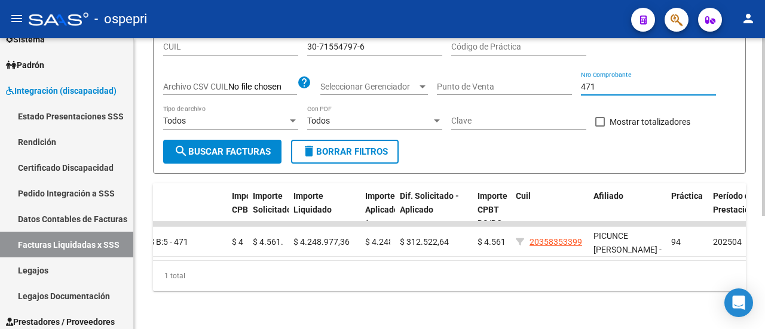
drag, startPoint x: 625, startPoint y: 77, endPoint x: 584, endPoint y: 78, distance: 41.8
click at [584, 82] on input "471" at bounding box center [648, 87] width 135 height 10
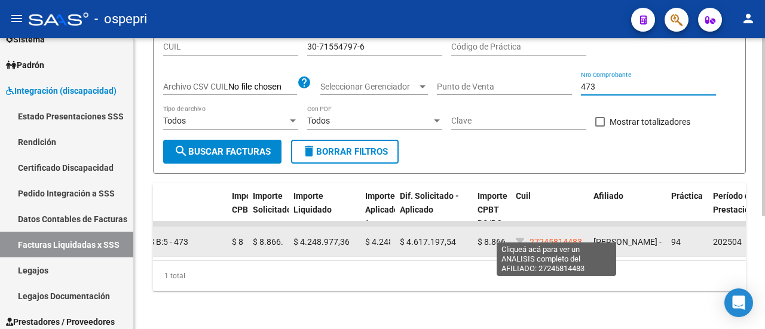
type input "473"
click at [572, 237] on span "27245814483" at bounding box center [555, 242] width 53 height 10
type textarea "27245814483"
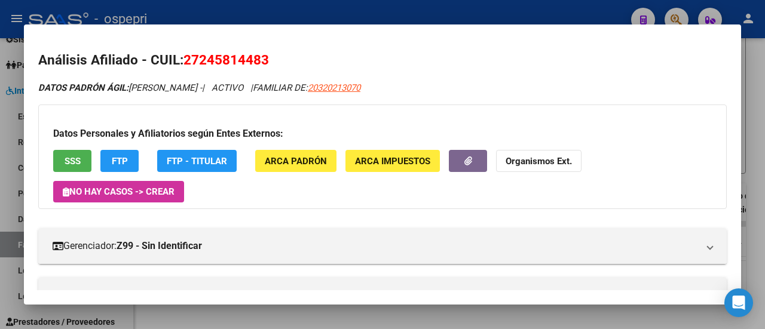
click at [250, 60] on span "27245814483" at bounding box center [225, 60] width 85 height 16
drag, startPoint x: 186, startPoint y: 60, endPoint x: 281, endPoint y: 60, distance: 94.4
click at [281, 60] on h2 "Análisis Afiliado - CUIL: 27245814483" at bounding box center [382, 60] width 688 height 20
click at [761, 100] on div at bounding box center [382, 164] width 765 height 329
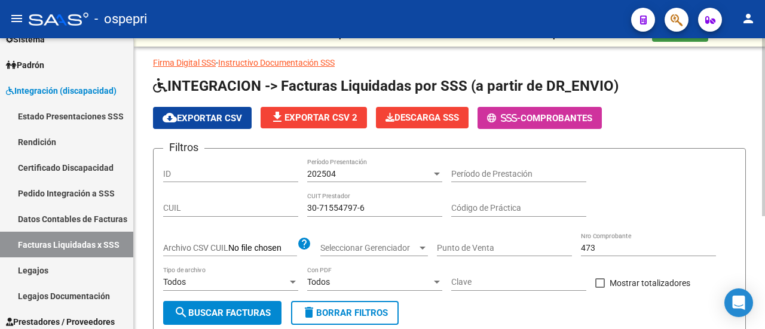
scroll to position [0, 0]
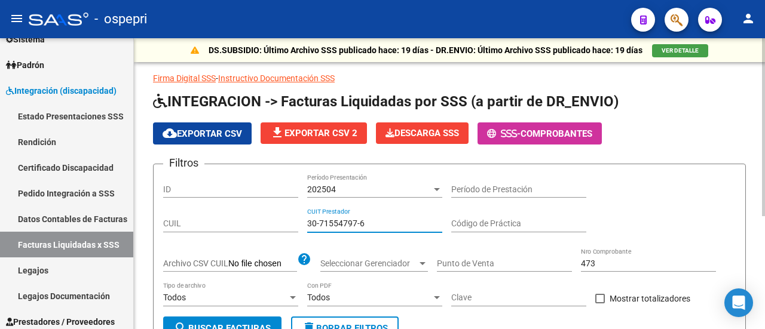
drag, startPoint x: 381, startPoint y: 223, endPoint x: 263, endPoint y: 212, distance: 118.8
click at [263, 212] on div "Filtros ID 202504 Período Presentación Período de Prestación CUIL 30-71554797-6…" at bounding box center [449, 245] width 572 height 143
paste input "605181-8"
type input "30-71605181-8"
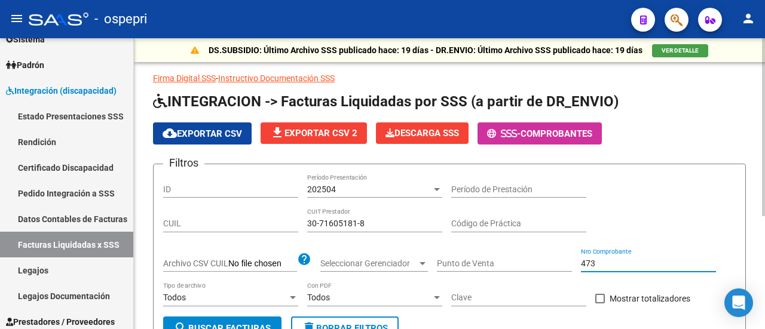
drag, startPoint x: 611, startPoint y: 257, endPoint x: 550, endPoint y: 251, distance: 61.3
click at [550, 251] on div "Filtros ID 202504 Período Presentación Período de Prestación CUIL 30-71605181-8…" at bounding box center [449, 245] width 572 height 143
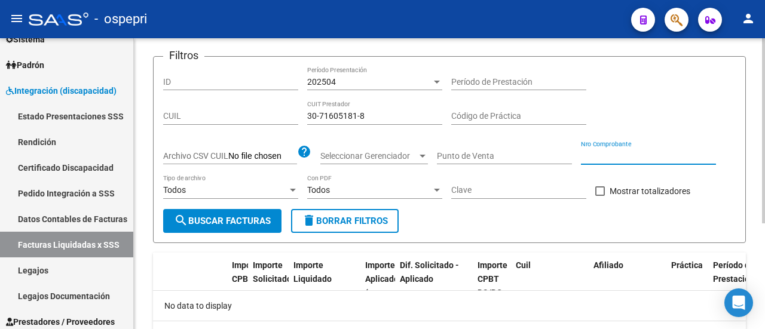
scroll to position [107, 0]
click at [438, 83] on div at bounding box center [437, 82] width 6 height 3
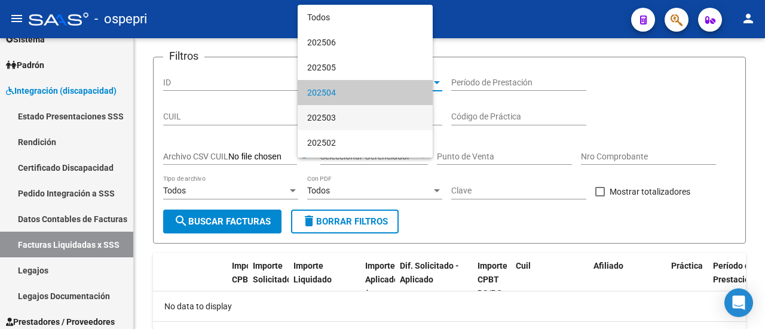
scroll to position [11, 0]
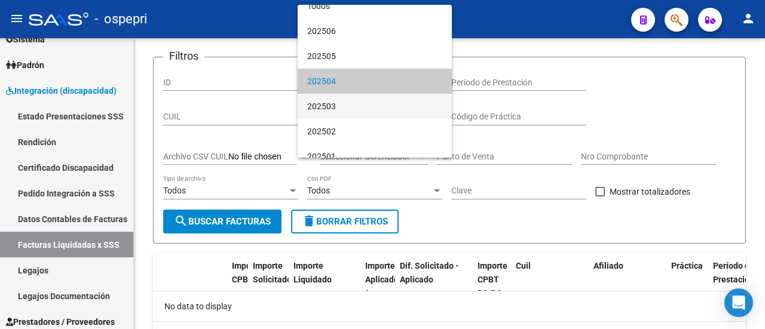
click at [387, 105] on span "202503" at bounding box center [374, 106] width 135 height 25
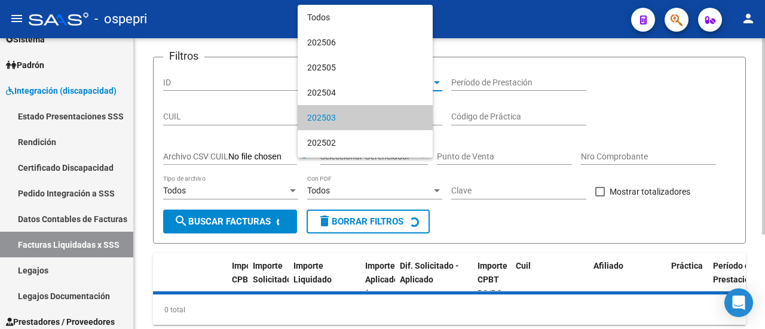
scroll to position [36, 0]
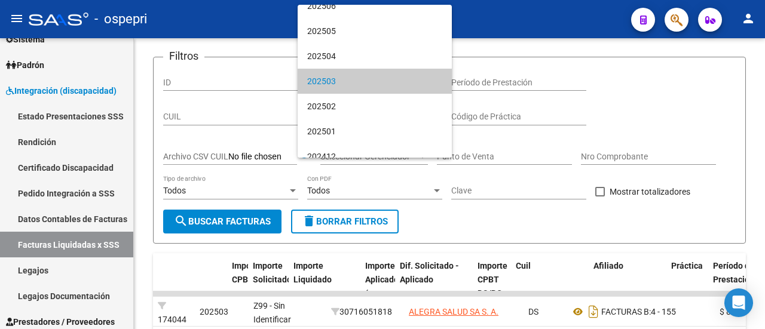
click at [394, 84] on span "202503" at bounding box center [374, 81] width 135 height 25
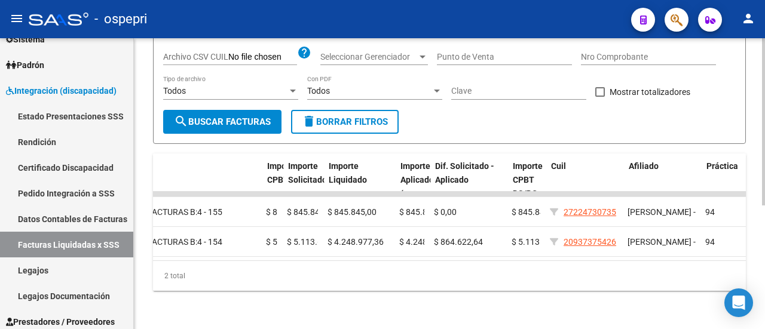
scroll to position [0, 452]
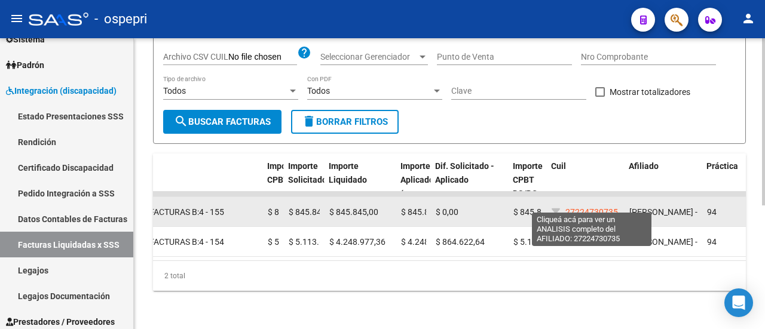
click at [579, 207] on span "27224730735" at bounding box center [591, 212] width 53 height 10
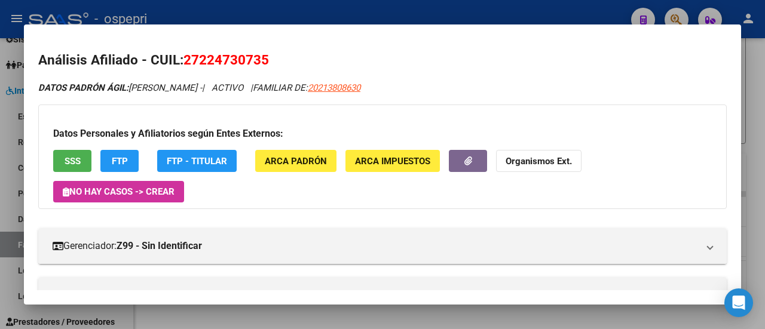
drag, startPoint x: 188, startPoint y: 58, endPoint x: 271, endPoint y: 69, distance: 84.3
click at [271, 69] on h2 "Análisis Afiliado - CUIL: 27224730735" at bounding box center [382, 60] width 688 height 20
click at [759, 89] on div at bounding box center [382, 164] width 765 height 329
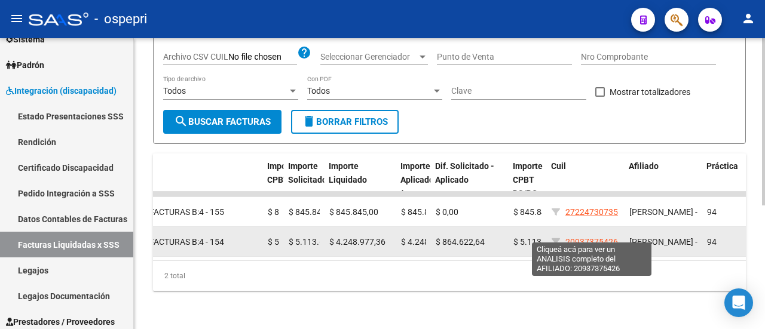
click at [587, 237] on span "20937375426" at bounding box center [591, 242] width 53 height 10
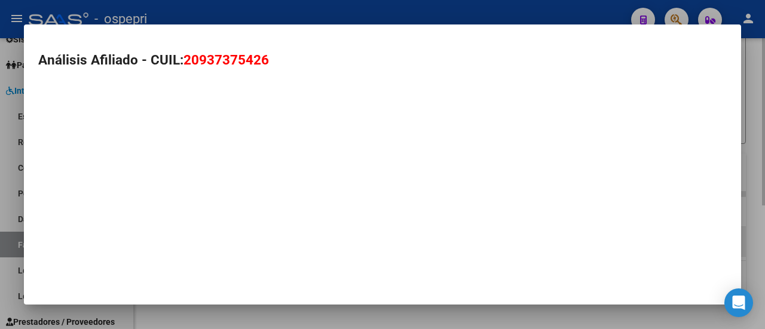
type textarea "20937375426"
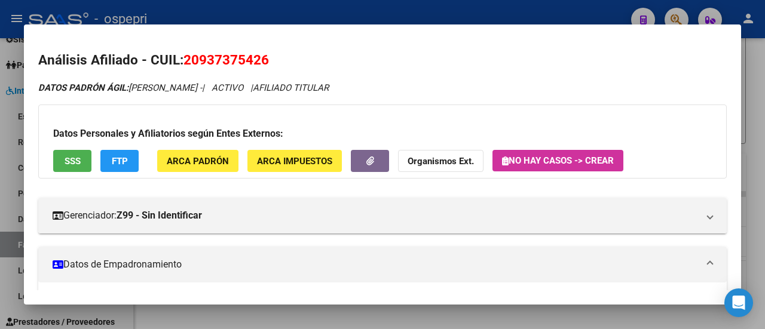
drag, startPoint x: 186, startPoint y: 59, endPoint x: 274, endPoint y: 59, distance: 87.2
click at [274, 59] on h2 "Análisis Afiliado - CUIL: 20937375426" at bounding box center [382, 60] width 688 height 20
click at [750, 134] on div at bounding box center [382, 164] width 765 height 329
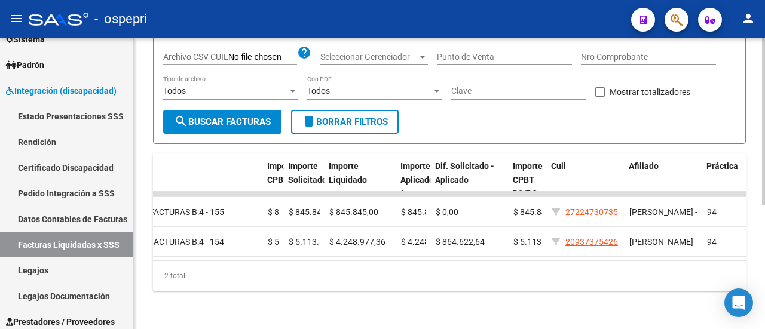
click at [632, 52] on input "Nro Comprobante" at bounding box center [648, 57] width 135 height 10
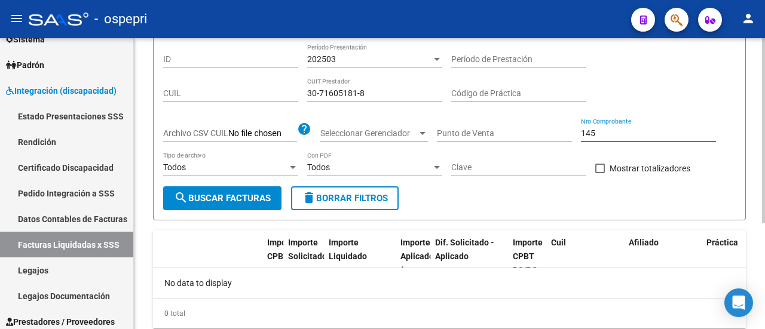
scroll to position [47, 0]
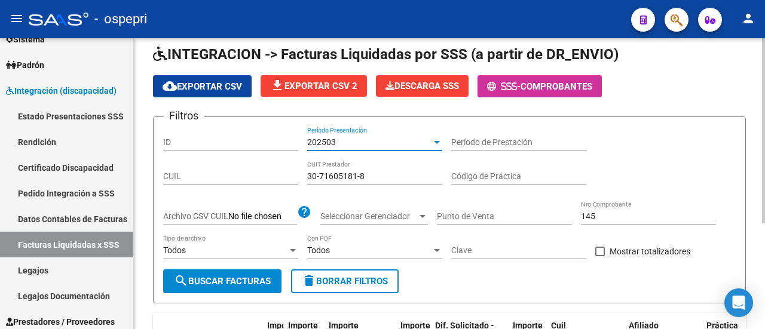
click at [440, 137] on div at bounding box center [436, 142] width 11 height 10
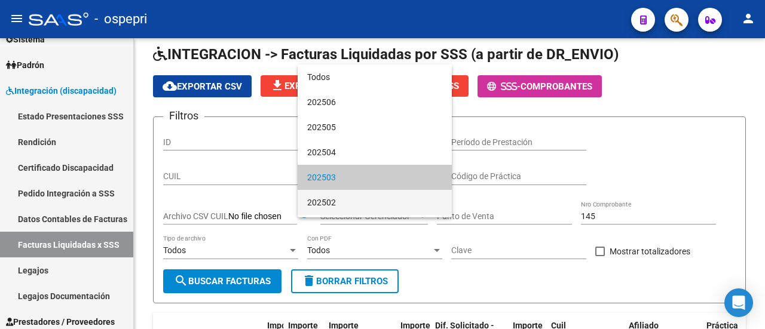
scroll to position [36, 0]
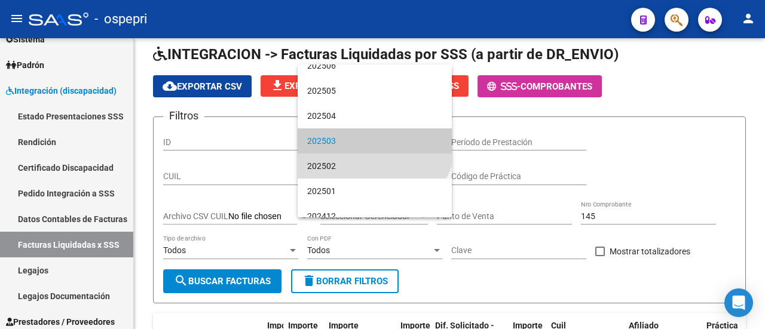
click at [372, 162] on span "202502" at bounding box center [374, 166] width 135 height 25
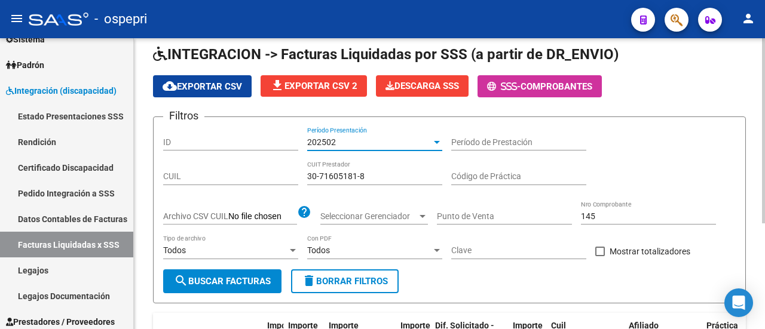
click at [605, 219] on input "145" at bounding box center [648, 216] width 135 height 10
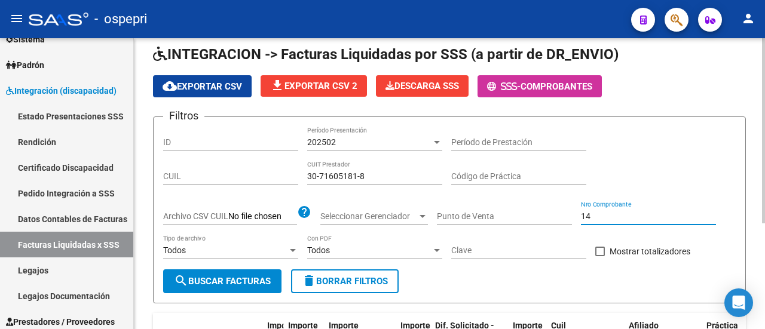
type input "1"
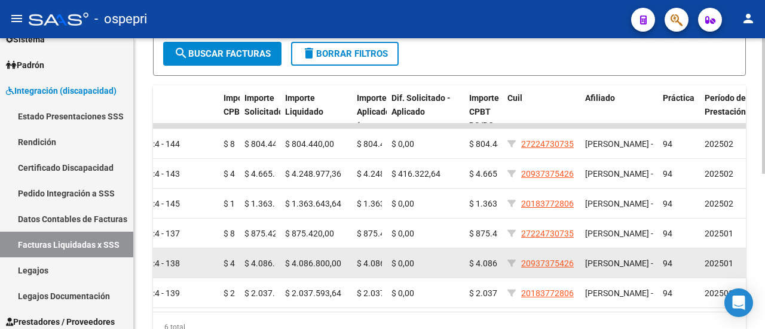
scroll to position [274, 0]
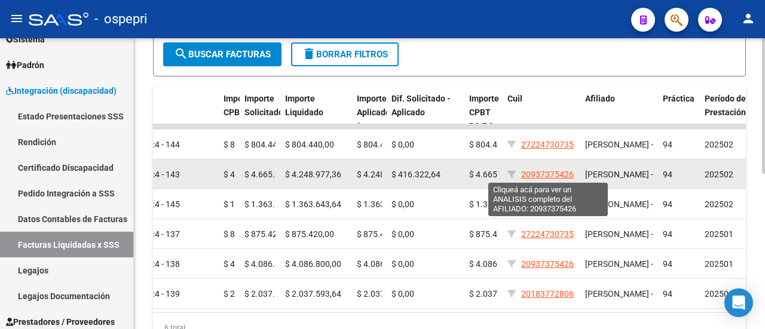
click at [550, 174] on span "20937375426" at bounding box center [547, 175] width 53 height 10
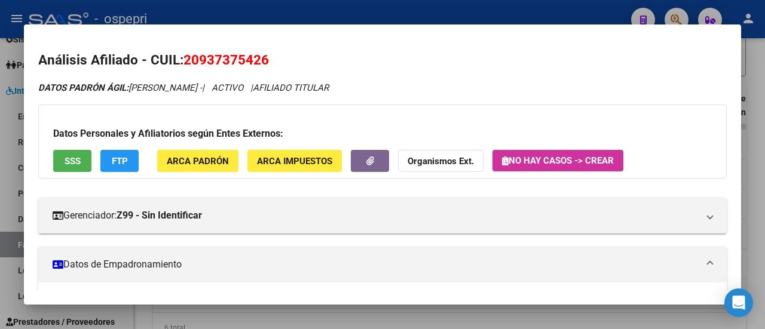
drag, startPoint x: 186, startPoint y: 59, endPoint x: 271, endPoint y: 64, distance: 85.0
click at [271, 64] on h2 "Análisis Afiliado - CUIL: 20937375426" at bounding box center [382, 60] width 688 height 20
click at [761, 95] on div at bounding box center [382, 164] width 765 height 329
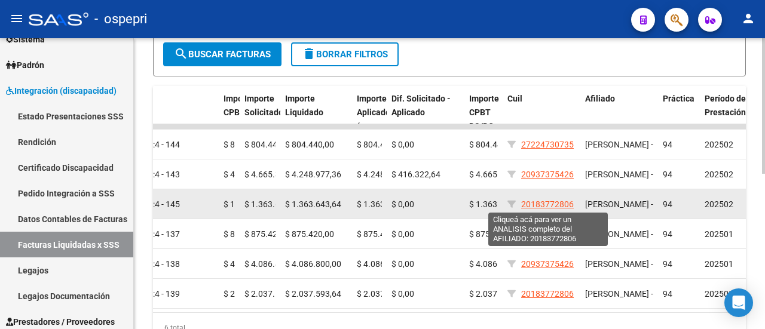
click at [532, 203] on span "20183772806" at bounding box center [547, 205] width 53 height 10
type textarea "20183772806"
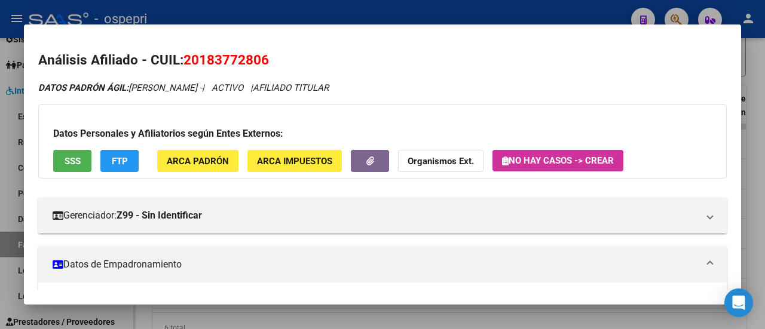
drag, startPoint x: 185, startPoint y: 59, endPoint x: 298, endPoint y: 68, distance: 113.2
click at [298, 68] on h2 "Análisis Afiliado - CUIL: 20183772806" at bounding box center [382, 60] width 688 height 20
click at [758, 90] on div at bounding box center [382, 164] width 765 height 329
